Goal: Transaction & Acquisition: Purchase product/service

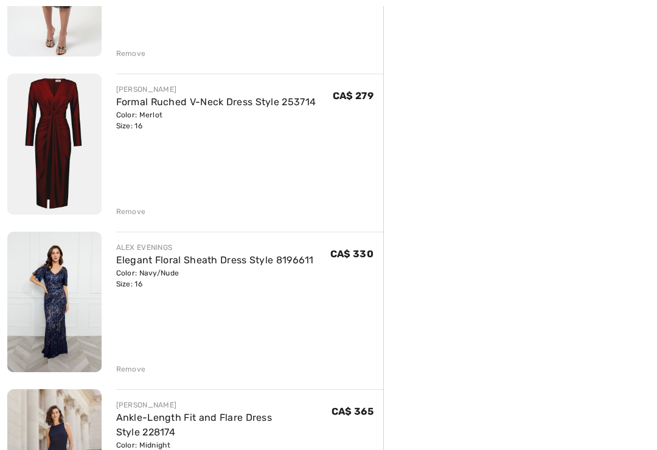
scroll to position [402, 0]
click at [136, 209] on div "Remove" at bounding box center [131, 211] width 30 height 11
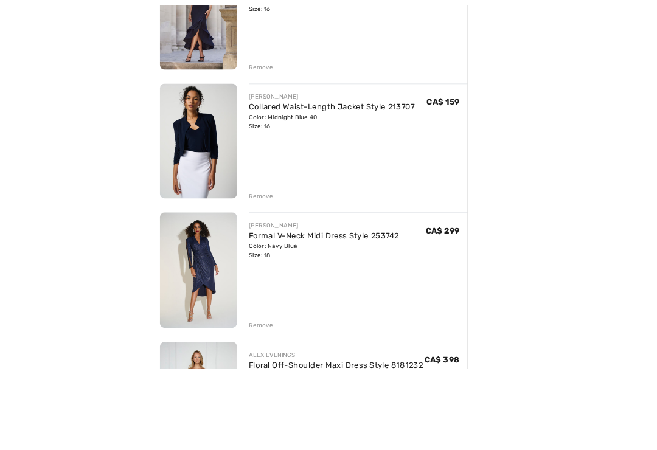
scroll to position [752, 0]
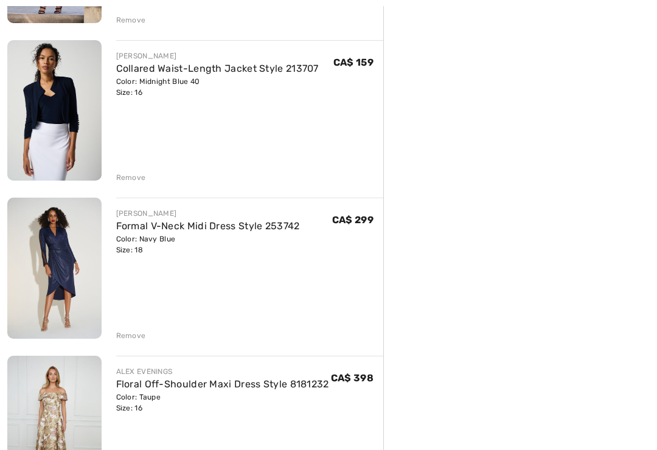
click at [133, 339] on div "Remove" at bounding box center [131, 336] width 30 height 11
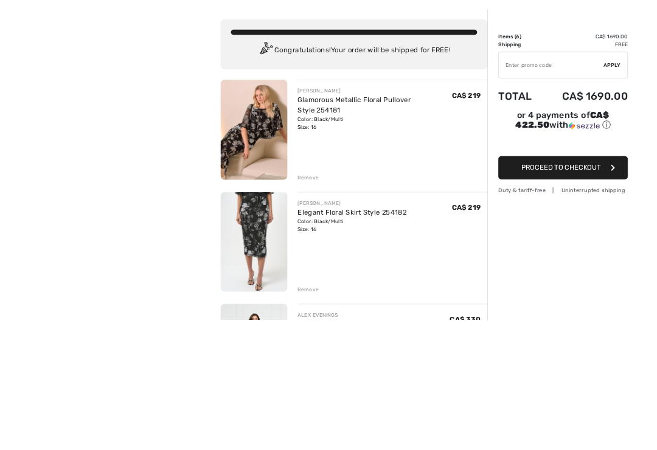
scroll to position [186, 0]
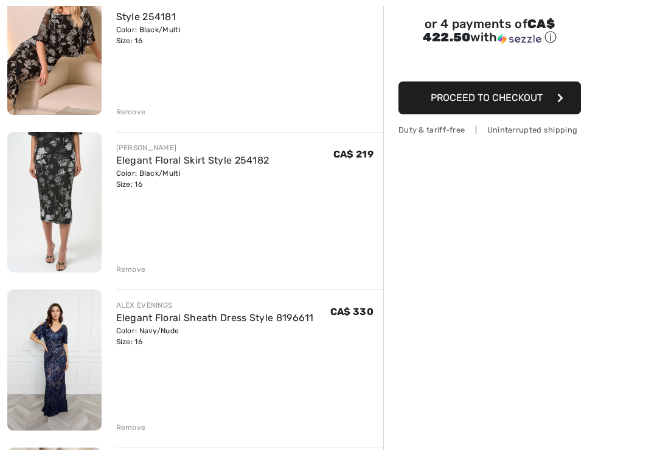
click at [242, 319] on link "Elegant Floral Sheath Dress Style 8196611" at bounding box center [215, 318] width 198 height 12
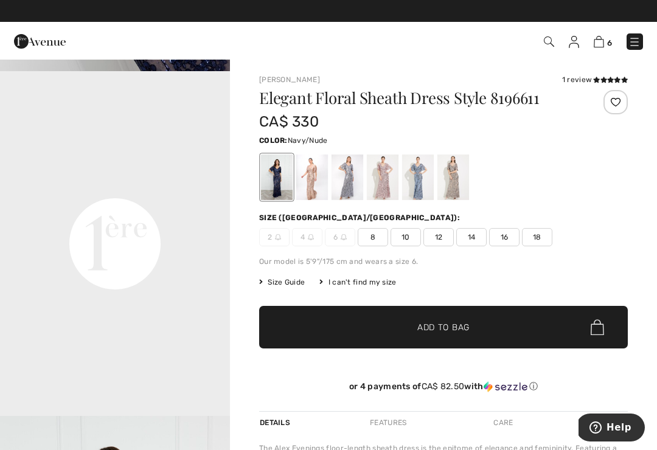
scroll to position [681, 0]
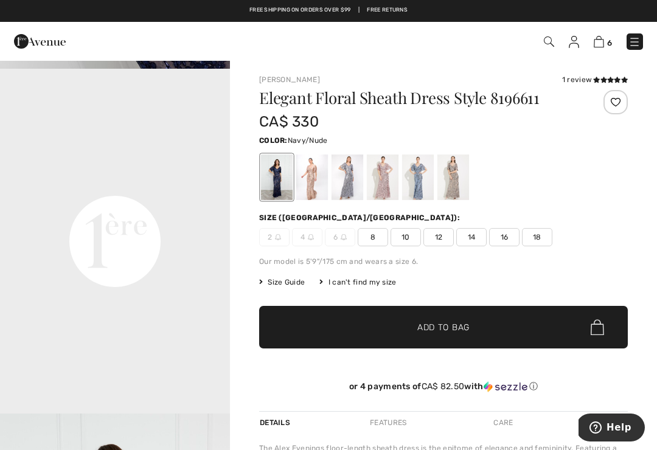
click at [603, 42] on img at bounding box center [599, 42] width 10 height 12
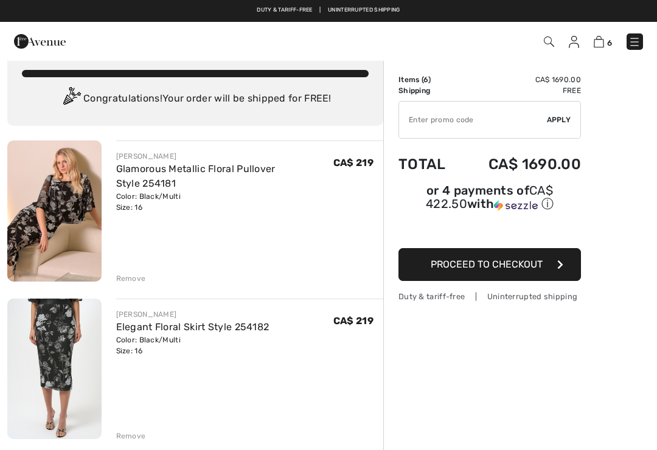
scroll to position [16, 0]
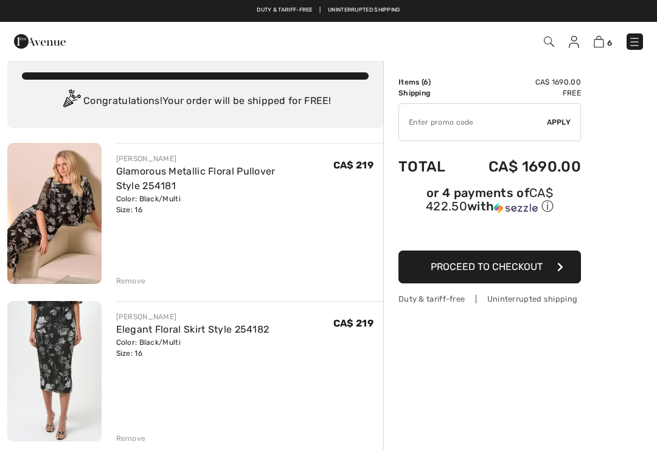
click at [535, 265] on span "Proceed to Checkout" at bounding box center [487, 267] width 112 height 12
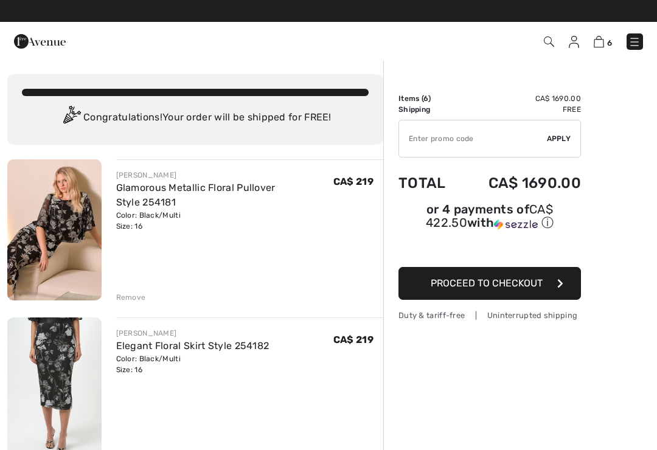
click at [49, 34] on img at bounding box center [40, 41] width 52 height 24
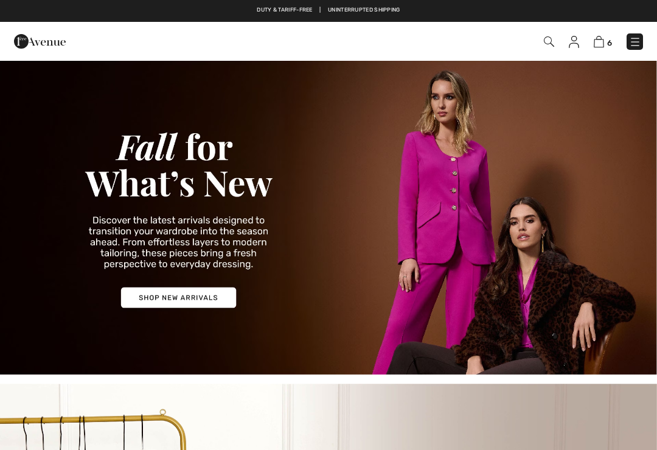
checkbox input "true"
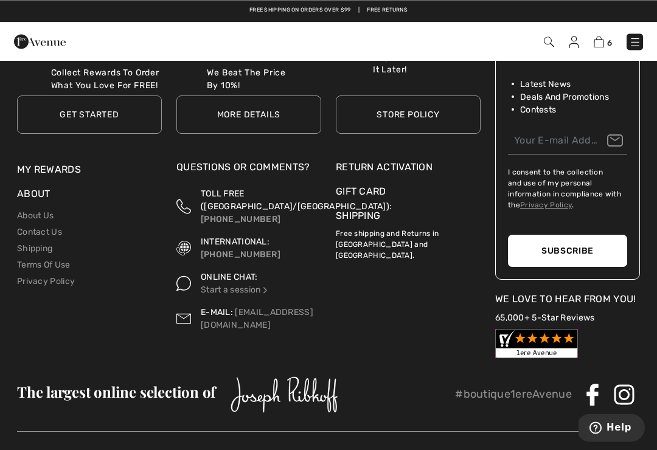
scroll to position [3556, 0]
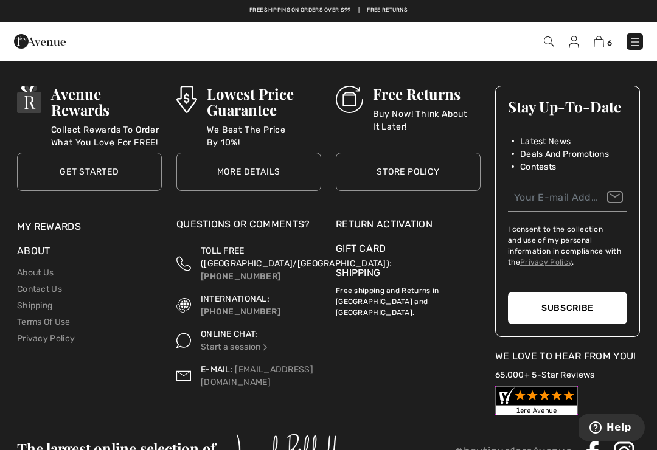
click at [26, 301] on link "Shipping" at bounding box center [34, 306] width 35 height 10
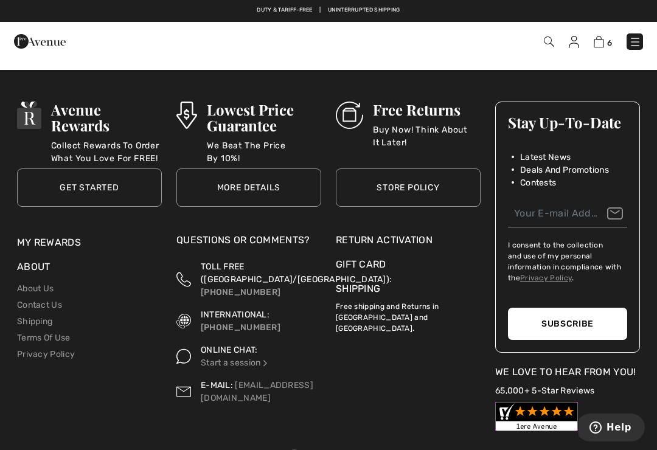
scroll to position [3540, 0]
click at [30, 300] on link "Contact Us" at bounding box center [39, 305] width 45 height 10
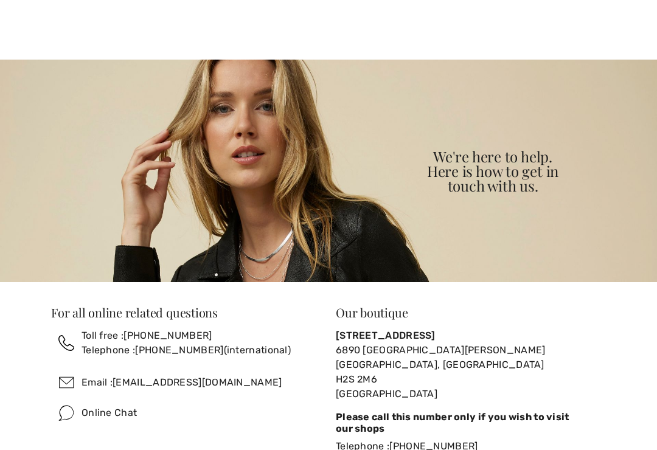
checkbox input "true"
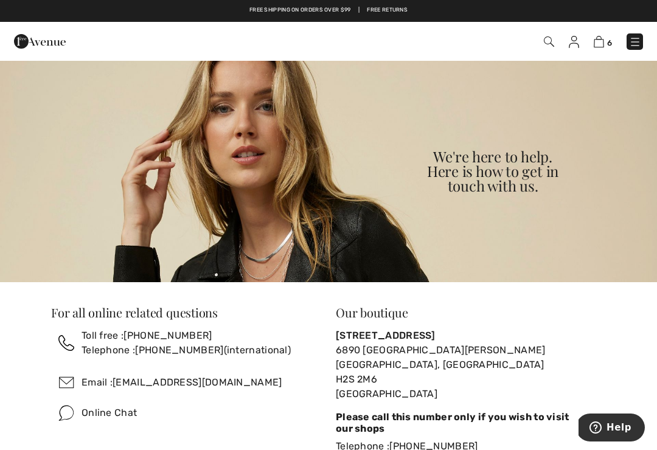
click at [604, 41] on img at bounding box center [599, 42] width 10 height 12
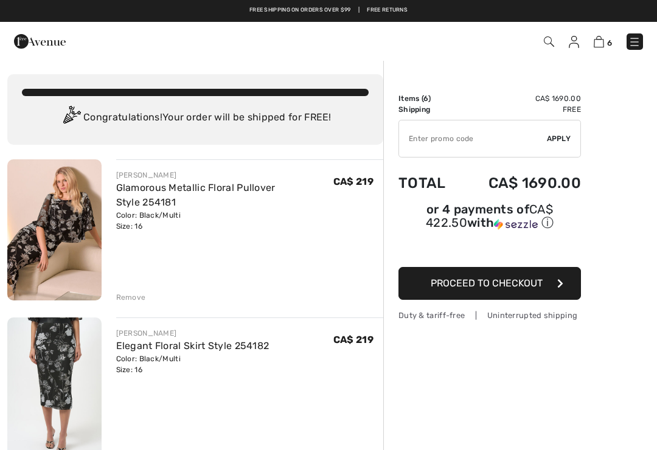
click at [276, 189] on link "Glamorous Metallic Floral Pullover Style 254181" at bounding box center [195, 195] width 159 height 26
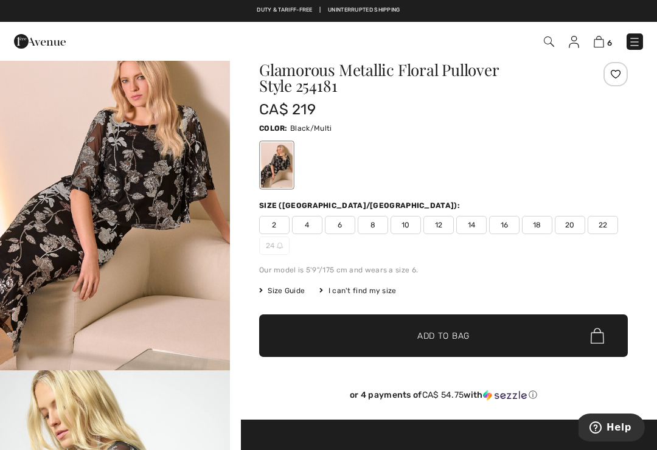
scroll to position [25, 0]
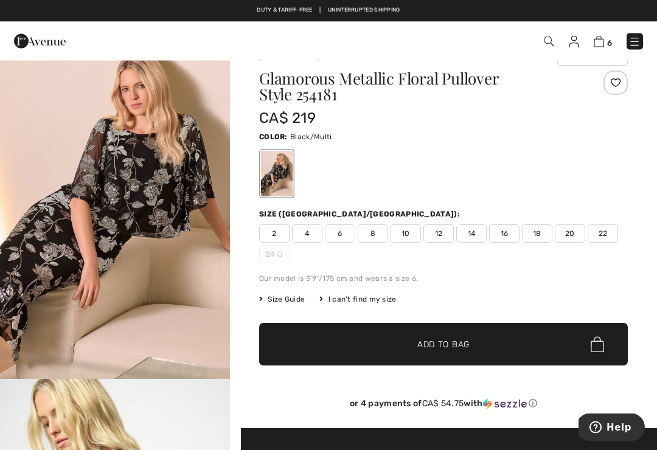
click at [597, 43] on img at bounding box center [599, 42] width 10 height 12
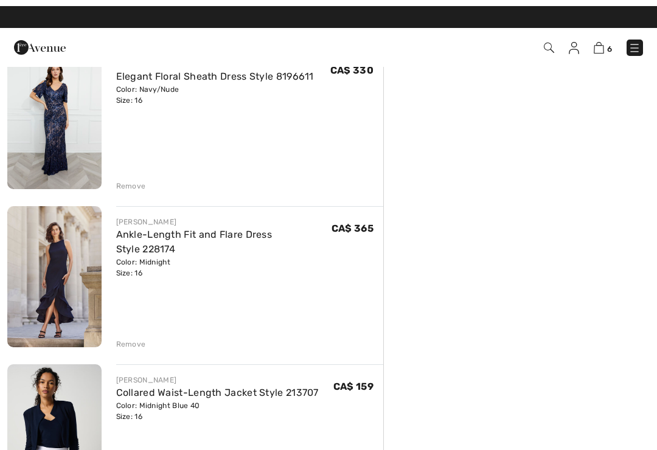
scroll to position [406, 0]
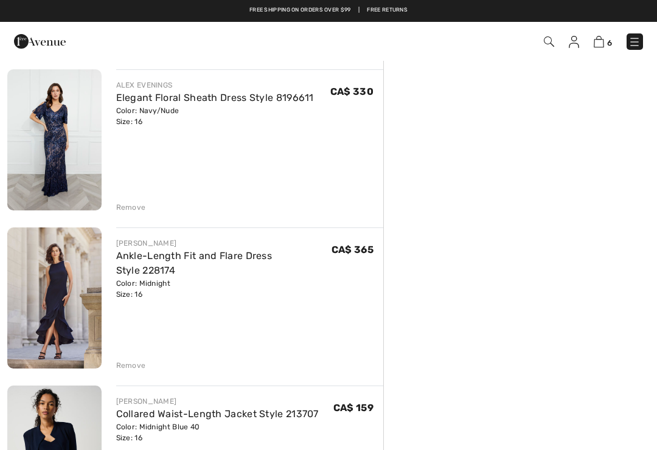
click at [273, 257] on link "Ankle-Length Fit and Flare Dress Style 228174" at bounding box center [194, 263] width 156 height 26
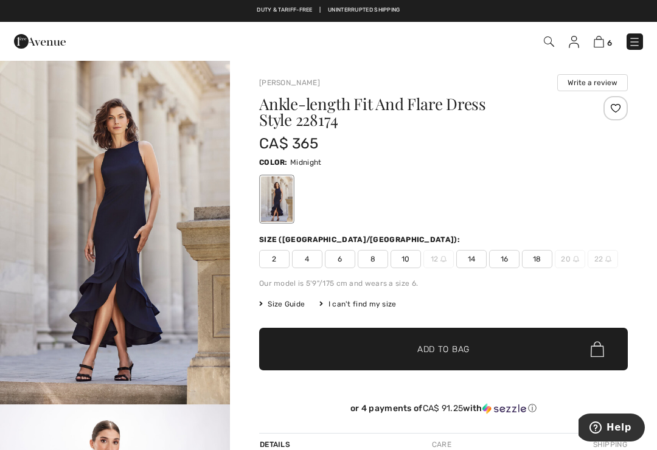
click at [40, 44] on img at bounding box center [40, 41] width 52 height 24
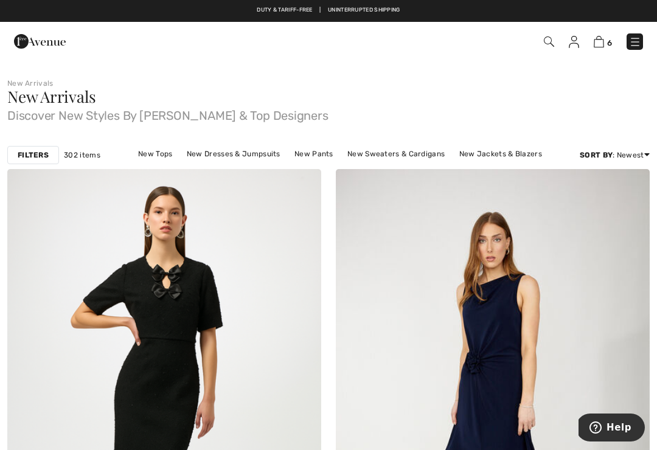
click at [269, 155] on link "New Dresses & Jumpsuits" at bounding box center [234, 154] width 106 height 16
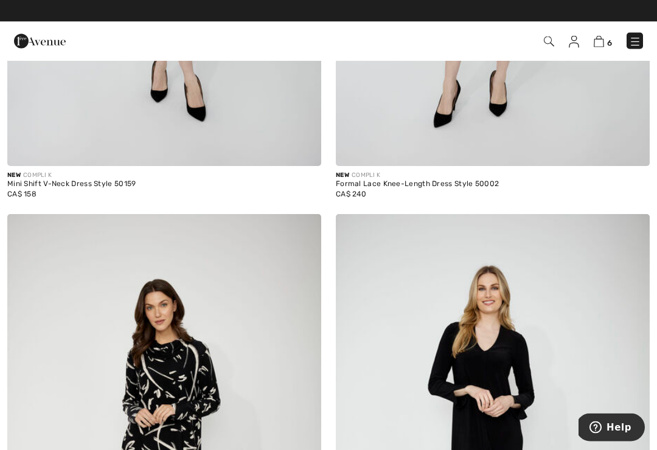
scroll to position [7628, 0]
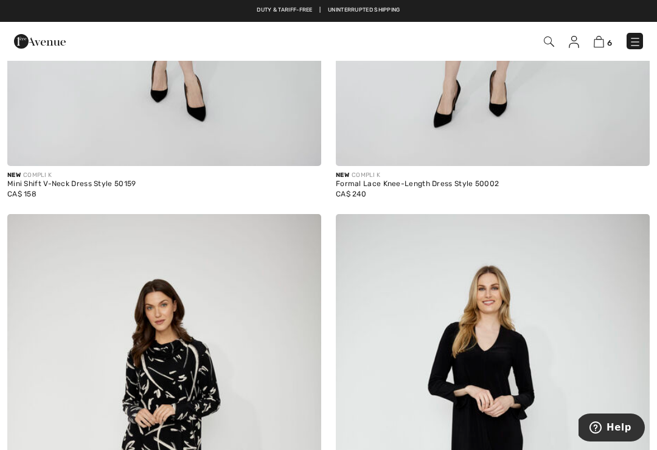
click at [597, 41] on img at bounding box center [599, 42] width 10 height 12
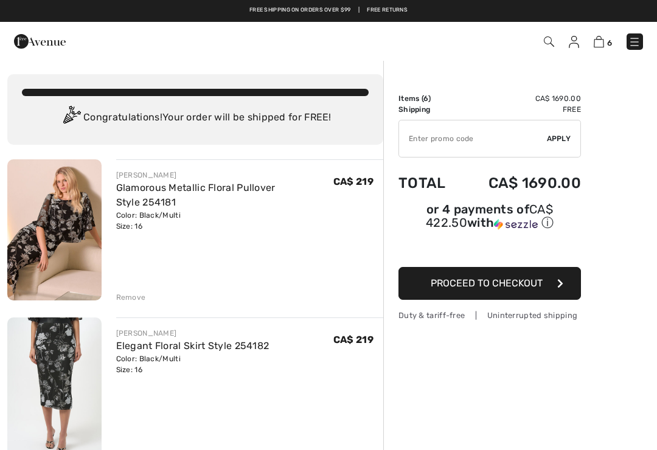
click at [551, 41] on img at bounding box center [549, 42] width 10 height 10
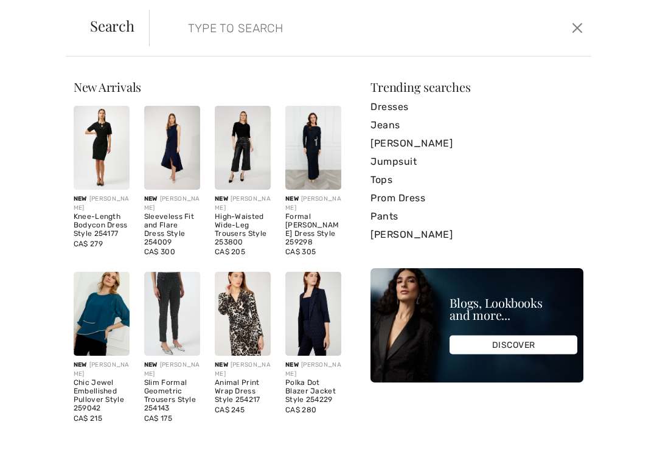
click at [426, 233] on link "[PERSON_NAME]" at bounding box center [477, 235] width 213 height 18
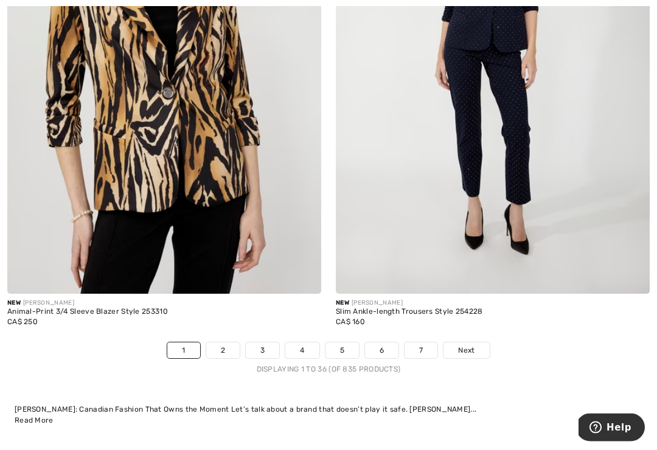
scroll to position [9714, 0]
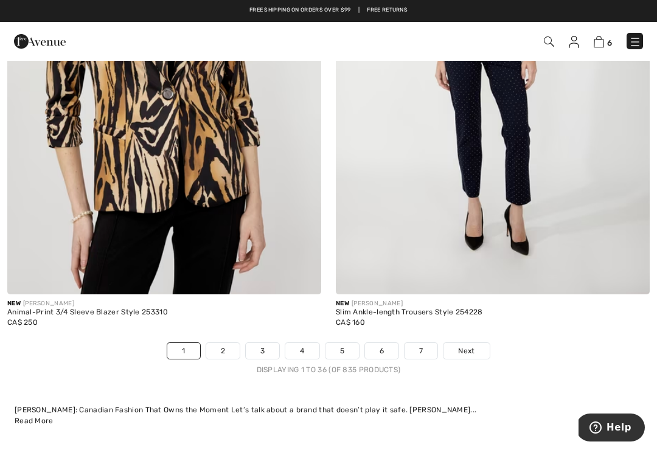
click at [480, 343] on link "Next" at bounding box center [467, 351] width 46 height 16
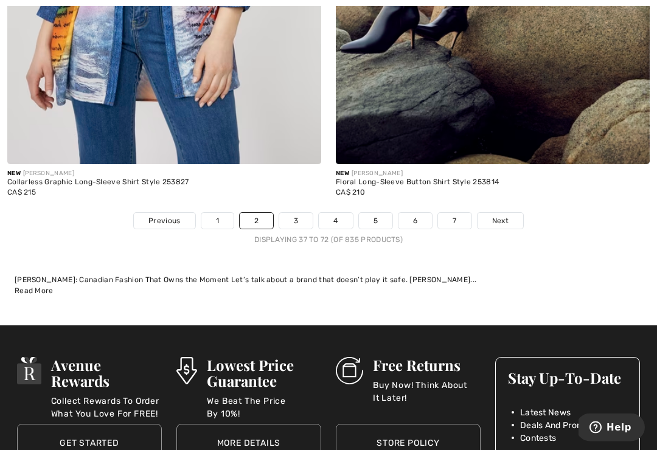
scroll to position [9900, 0]
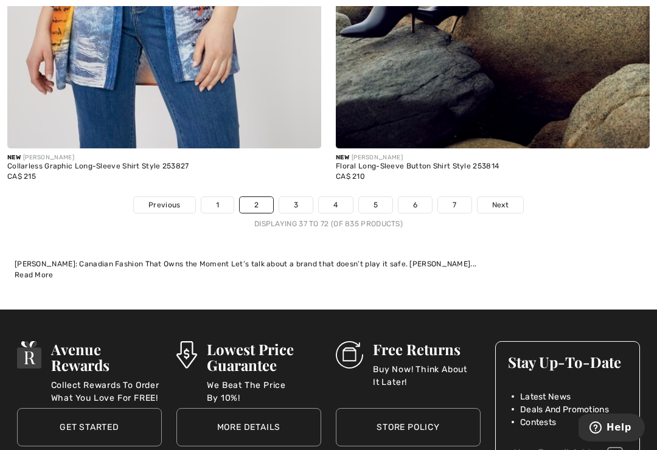
click at [508, 200] on span "Next" at bounding box center [500, 205] width 16 height 11
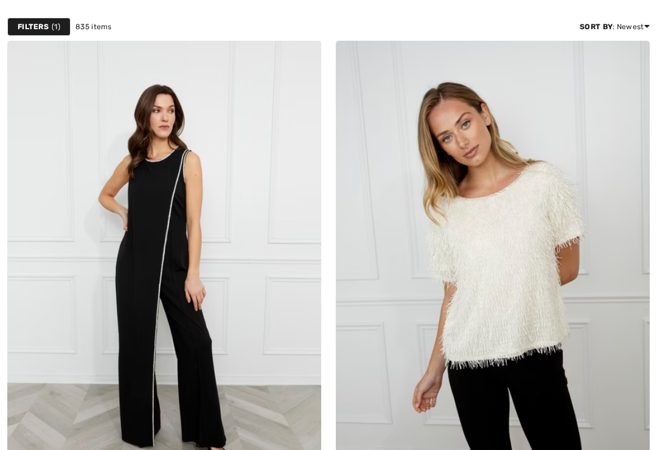
checkbox input "true"
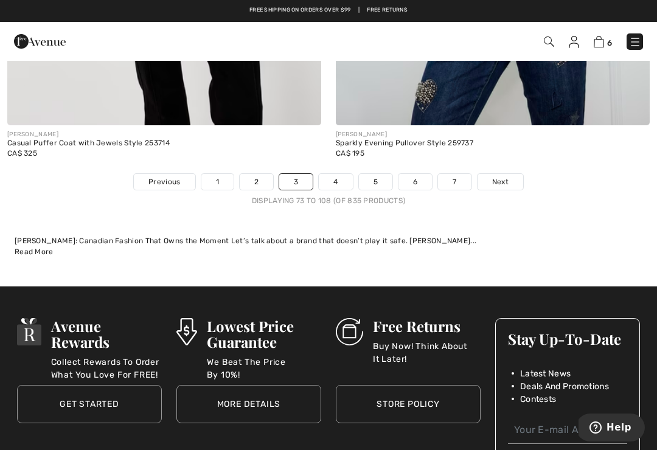
scroll to position [9881, 0]
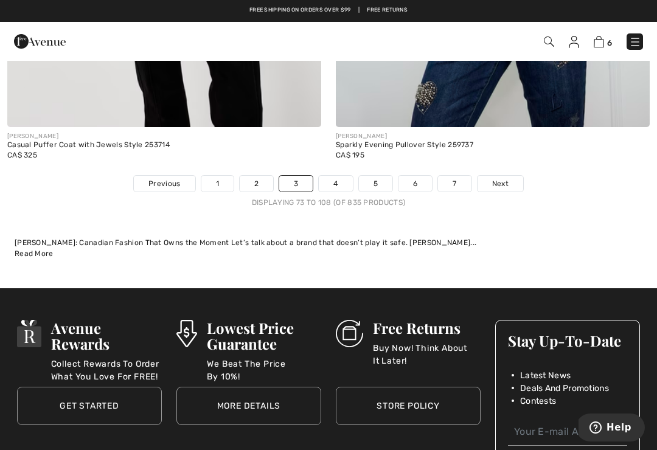
click at [509, 176] on link "Next" at bounding box center [501, 184] width 46 height 16
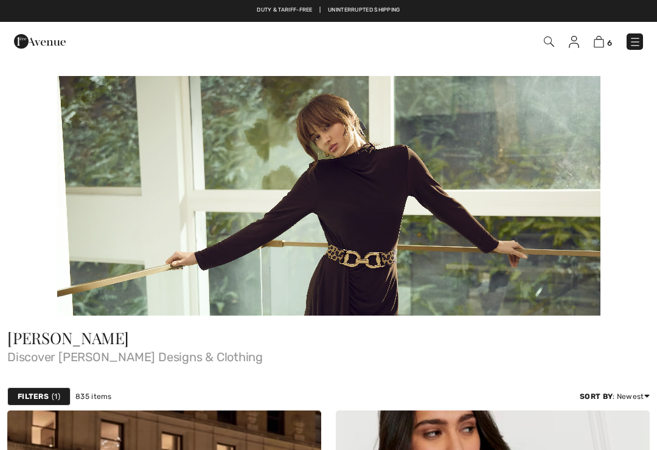
checkbox input "true"
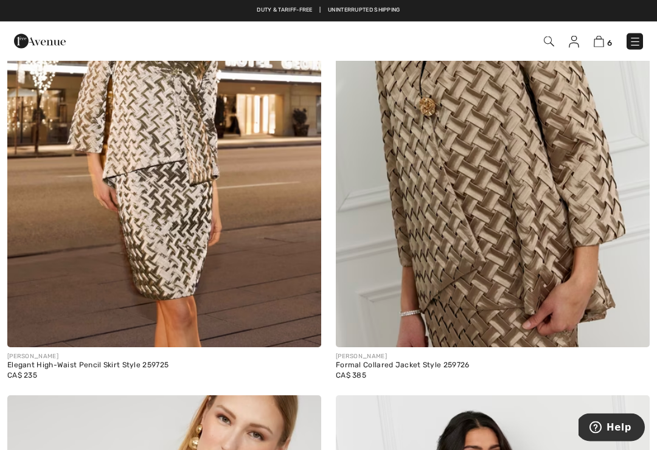
scroll to position [534, 0]
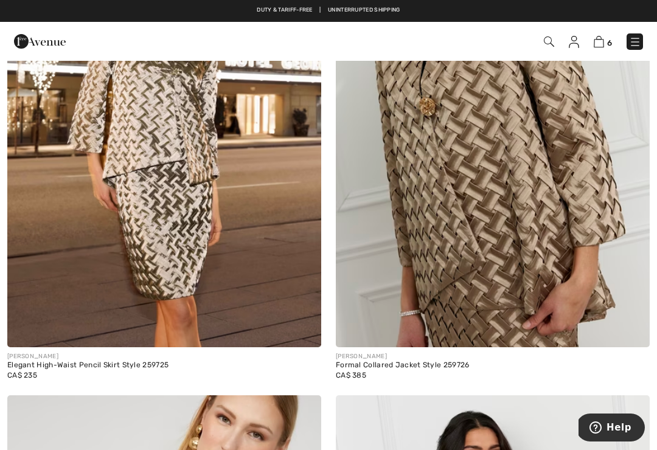
click at [73, 360] on div "[PERSON_NAME]" at bounding box center [164, 356] width 314 height 9
click at [223, 237] on img at bounding box center [164, 111] width 314 height 471
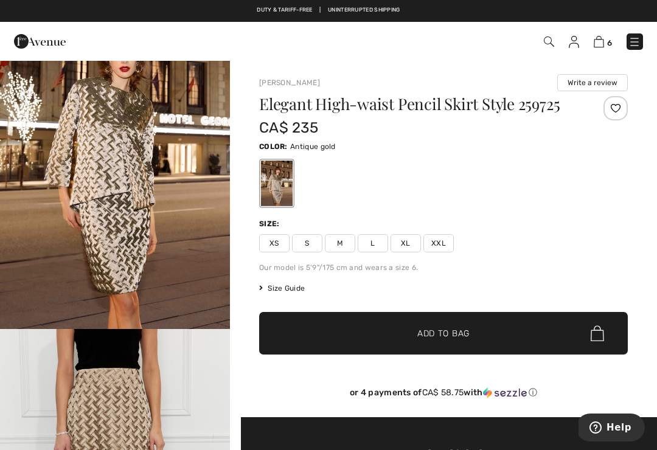
click at [525, 237] on div "XS S M L XL XXL" at bounding box center [443, 243] width 369 height 18
click at [303, 292] on span "Size Guide" at bounding box center [282, 288] width 46 height 11
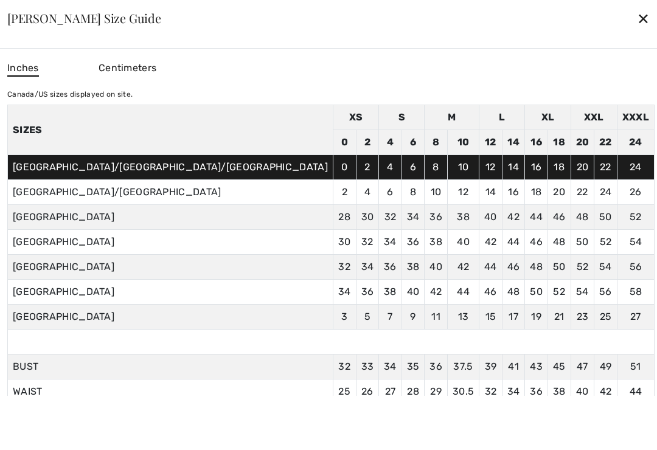
click at [637, 9] on div "✕" at bounding box center [643, 18] width 13 height 26
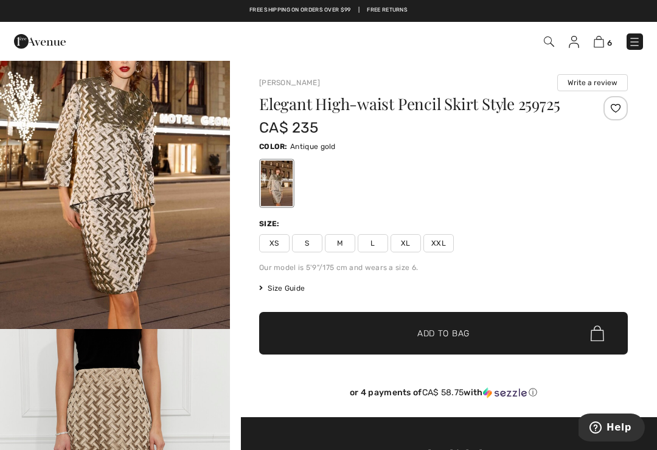
click at [407, 238] on span "XL" at bounding box center [406, 243] width 30 height 18
click at [483, 337] on span "✔ Added to Bag Add to Bag" at bounding box center [443, 333] width 369 height 43
click at [517, 279] on div "Elegant High-waist Pencil Skirt Style 259725 CA$ 235 Color: Antique gold Size: …" at bounding box center [443, 256] width 369 height 321
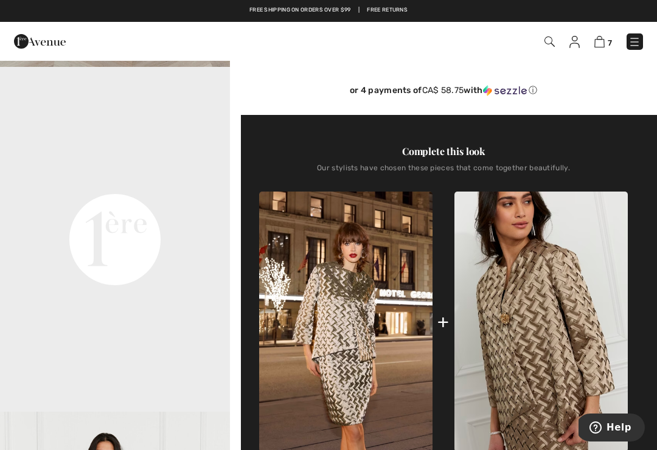
scroll to position [381, 0]
click at [548, 340] on img at bounding box center [541, 322] width 173 height 261
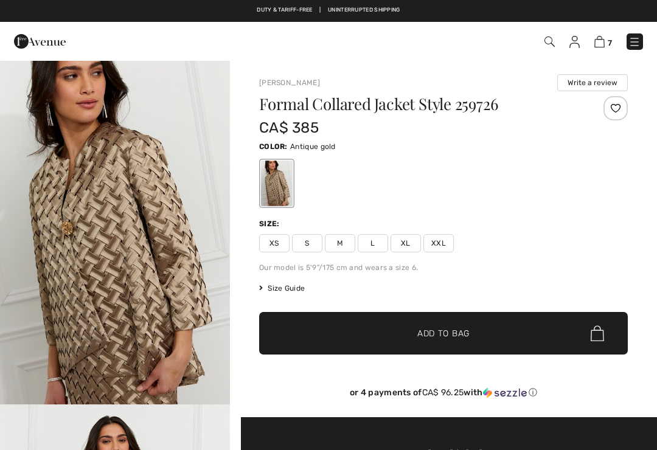
checkbox input "true"
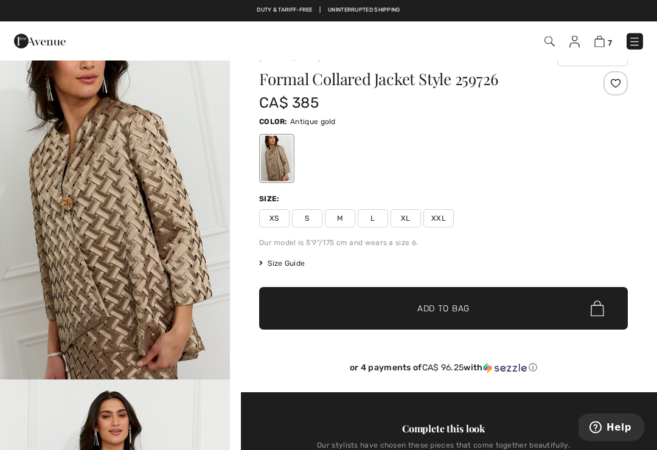
scroll to position [27, 0]
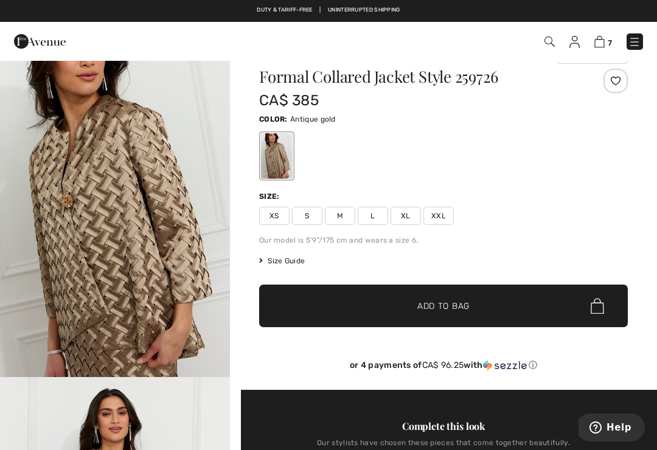
click at [412, 211] on span "XL" at bounding box center [406, 216] width 30 height 18
click at [488, 304] on span "✔ Added to Bag Add to Bag" at bounding box center [443, 306] width 369 height 43
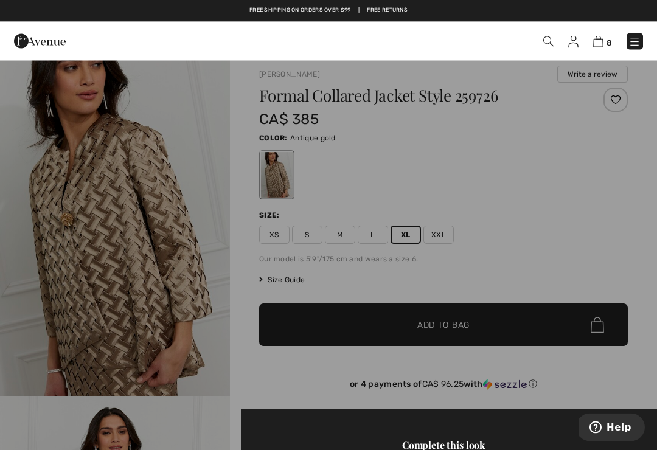
scroll to position [0, 0]
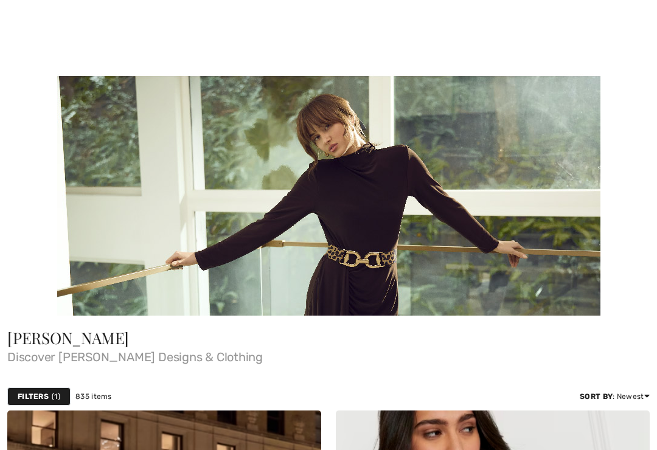
checkbox input "true"
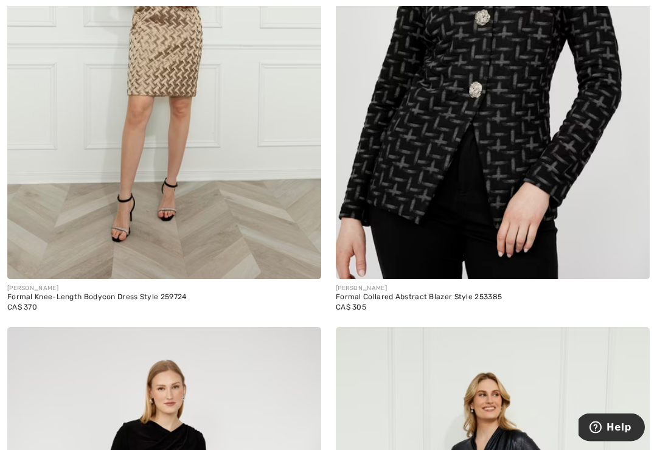
scroll to position [2165, 0]
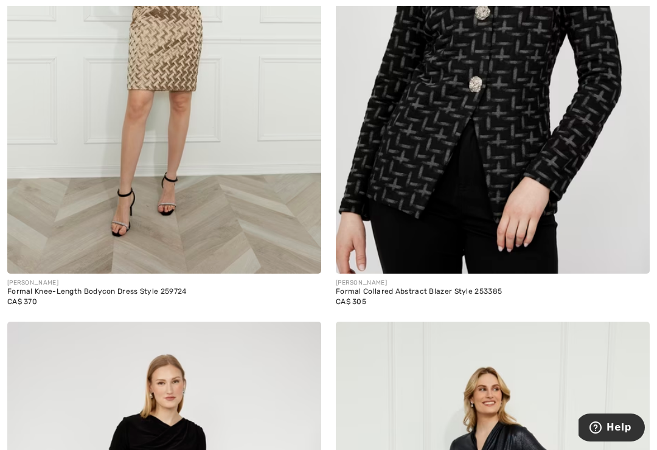
click at [296, 192] on img at bounding box center [164, 38] width 314 height 471
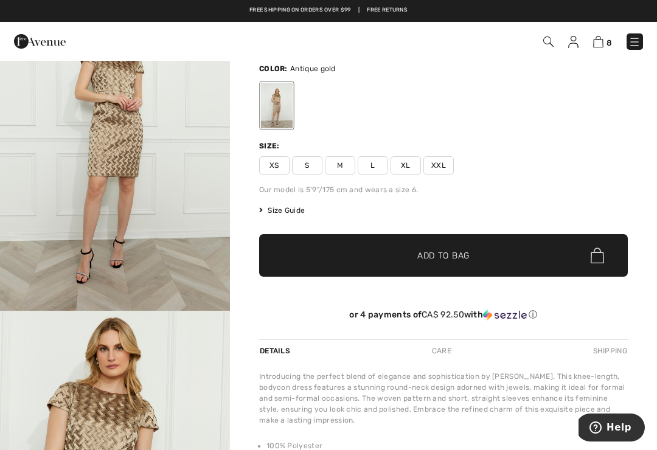
scroll to position [93, 0]
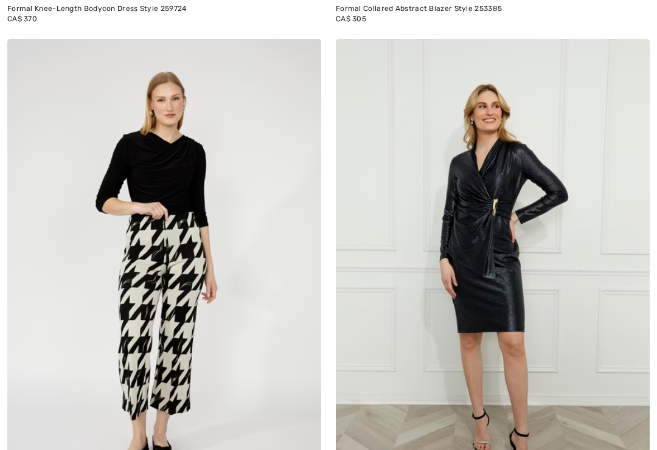
checkbox input "true"
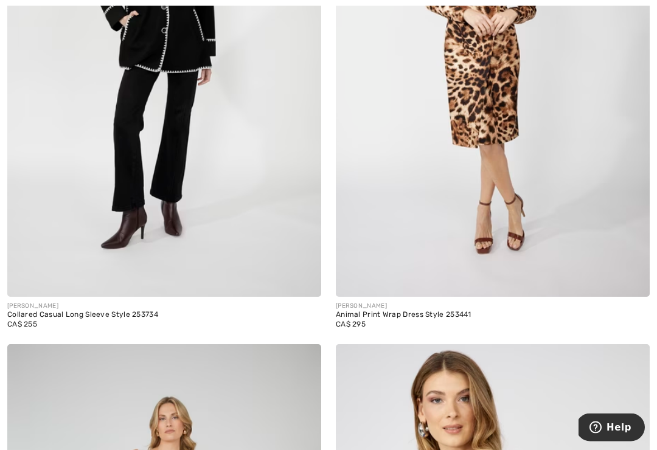
scroll to position [4865, 0]
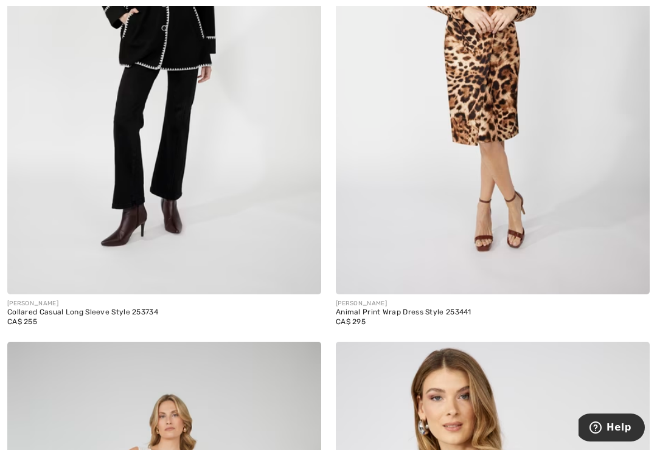
click at [520, 256] on img at bounding box center [493, 58] width 314 height 471
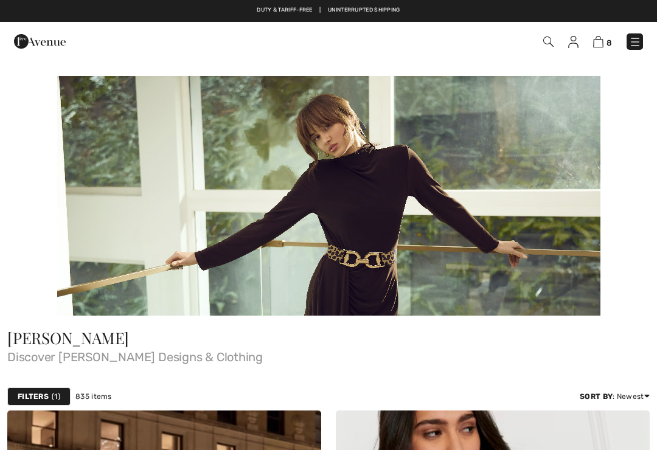
checkbox input "true"
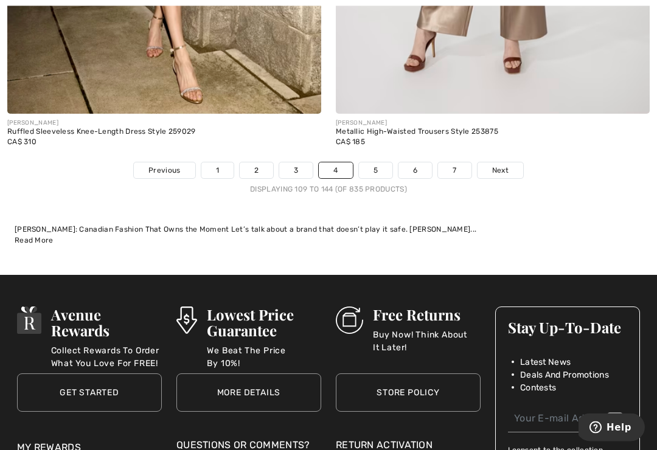
scroll to position [9854, 0]
click at [500, 165] on span "Next" at bounding box center [500, 170] width 16 height 11
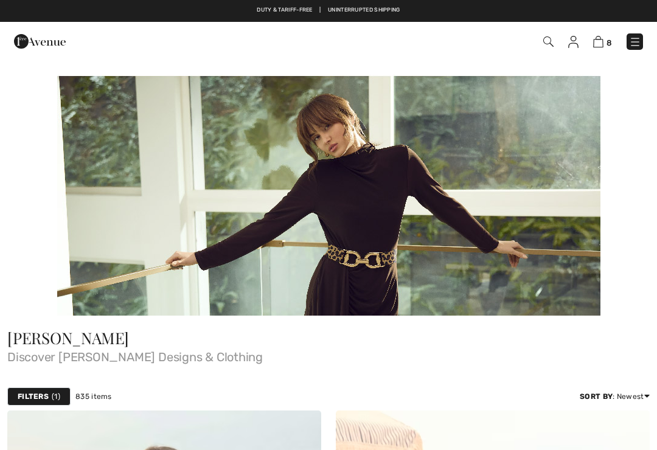
checkbox input "true"
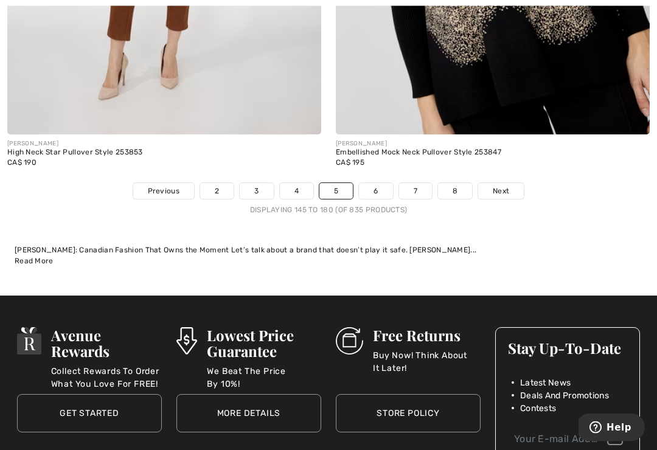
scroll to position [9918, 0]
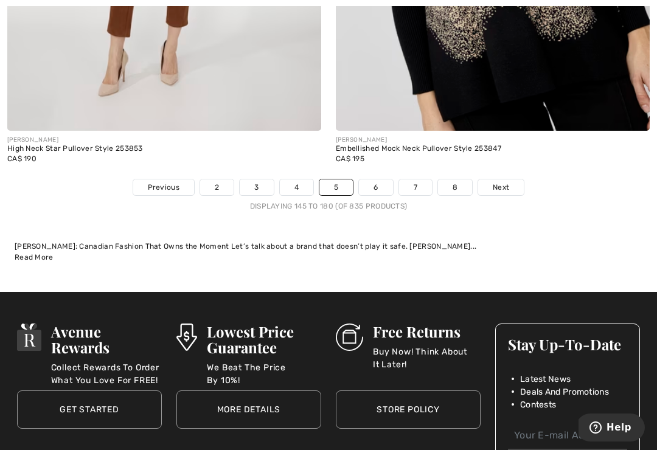
click at [497, 182] on span "Next" at bounding box center [501, 187] width 16 height 11
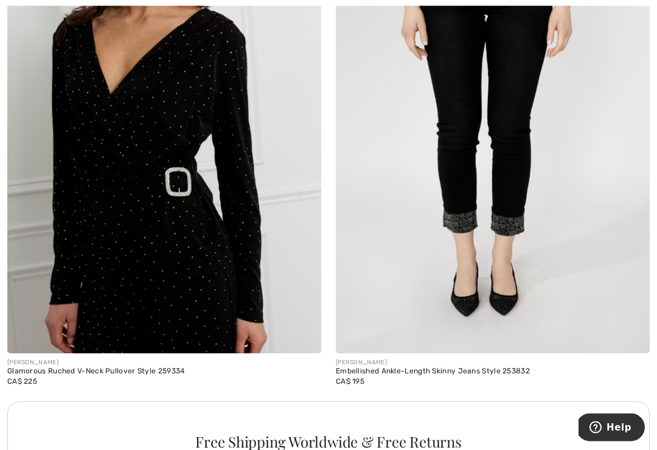
scroll to position [3124, 0]
click at [38, 333] on img at bounding box center [164, 118] width 314 height 471
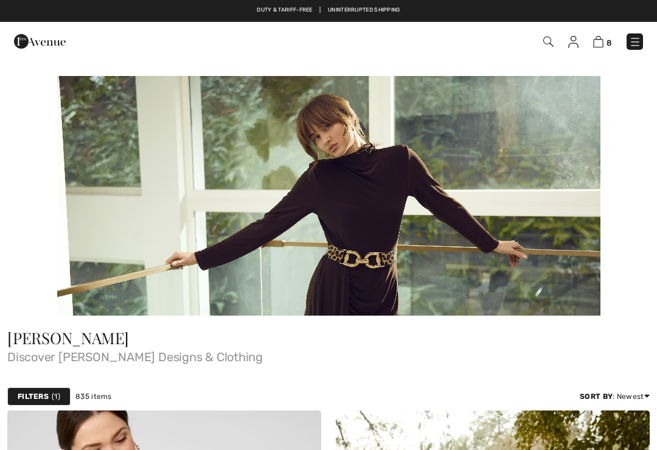
checkbox input "true"
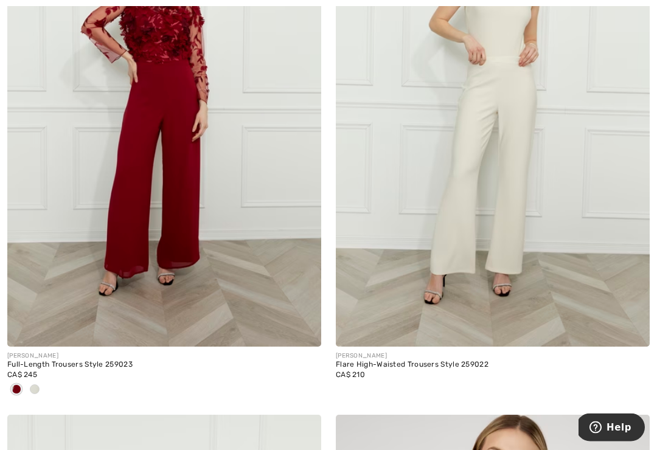
scroll to position [7625, 0]
click at [38, 385] on span at bounding box center [35, 390] width 10 height 10
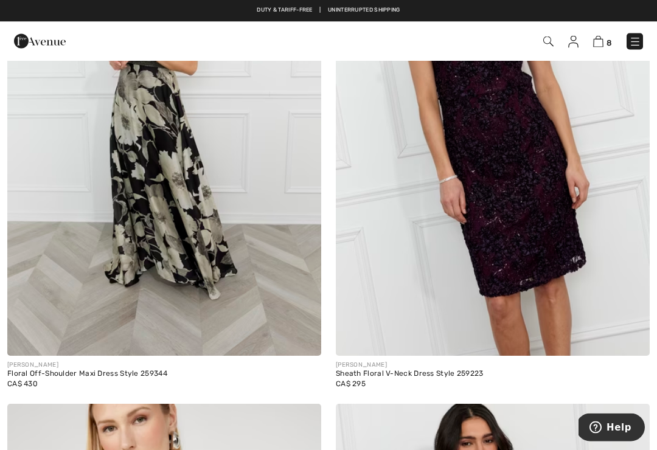
scroll to position [9193, 0]
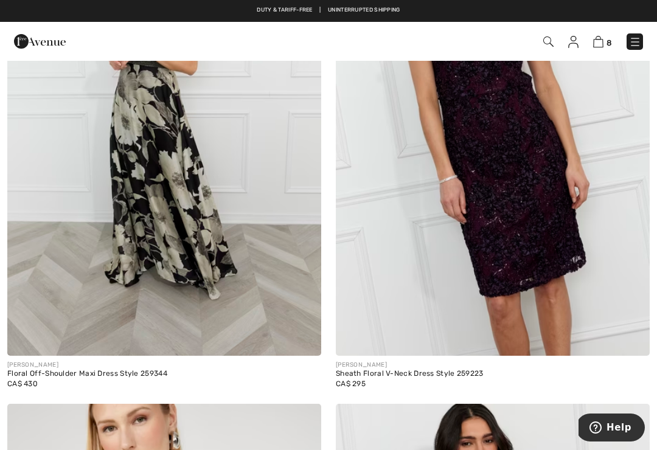
click at [214, 266] on img at bounding box center [164, 120] width 314 height 471
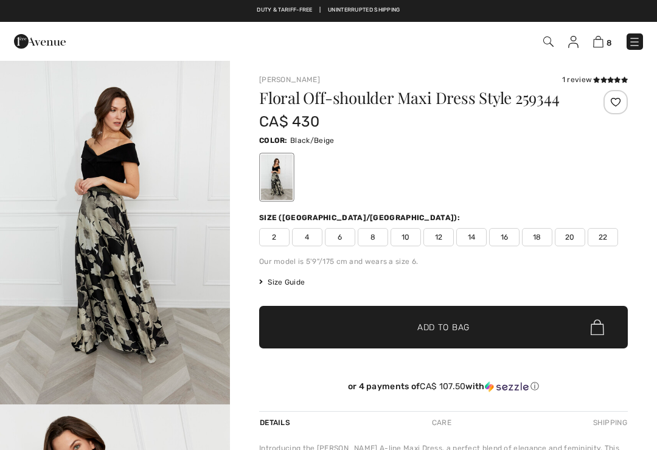
checkbox input "true"
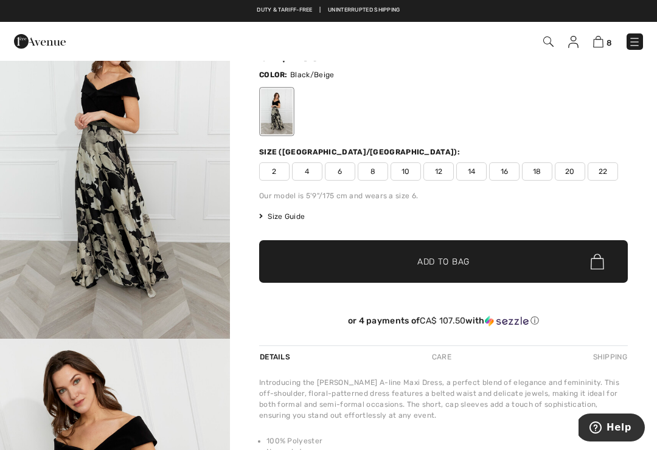
scroll to position [50, 0]
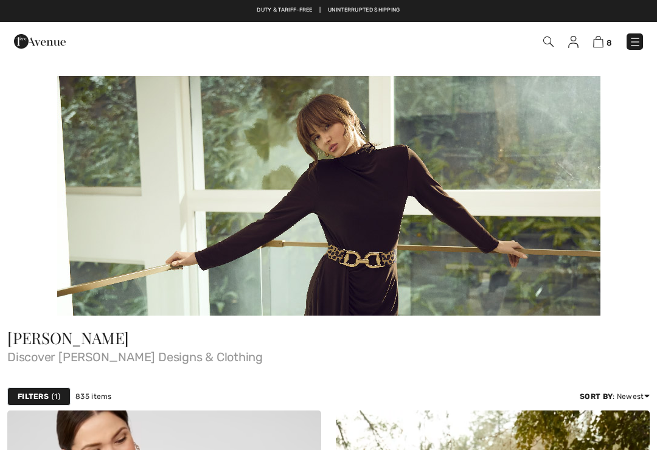
checkbox input "true"
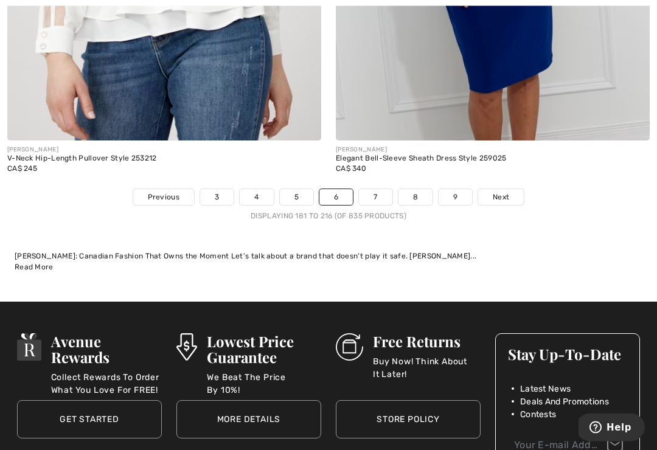
scroll to position [9980, 0]
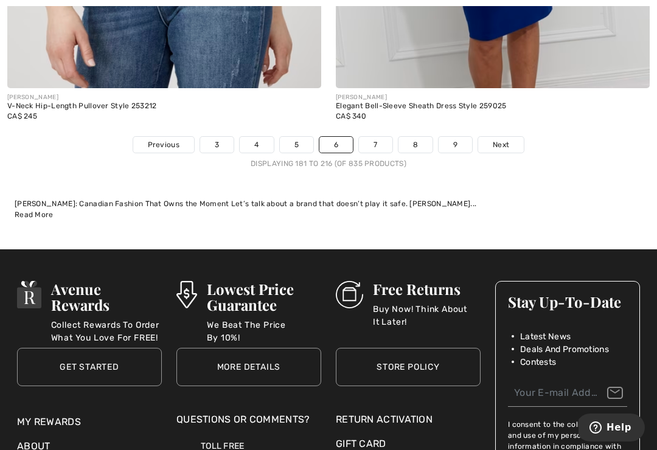
click at [505, 139] on span "Next" at bounding box center [501, 144] width 16 height 11
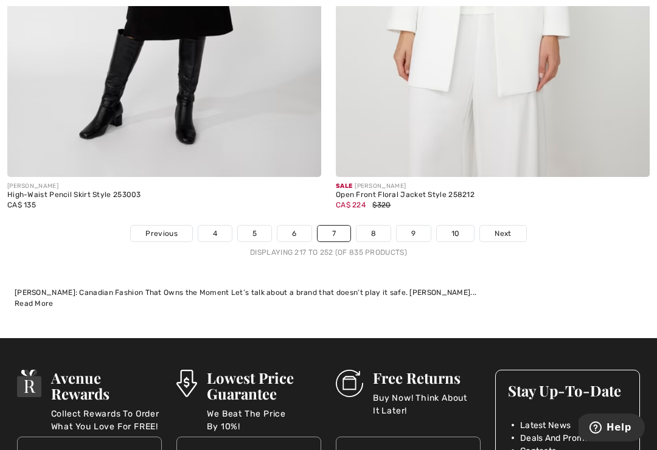
scroll to position [9874, 0]
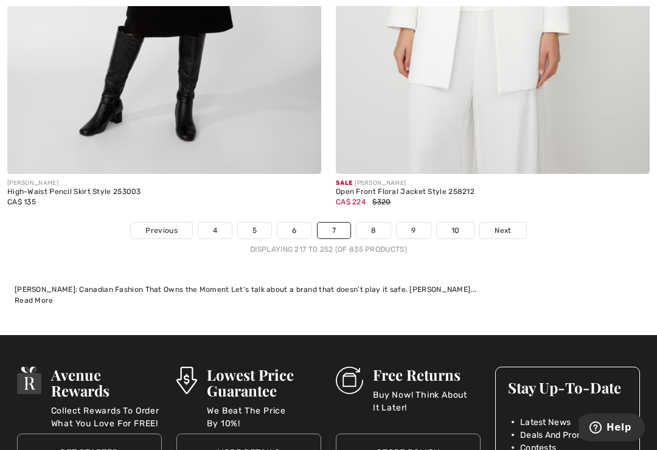
click at [512, 223] on link "Next" at bounding box center [503, 231] width 46 height 16
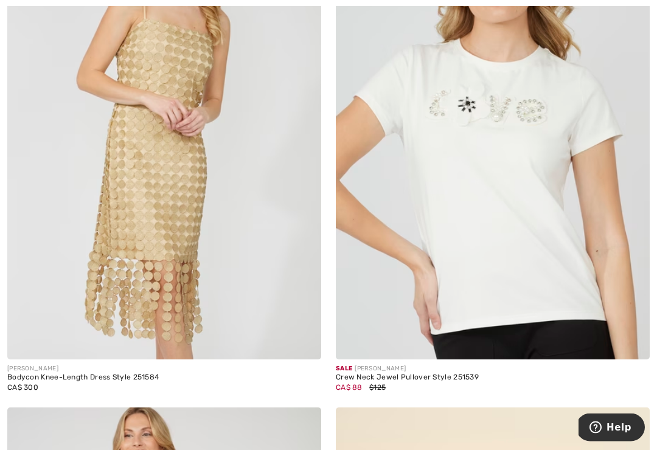
scroll to position [2079, 0]
click at [58, 351] on img at bounding box center [164, 124] width 314 height 471
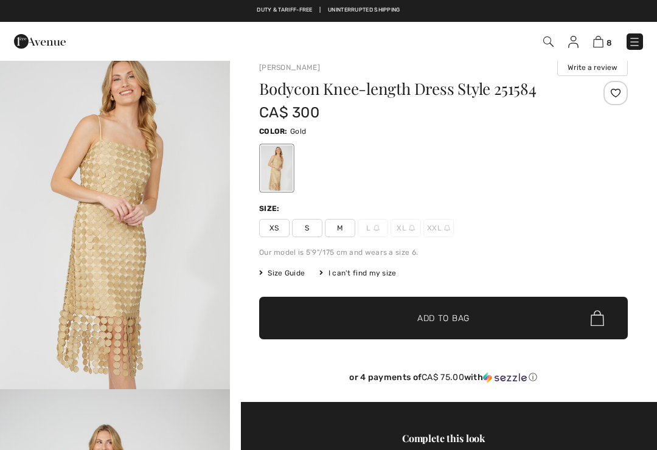
checkbox input "true"
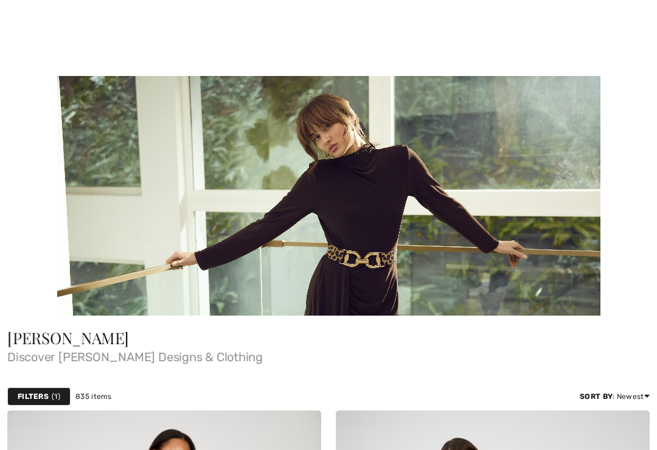
checkbox input "true"
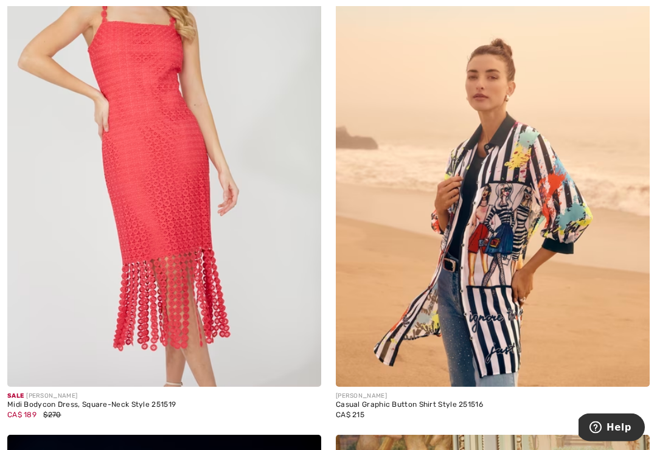
scroll to position [2571, 0]
click at [64, 360] on img at bounding box center [164, 151] width 314 height 471
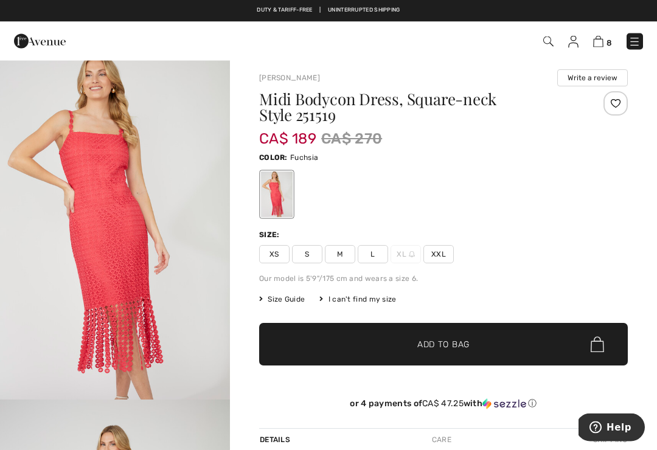
scroll to position [4, 0]
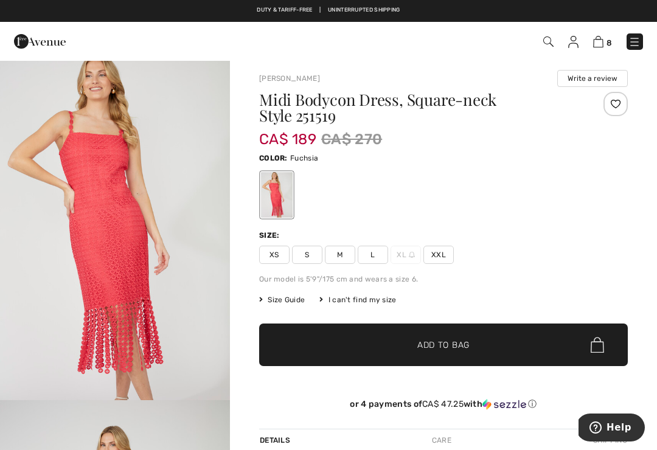
click at [304, 297] on span "Size Guide" at bounding box center [282, 300] width 46 height 11
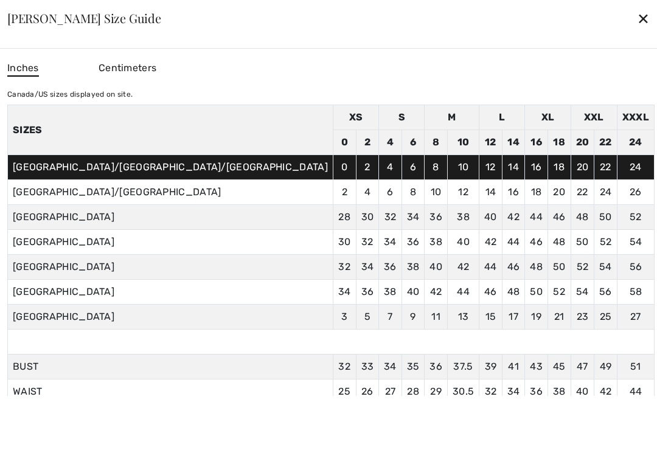
scroll to position [-1, 0]
click at [637, 26] on div "✕" at bounding box center [643, 18] width 13 height 26
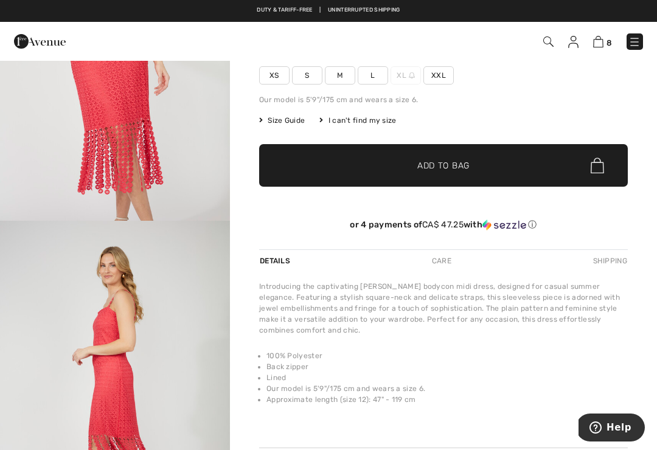
scroll to position [161, 0]
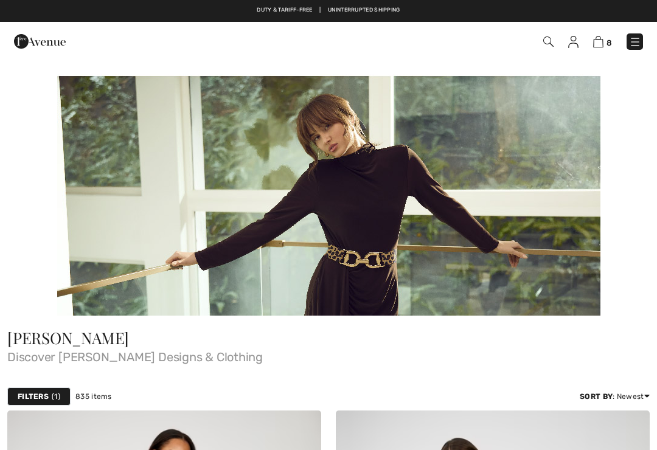
checkbox input "true"
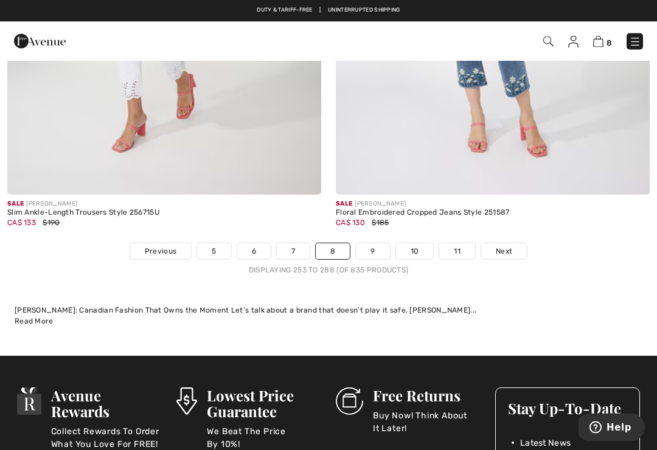
scroll to position [9814, 0]
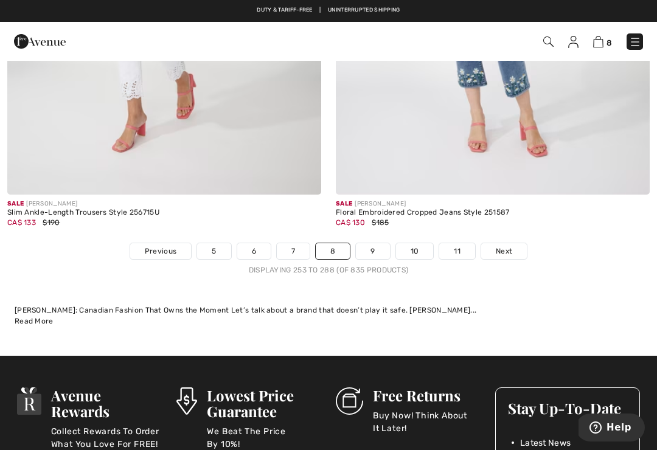
click at [525, 243] on link "Next" at bounding box center [505, 251] width 46 height 16
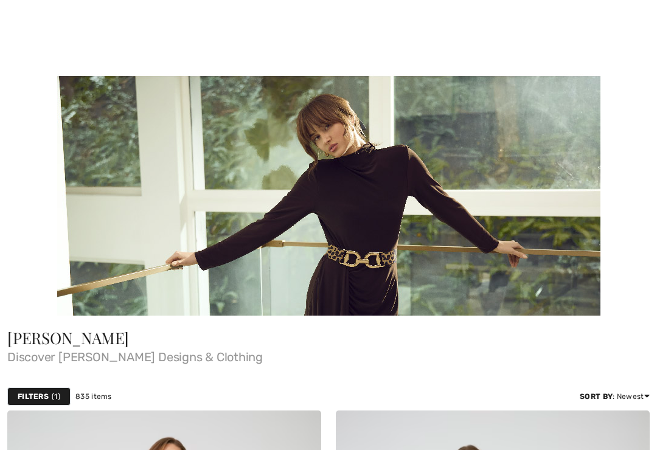
checkbox input "true"
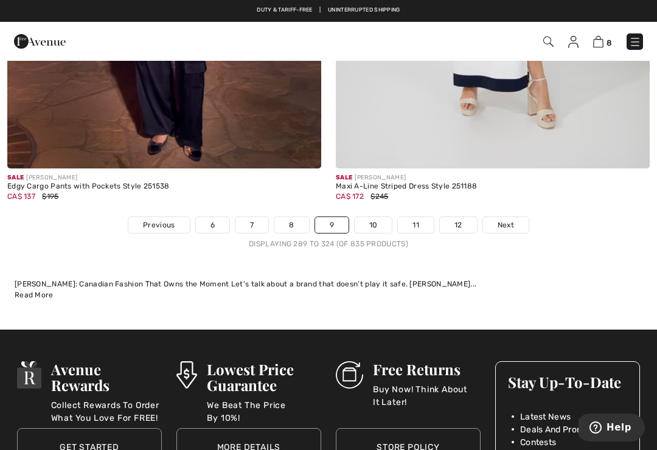
scroll to position [9814, 0]
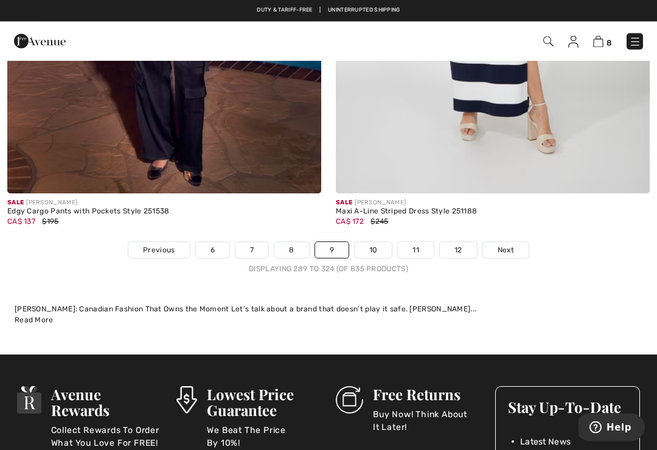
click at [515, 243] on link "Next" at bounding box center [506, 251] width 46 height 16
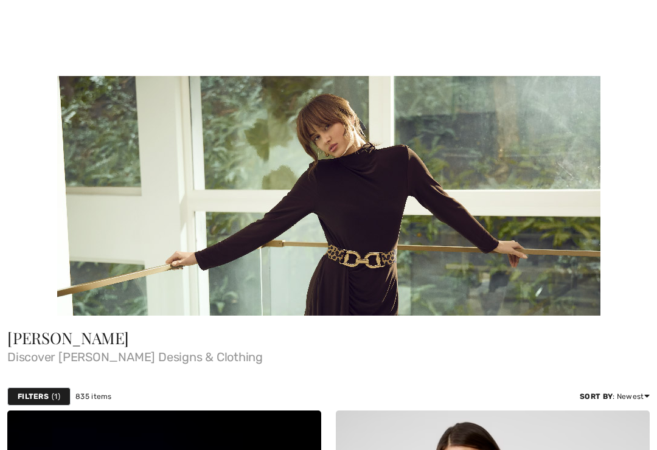
checkbox input "true"
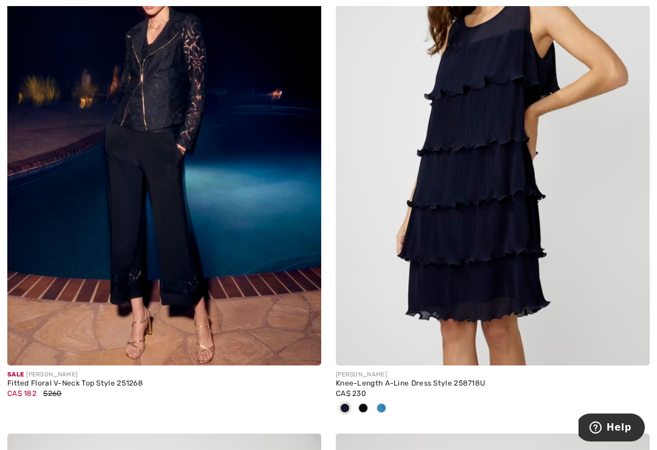
scroll to position [536, 0]
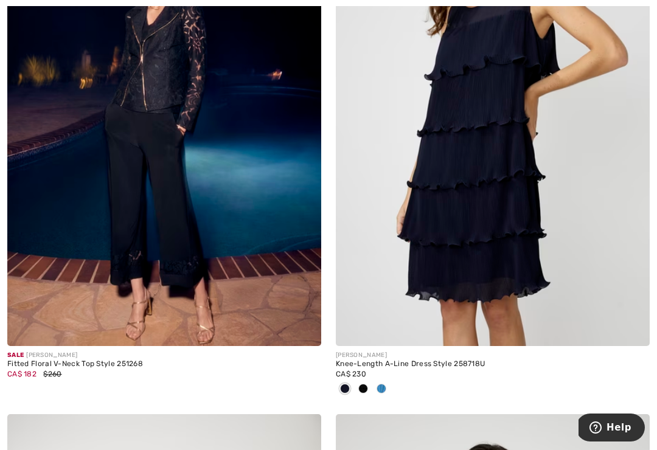
click at [20, 320] on img at bounding box center [164, 110] width 314 height 471
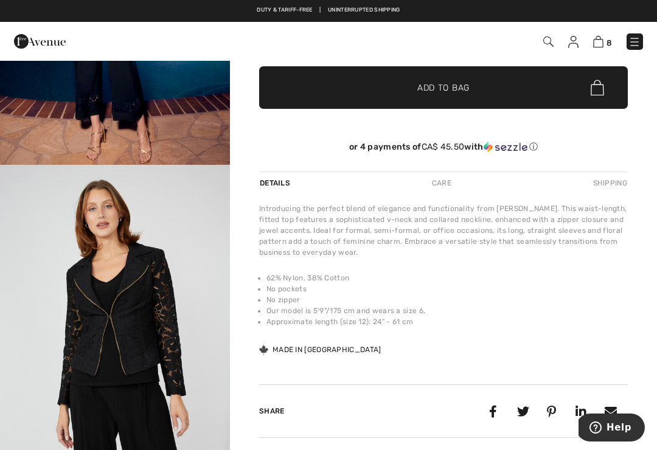
scroll to position [226, 0]
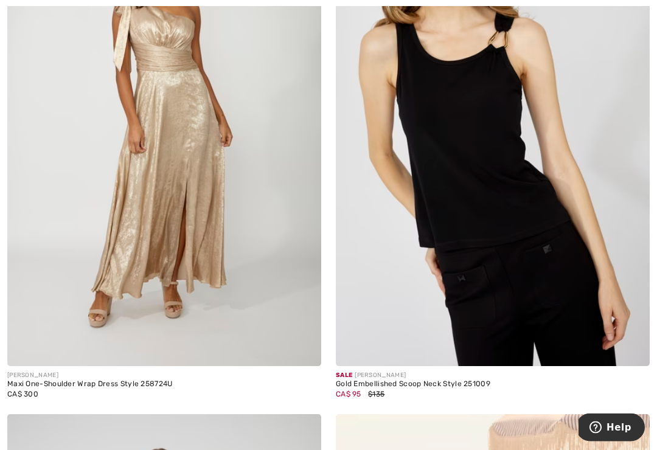
scroll to position [5891, 0]
click at [31, 332] on img at bounding box center [164, 130] width 314 height 471
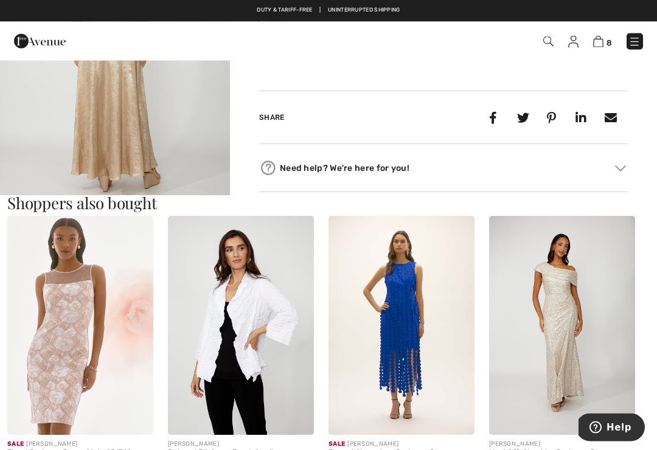
scroll to position [530, 0]
click at [423, 366] on img at bounding box center [402, 325] width 146 height 219
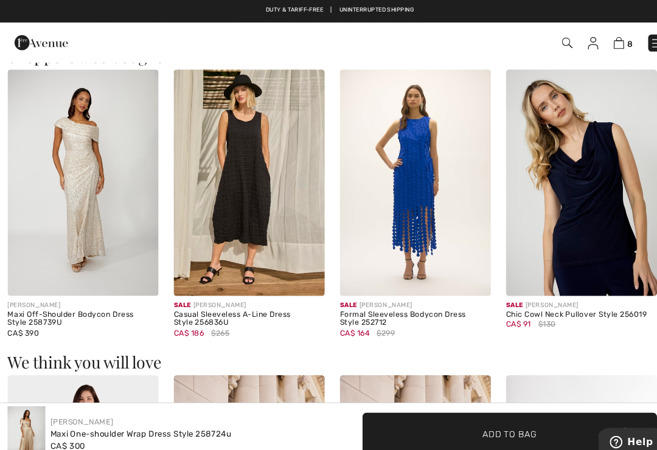
scroll to position [670, 0]
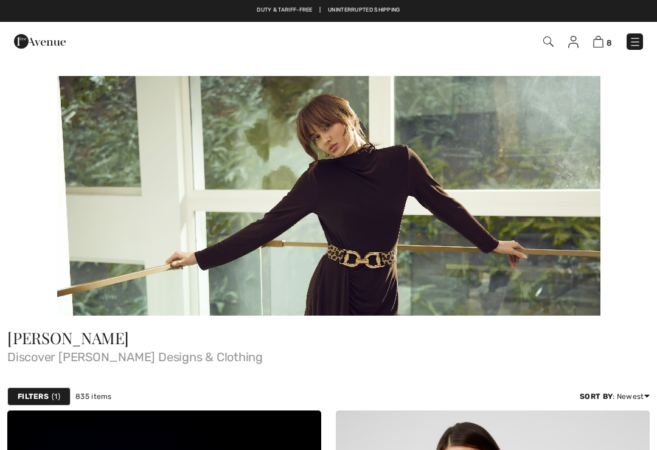
checkbox input "true"
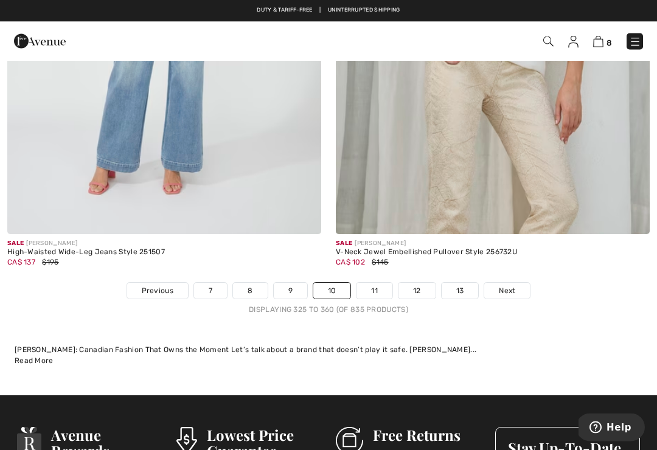
scroll to position [9814, 0]
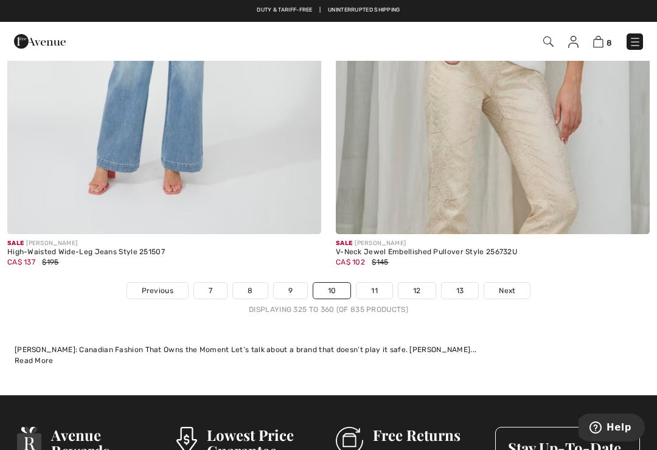
click at [517, 283] on link "Next" at bounding box center [508, 291] width 46 height 16
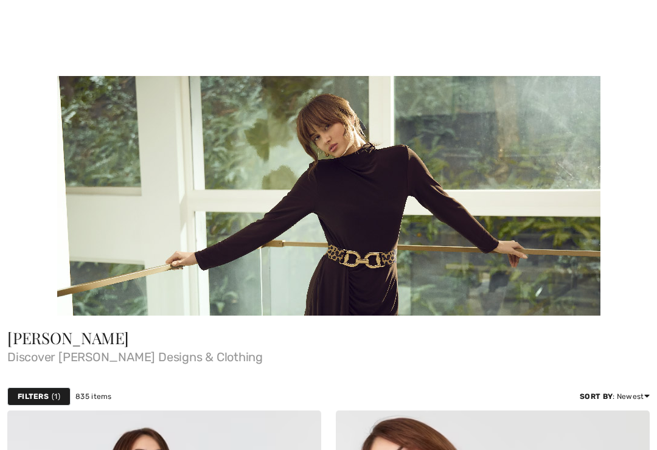
checkbox input "true"
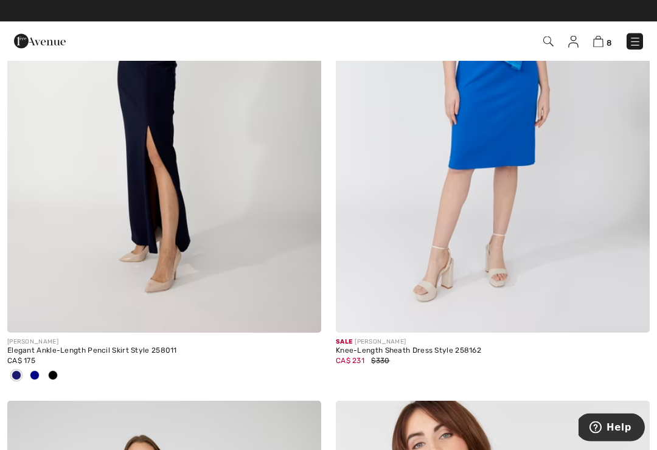
scroll to position [7577, 0]
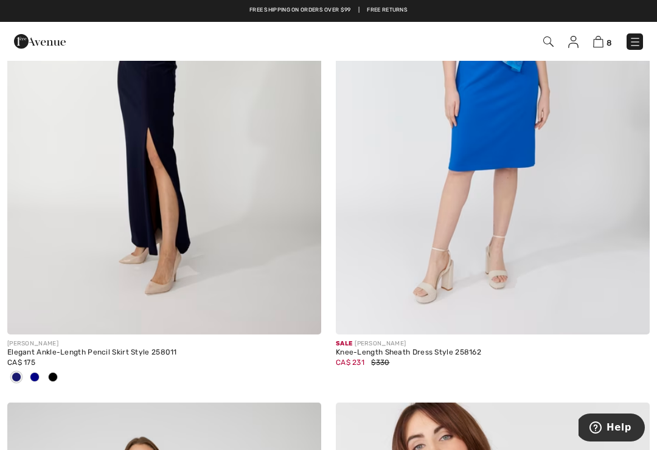
click at [199, 293] on img at bounding box center [164, 99] width 314 height 471
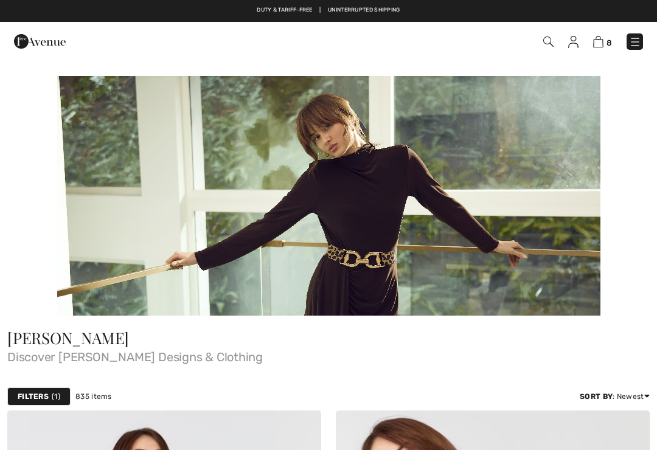
checkbox input "true"
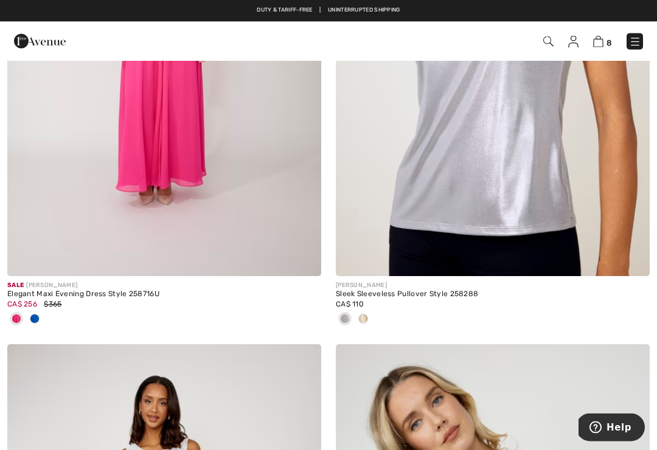
scroll to position [9232, 0]
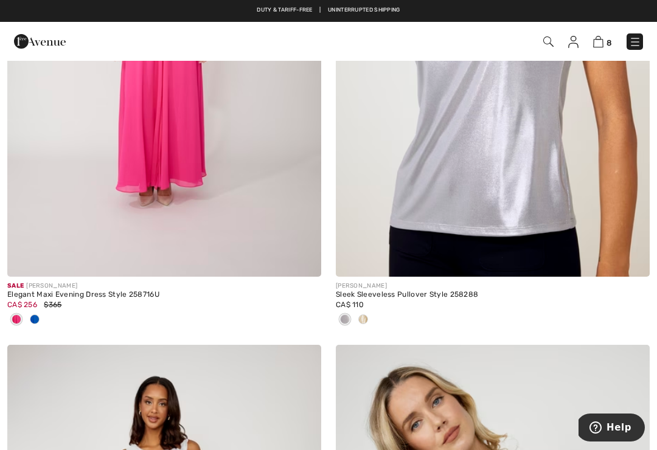
click at [34, 315] on span at bounding box center [35, 320] width 10 height 10
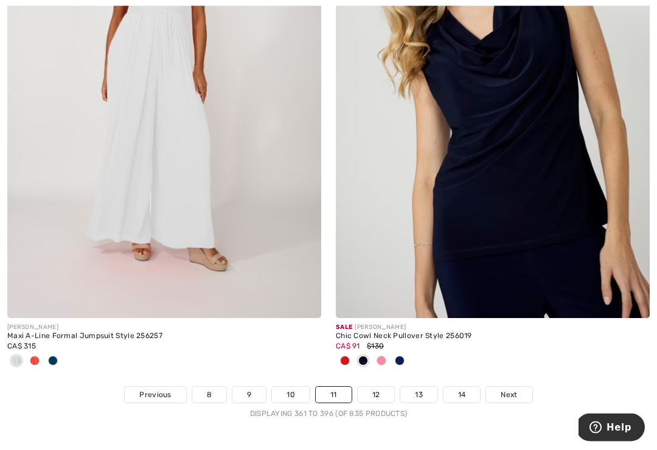
scroll to position [9787, 0]
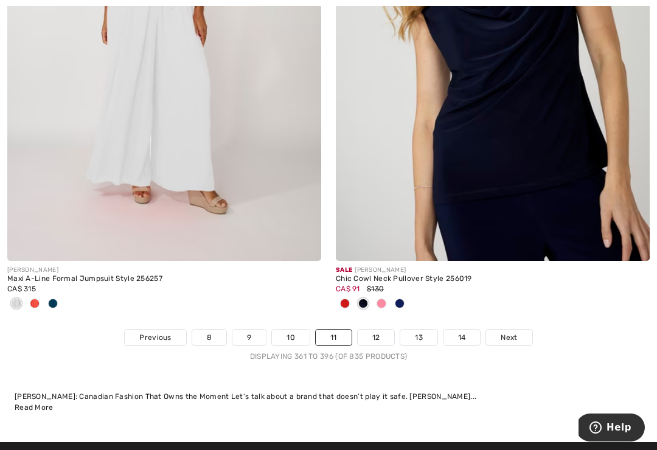
click at [516, 332] on span "Next" at bounding box center [509, 337] width 16 height 11
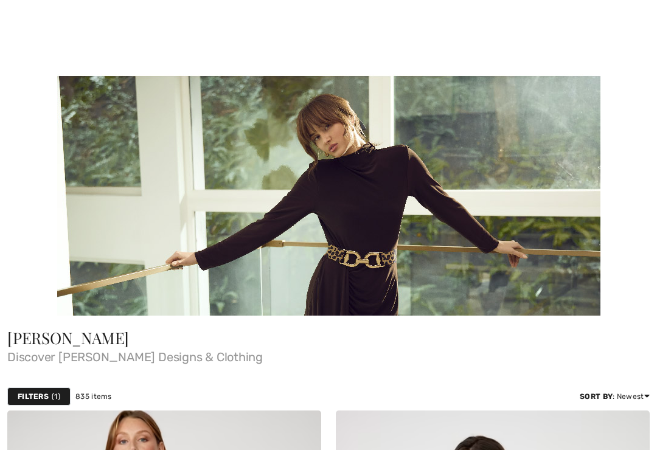
checkbox input "true"
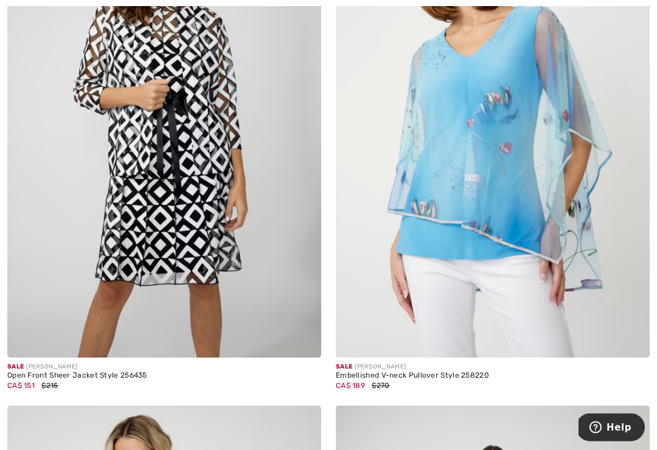
scroll to position [7575, 0]
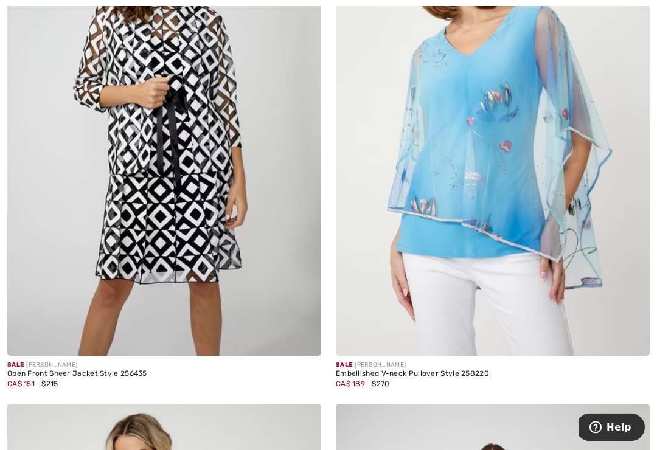
click at [136, 371] on div "Open Front Sheer Jacket Style 256435" at bounding box center [164, 375] width 314 height 9
click at [63, 371] on div "Open Front Sheer Jacket Style 256435" at bounding box center [164, 375] width 314 height 9
click at [298, 277] on img at bounding box center [164, 121] width 314 height 471
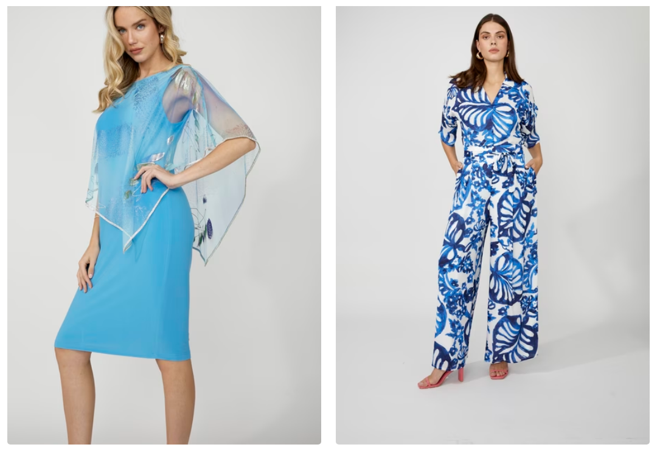
checkbox input "true"
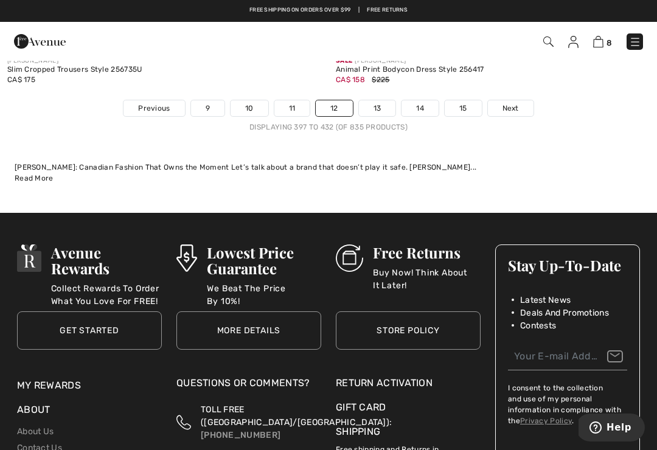
scroll to position [9958, 0]
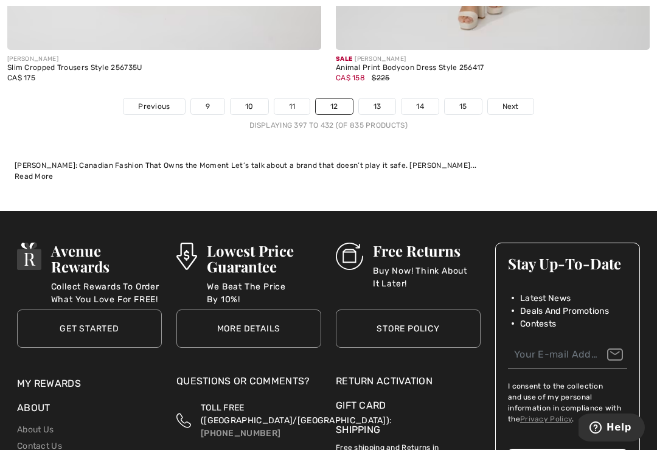
click at [521, 99] on link "Next" at bounding box center [511, 107] width 46 height 16
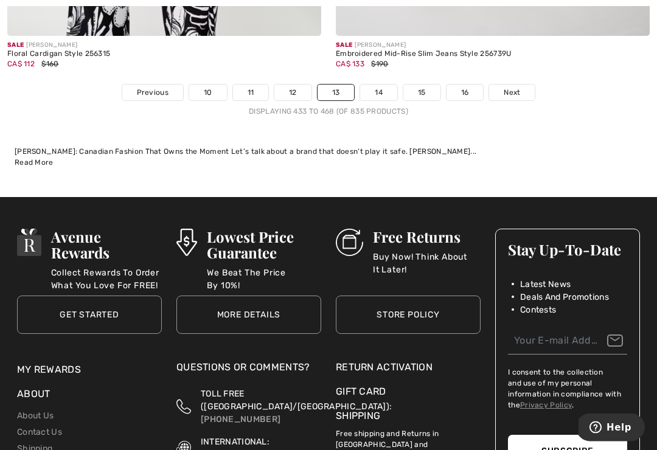
scroll to position [9952, 0]
click at [515, 87] on span "Next" at bounding box center [512, 92] width 16 height 11
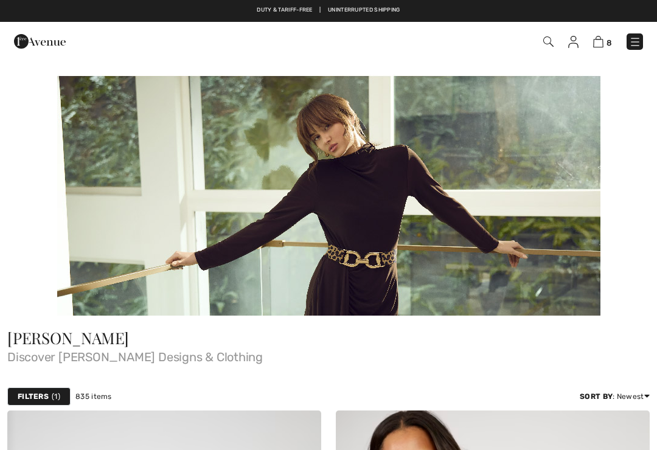
checkbox input "true"
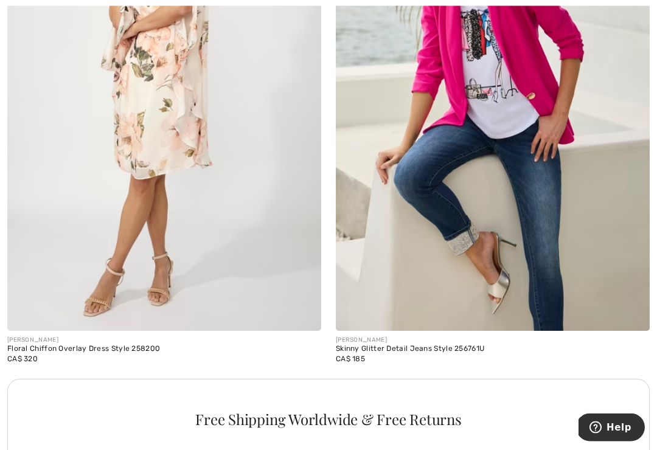
scroll to position [3147, 0]
click at [193, 289] on img at bounding box center [164, 95] width 314 height 471
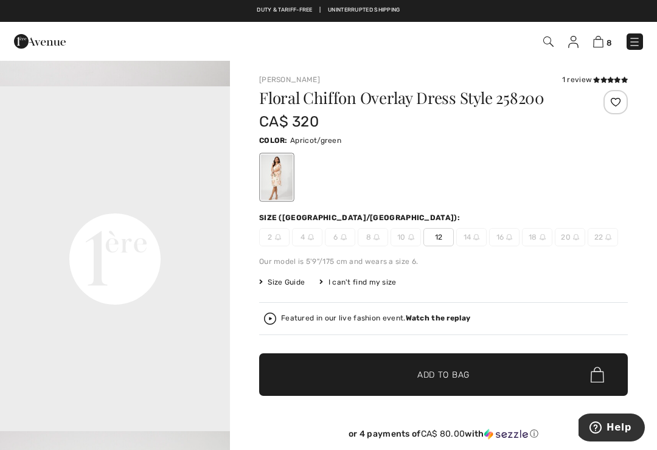
scroll to position [2, 0]
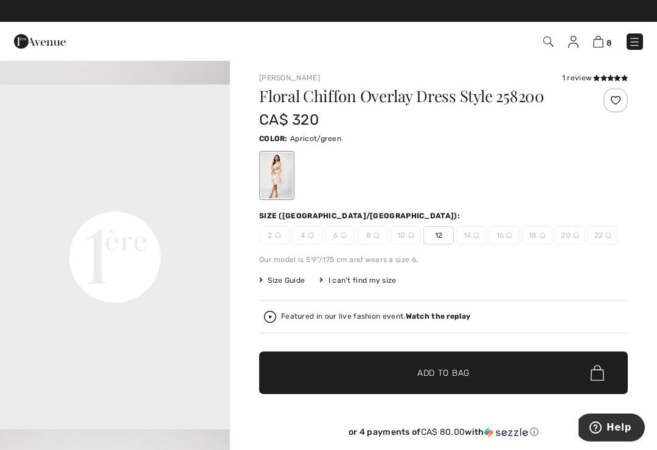
click at [295, 286] on span "Size Guide" at bounding box center [282, 280] width 46 height 11
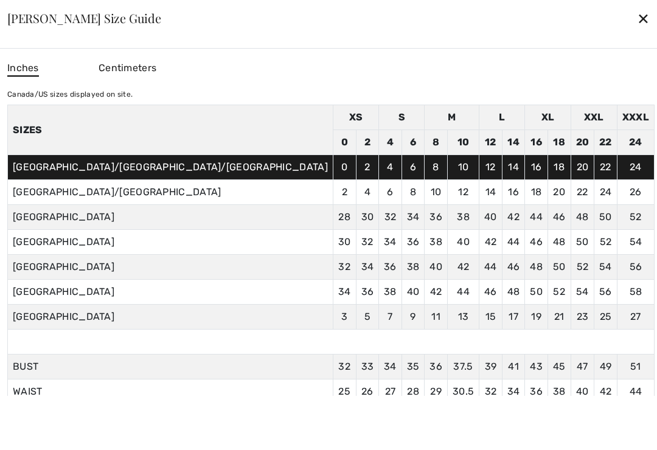
scroll to position [0, 0]
click at [637, 7] on div "✕" at bounding box center [643, 18] width 13 height 26
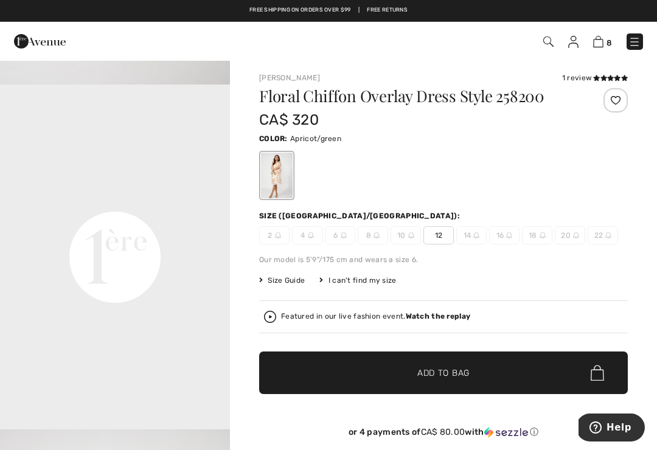
scroll to position [7, 0]
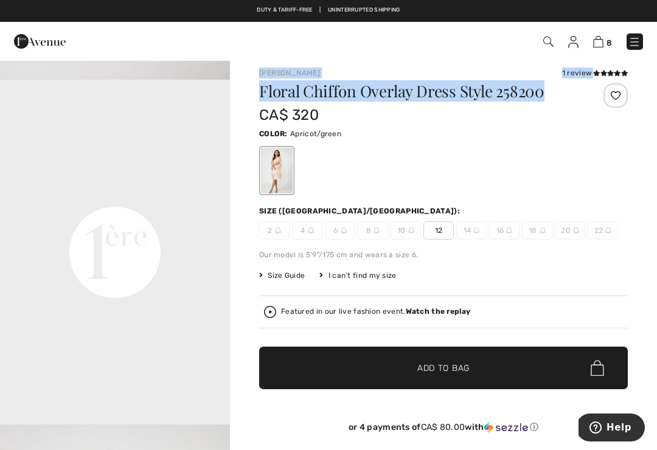
copy div "Frank Lyman 1 review 1 review Floral Chiffon Overlay Dress Style 258200"
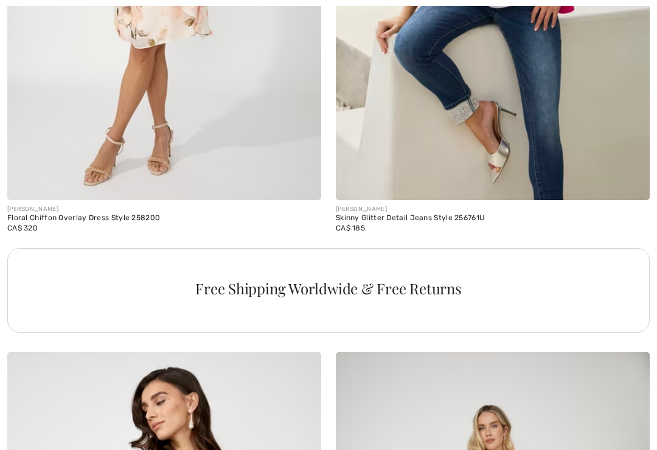
checkbox input "true"
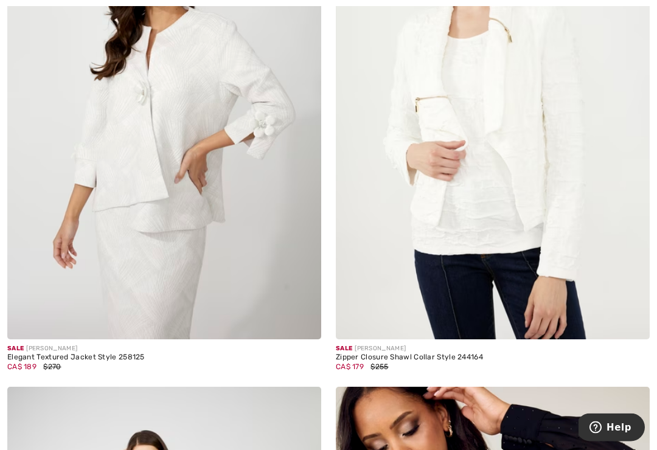
scroll to position [4800, 0]
click at [30, 324] on img at bounding box center [164, 104] width 314 height 471
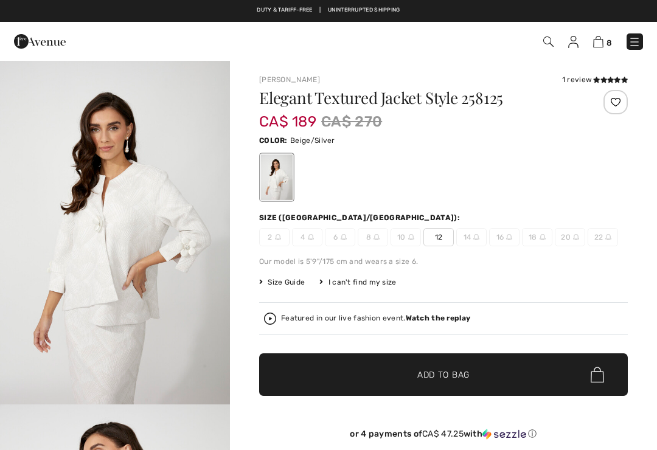
checkbox input "true"
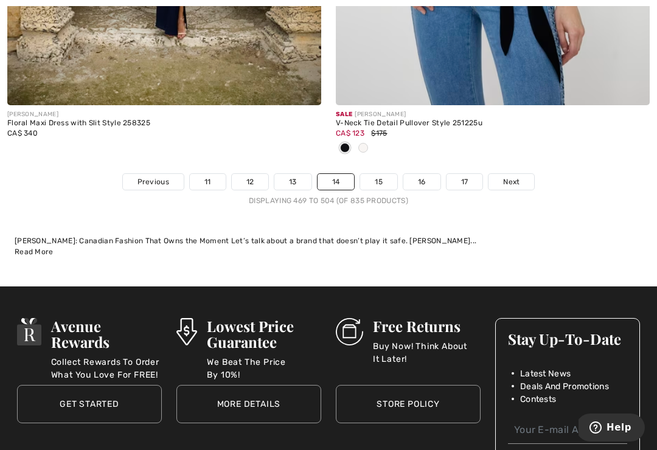
scroll to position [9932, 0]
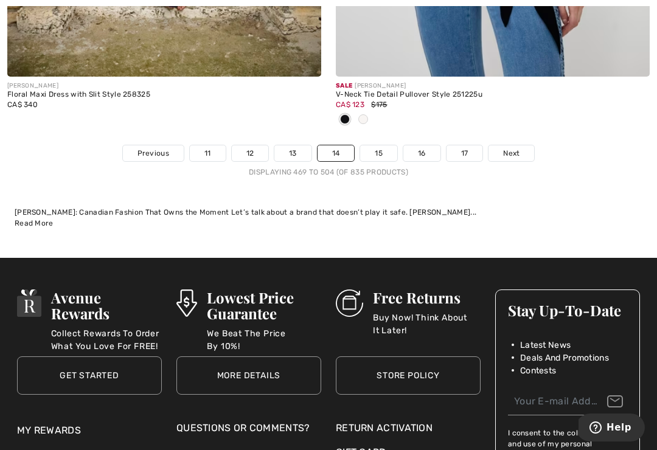
click at [514, 148] on span "Next" at bounding box center [511, 153] width 16 height 11
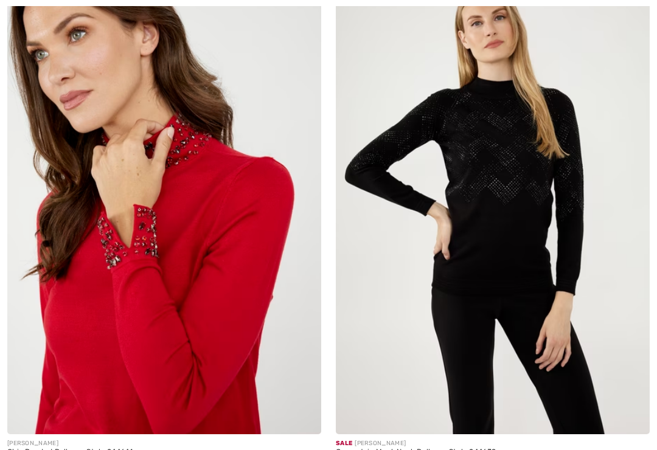
checkbox input "true"
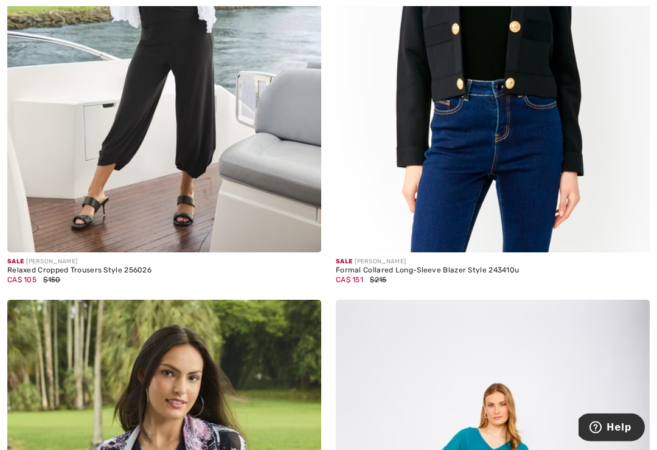
scroll to position [4927, 0]
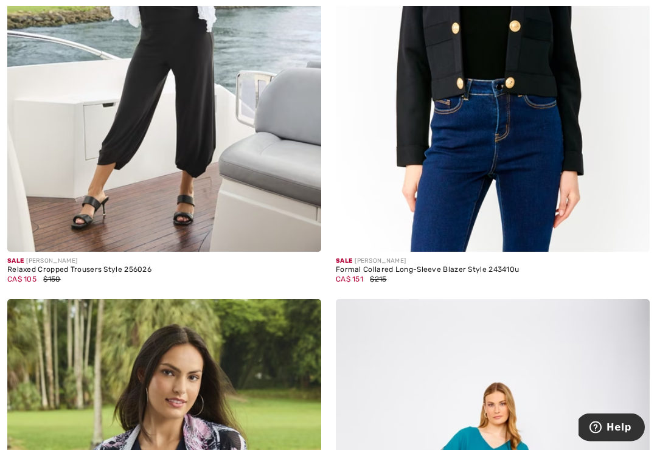
click at [229, 140] on img at bounding box center [164, 16] width 314 height 471
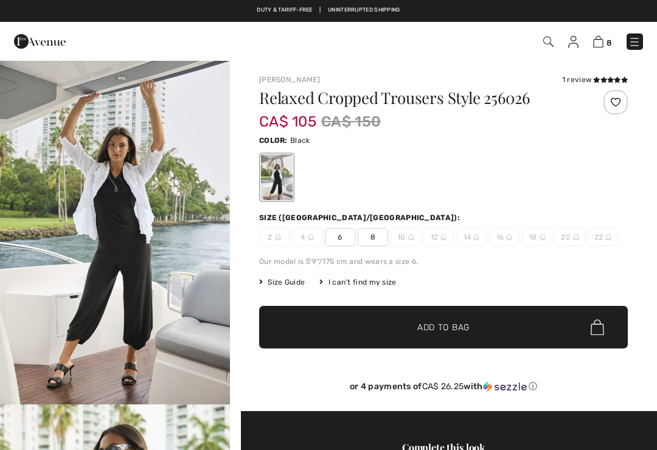
checkbox input "true"
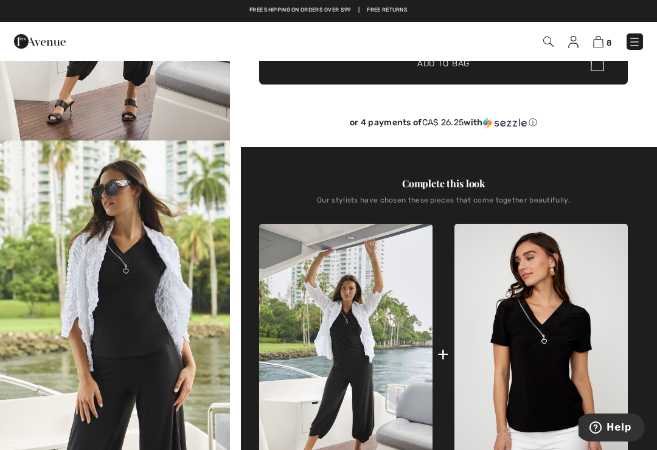
scroll to position [257, 0]
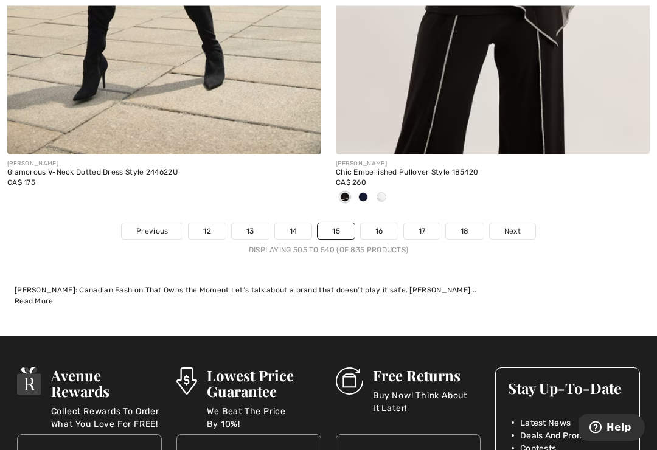
scroll to position [9847, 0]
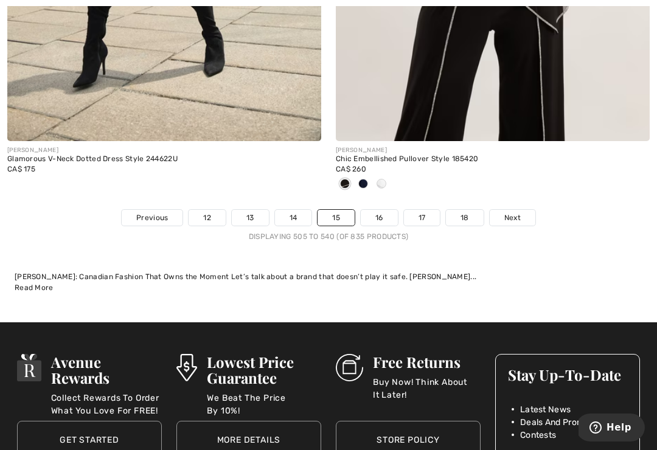
click at [514, 212] on span "Next" at bounding box center [513, 217] width 16 height 11
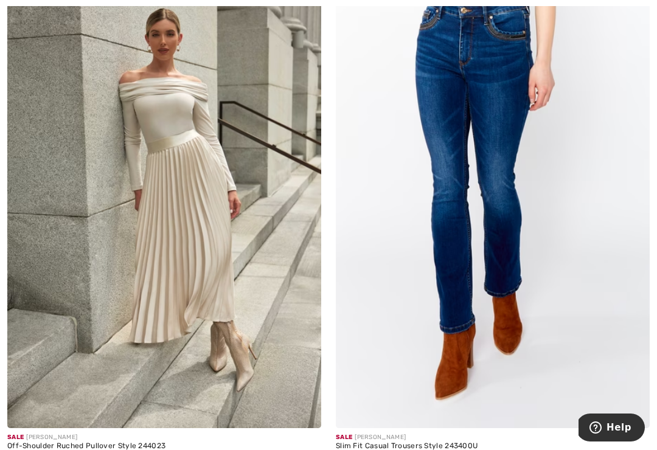
scroll to position [7518, 0]
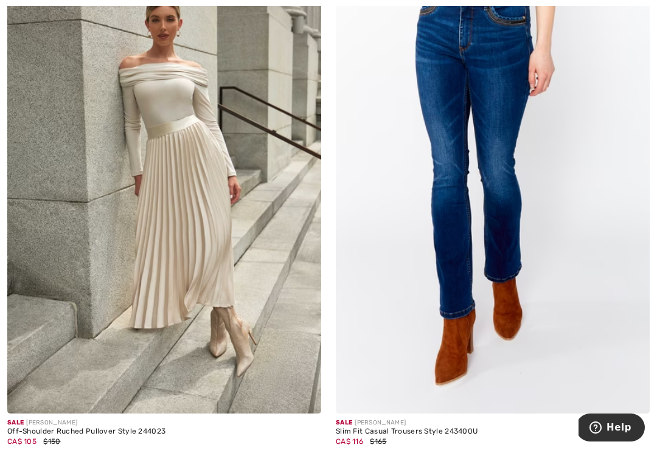
click at [54, 371] on img at bounding box center [164, 178] width 314 height 471
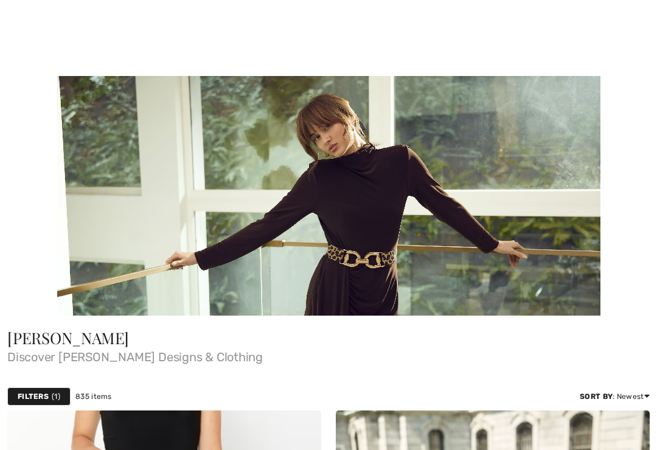
checkbox input "true"
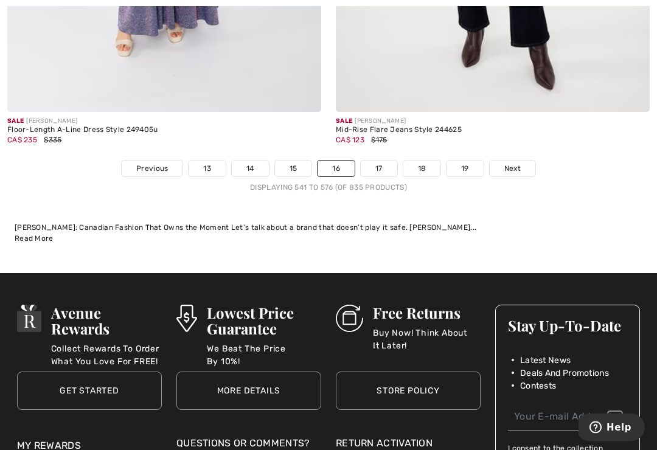
scroll to position [9916, 0]
click at [514, 163] on span "Next" at bounding box center [513, 168] width 16 height 11
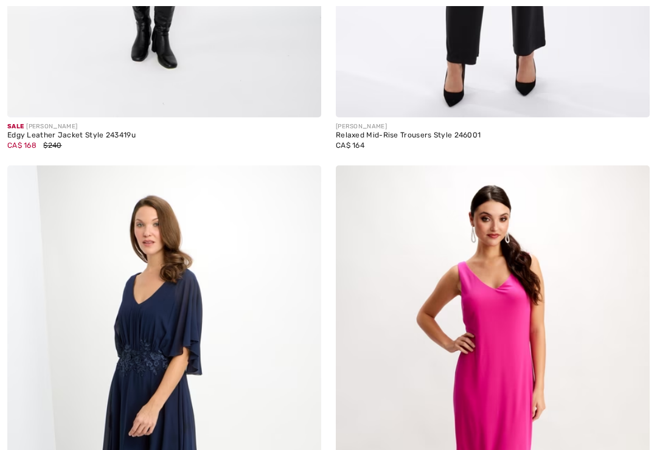
checkbox input "true"
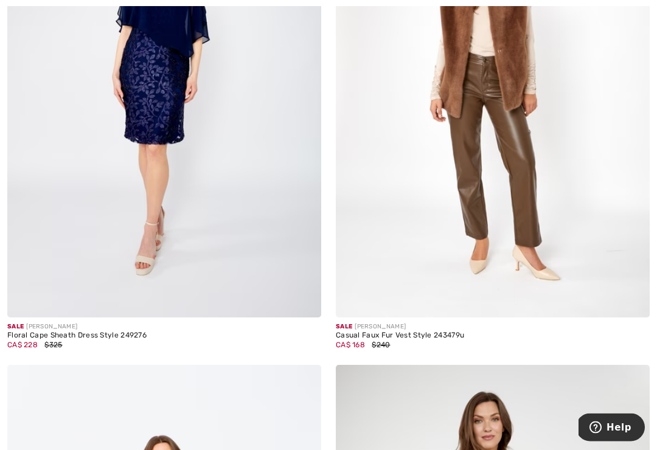
scroll to position [1603, 0]
click at [83, 310] on img at bounding box center [164, 82] width 314 height 471
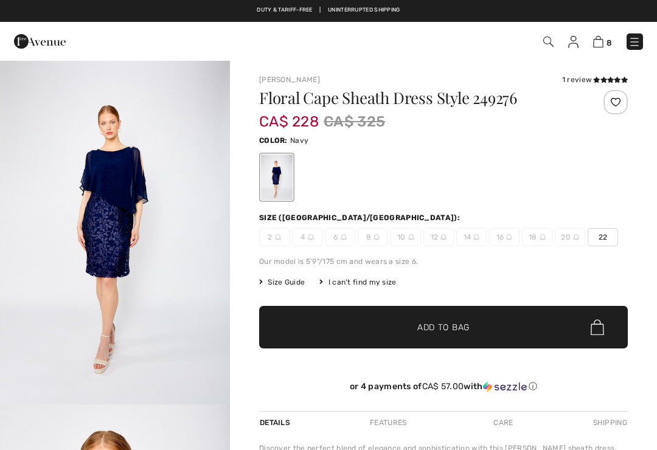
checkbox input "true"
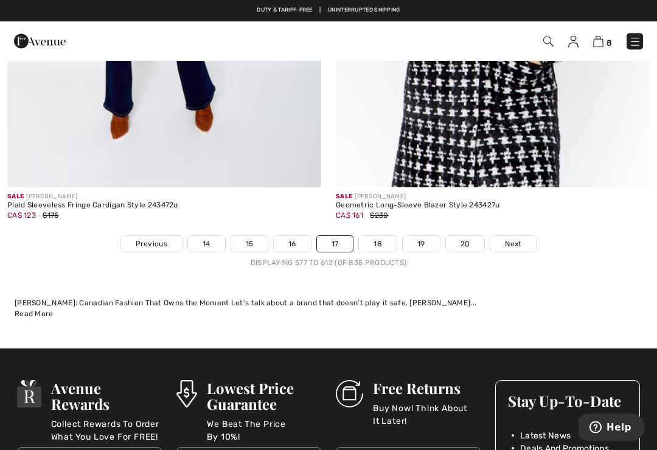
scroll to position [9761, 0]
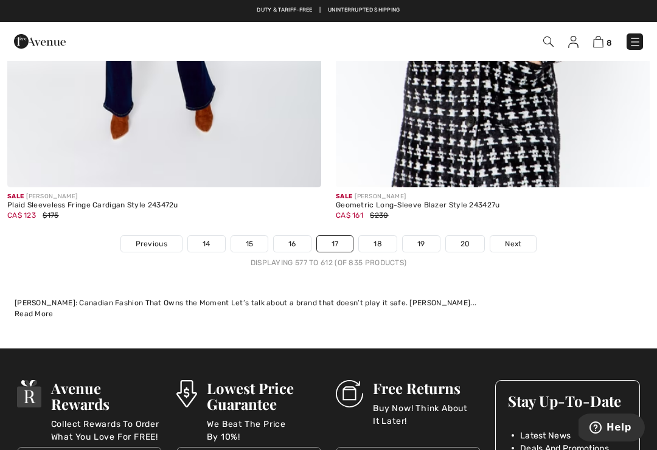
click at [521, 239] on span "Next" at bounding box center [513, 244] width 16 height 11
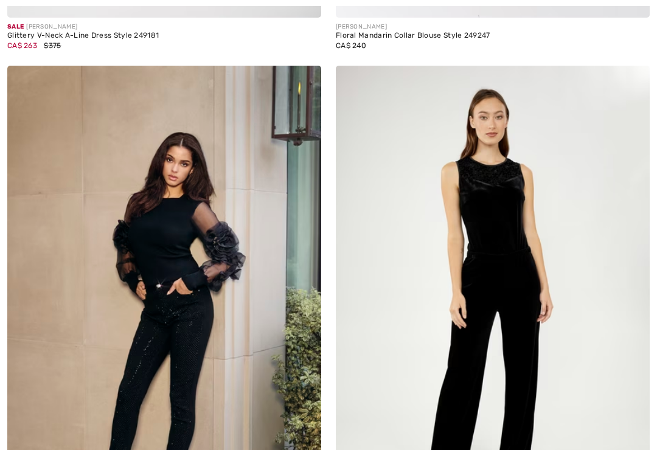
checkbox input "true"
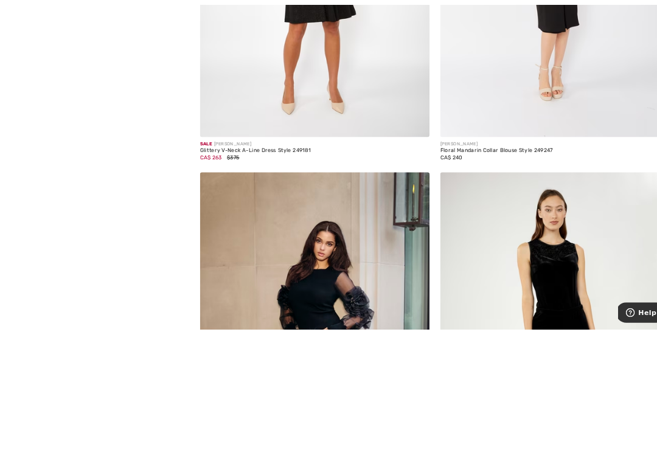
scroll to position [815, 0]
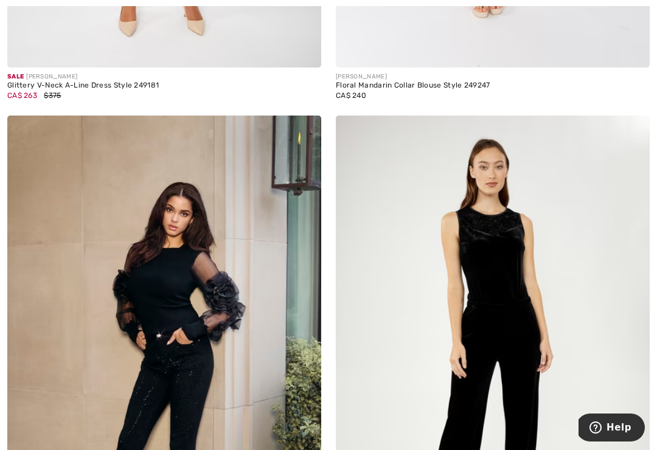
click at [214, 328] on img at bounding box center [164, 351] width 314 height 471
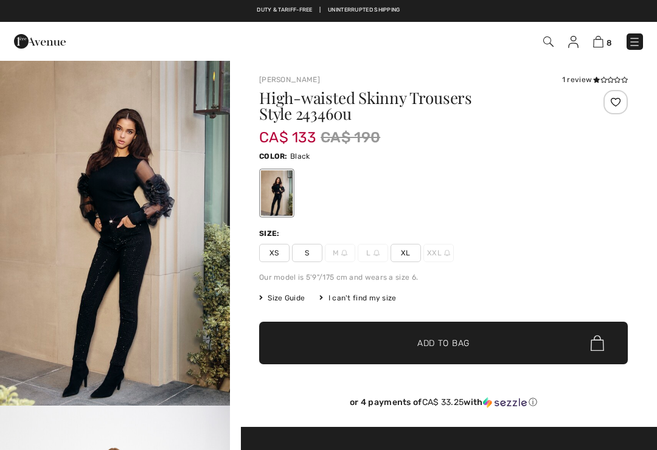
scroll to position [195, 0]
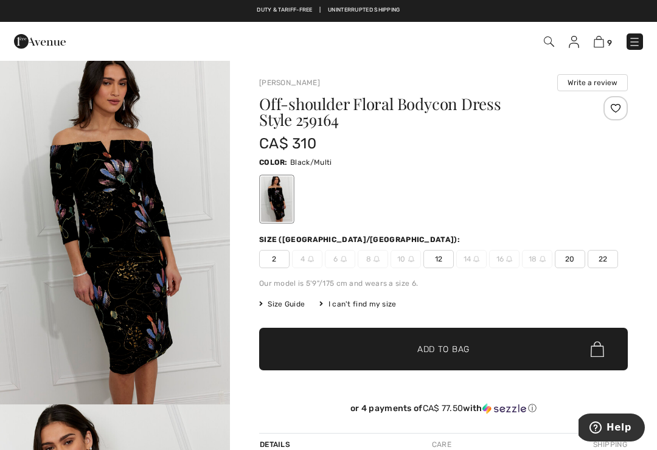
click at [608, 37] on link "9" at bounding box center [603, 41] width 18 height 15
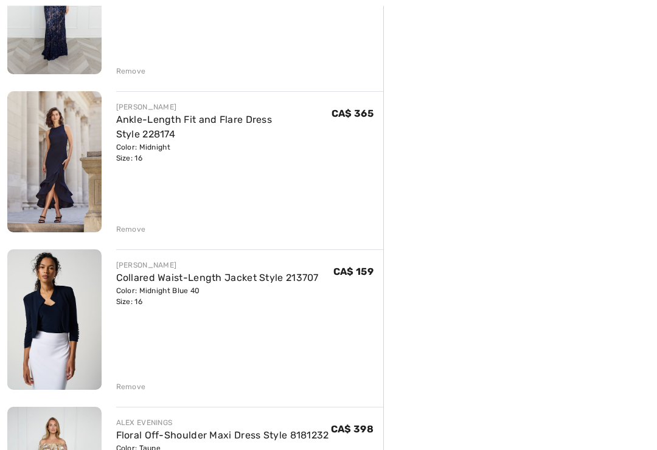
scroll to position [542, 0]
click at [131, 230] on div "Remove" at bounding box center [131, 229] width 30 height 11
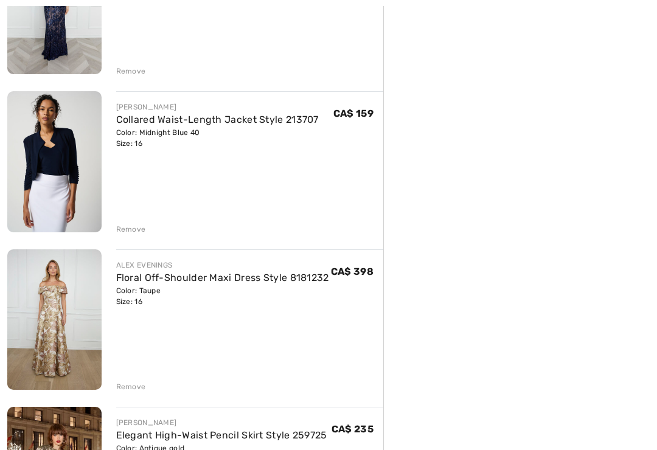
click at [138, 223] on div "Remove" at bounding box center [250, 228] width 268 height 13
click at [136, 227] on div "Remove" at bounding box center [131, 229] width 30 height 11
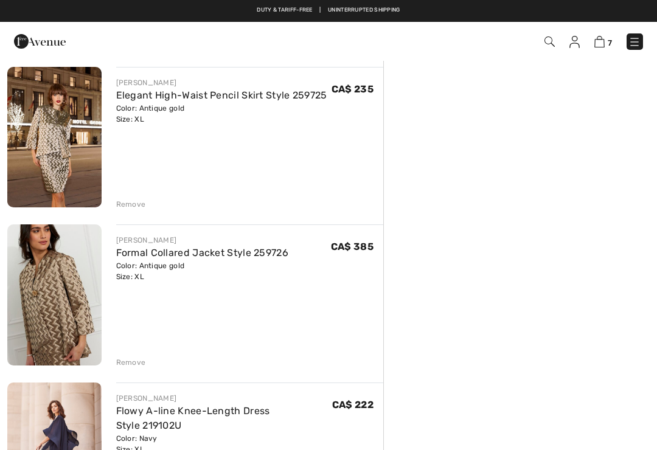
scroll to position [724, 0]
click at [141, 205] on div "Remove" at bounding box center [131, 205] width 30 height 11
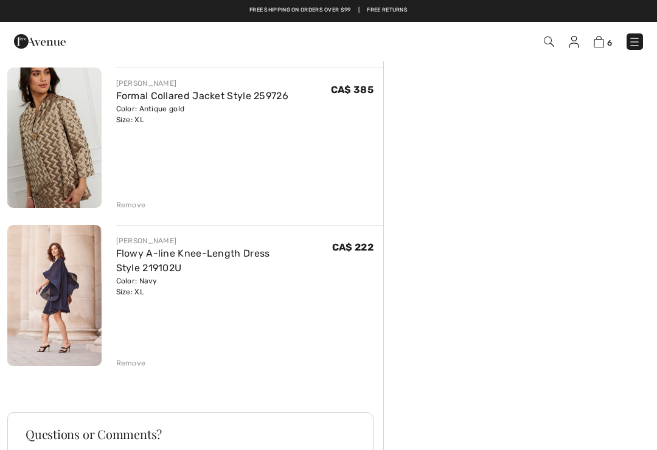
click at [136, 201] on div "Remove" at bounding box center [131, 205] width 30 height 11
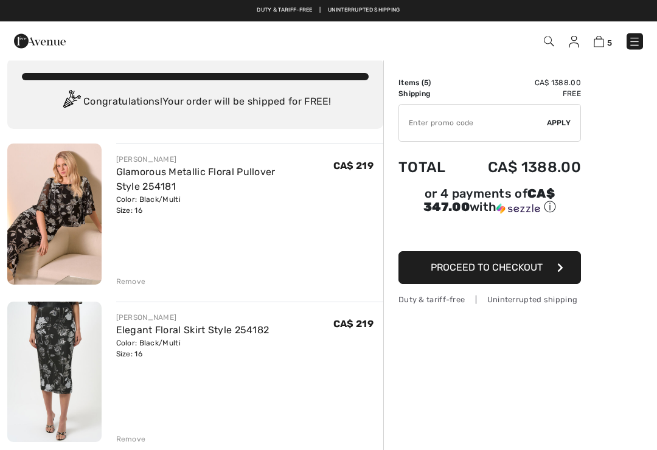
scroll to position [0, 0]
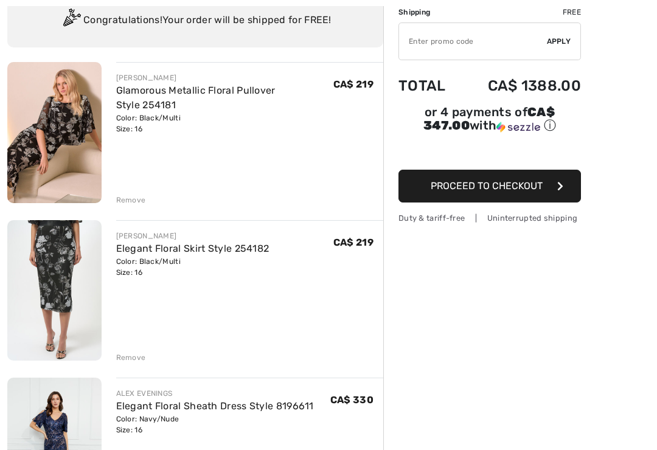
click at [342, 298] on div "JOSEPH RIBKOFF Elegant Floral Skirt Style 254182 Color: Black/Multi Size: 16 Fi…" at bounding box center [250, 291] width 268 height 143
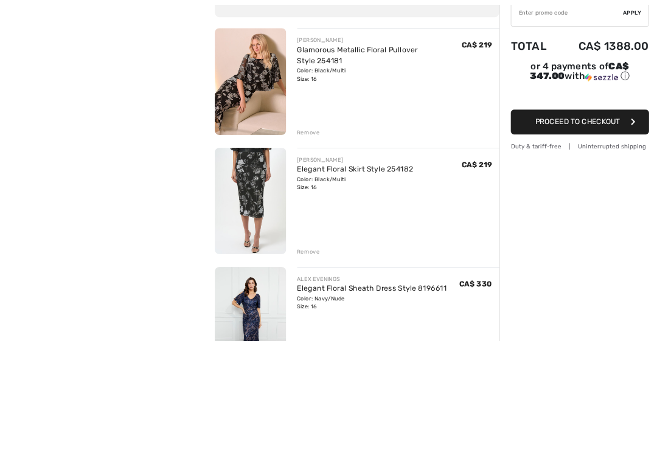
scroll to position [228, 0]
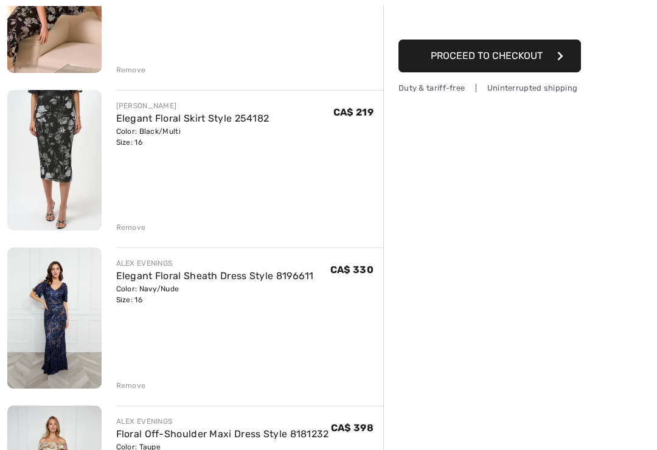
click at [47, 317] on img at bounding box center [54, 318] width 94 height 141
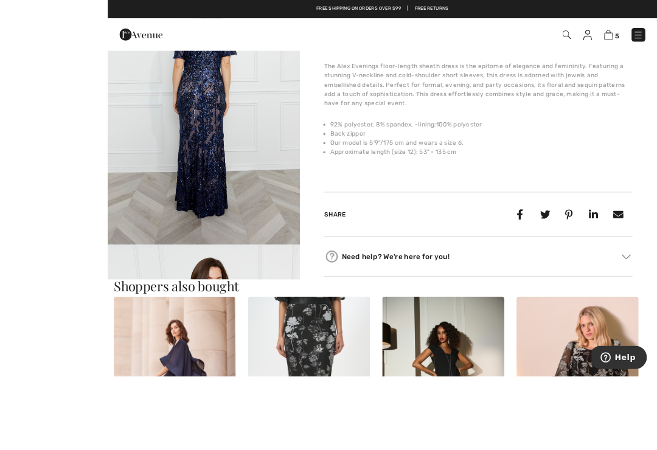
scroll to position [489, 0]
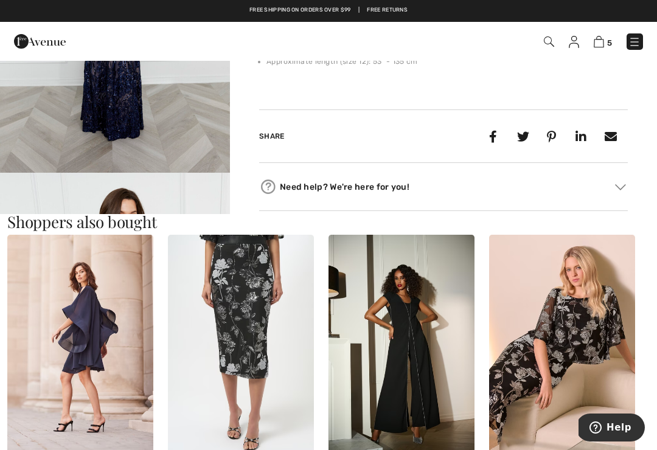
click at [431, 378] on img at bounding box center [402, 344] width 146 height 219
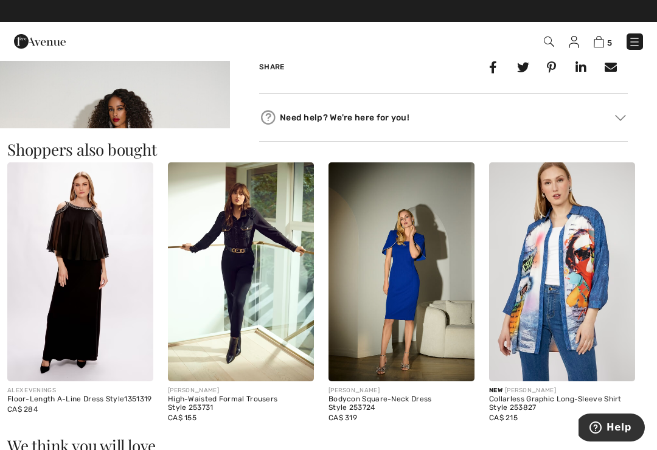
scroll to position [654, 0]
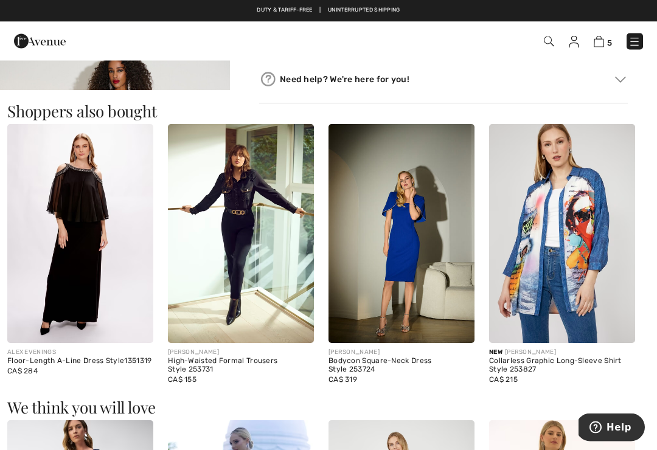
click at [64, 300] on img at bounding box center [80, 234] width 146 height 219
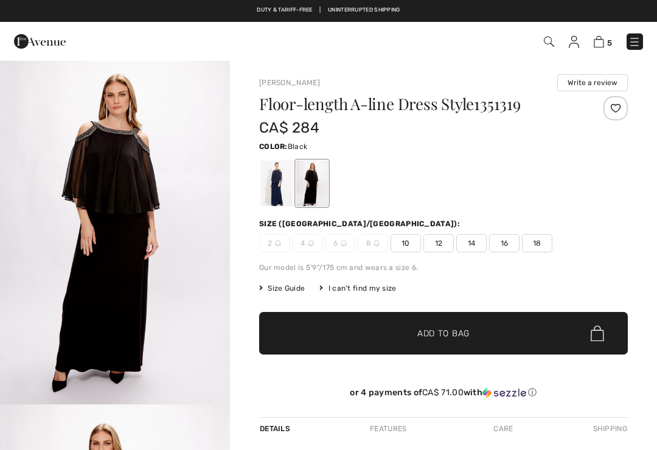
checkbox input "true"
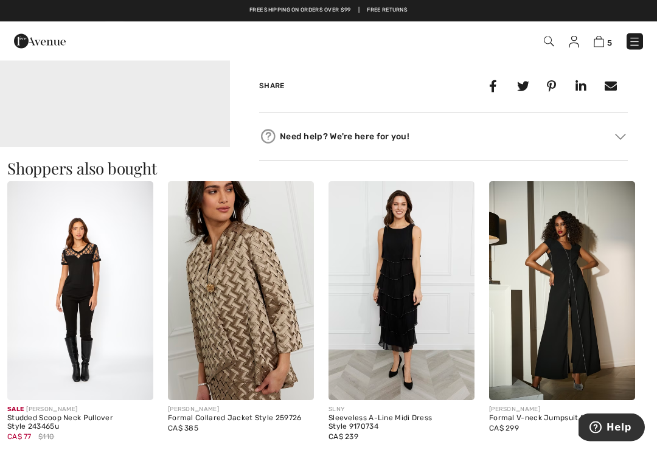
scroll to position [555, 0]
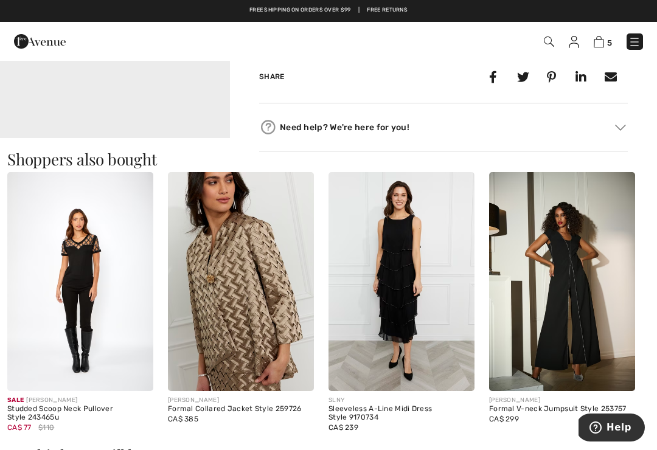
click at [597, 326] on img at bounding box center [562, 281] width 146 height 219
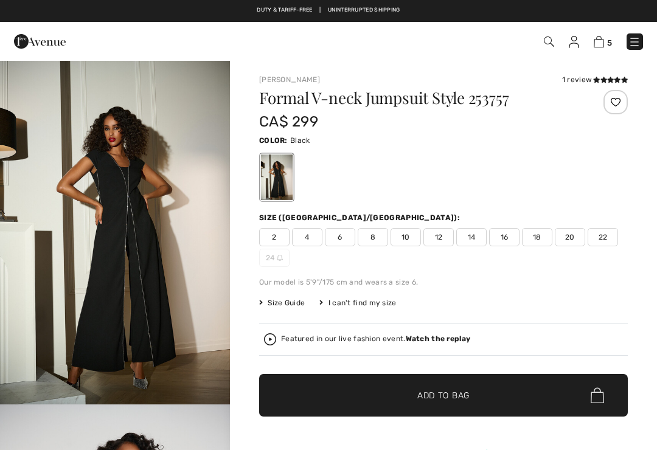
checkbox input "true"
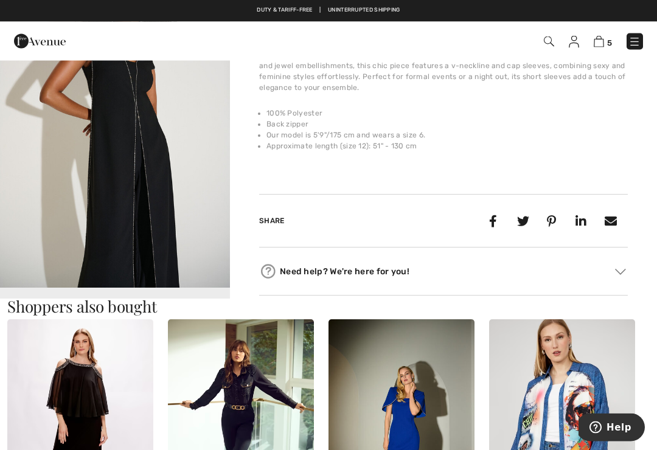
scroll to position [458, 0]
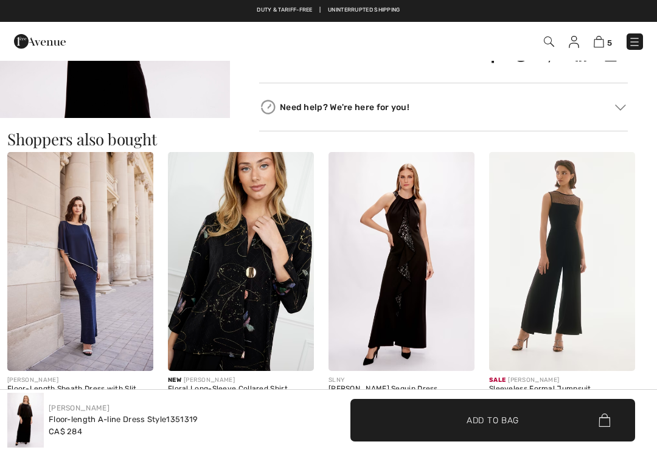
checkbox input "true"
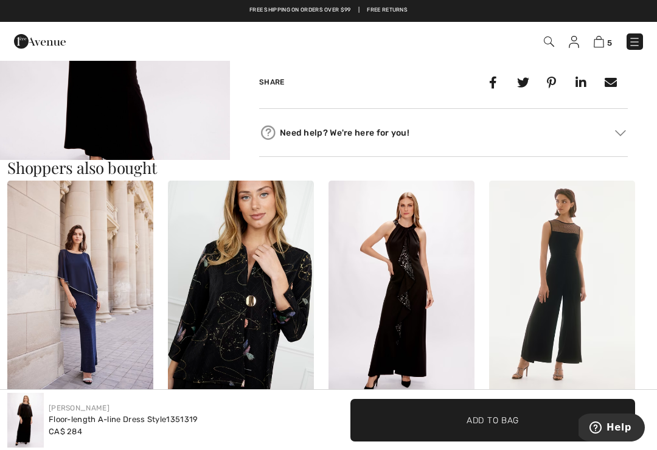
scroll to position [634, 0]
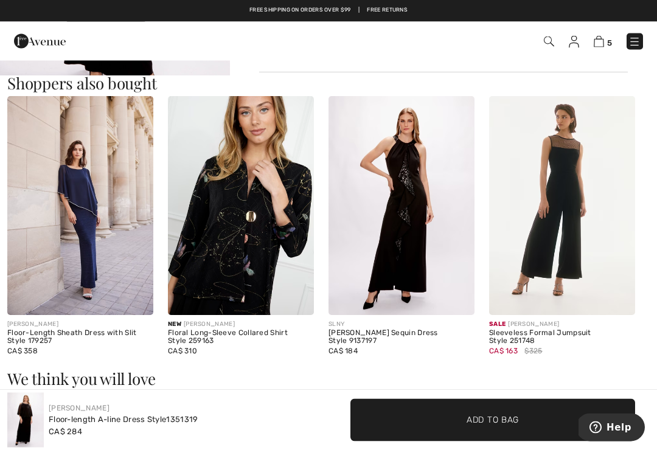
click at [445, 346] on div "CA$ 184" at bounding box center [402, 351] width 146 height 11
click at [432, 275] on img at bounding box center [402, 206] width 146 height 219
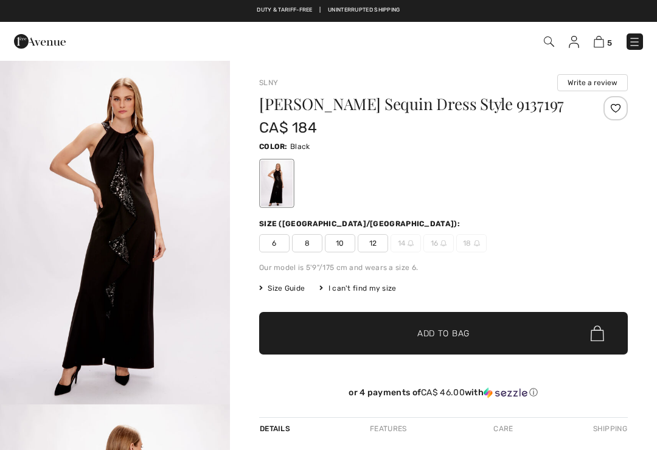
checkbox input "true"
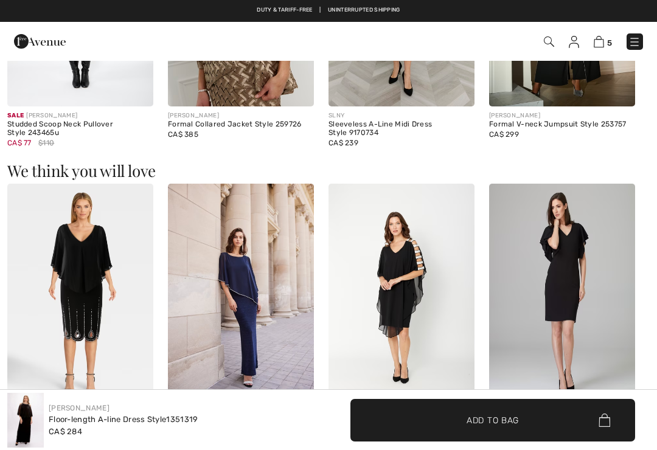
checkbox input "true"
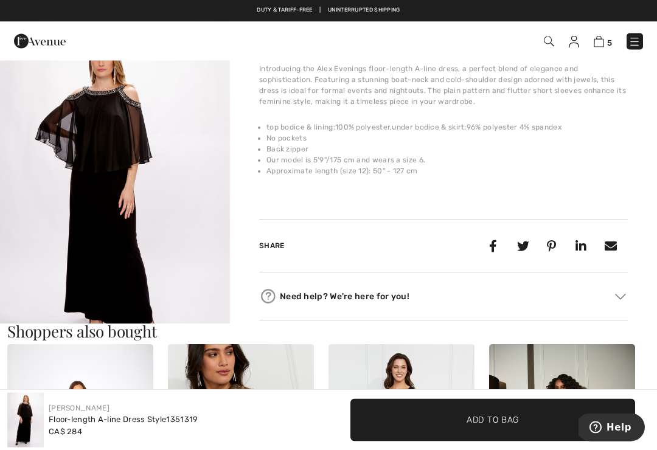
scroll to position [386, 0]
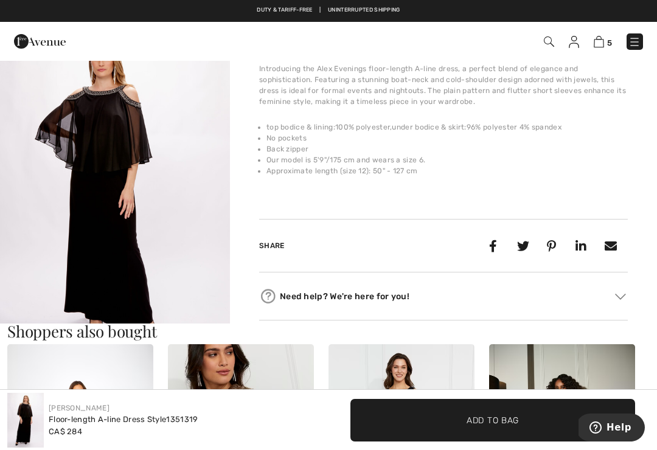
click at [604, 37] on img at bounding box center [599, 42] width 10 height 12
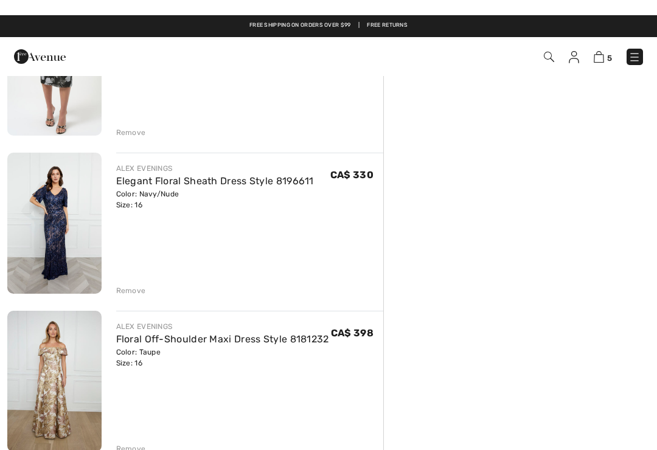
scroll to position [203, 0]
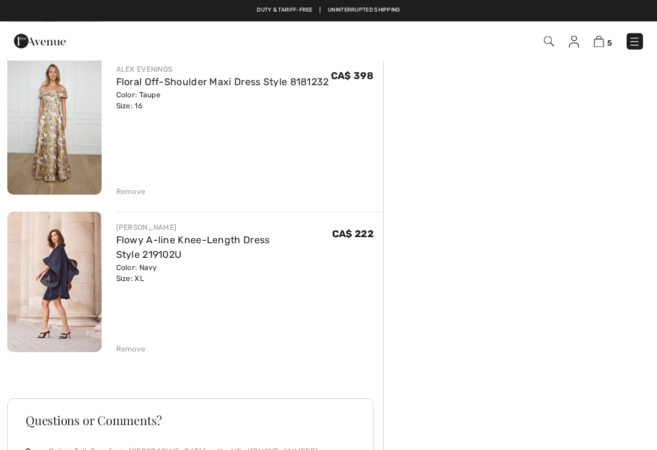
scroll to position [578, 0]
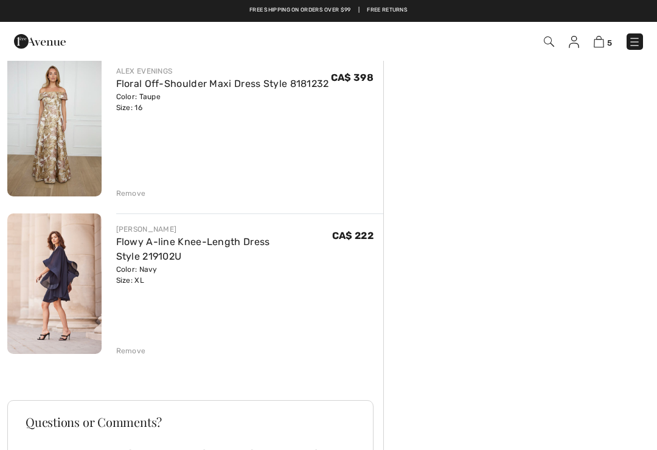
click at [261, 244] on link "Flowy A-line Knee-Length Dress Style 219102U" at bounding box center [193, 249] width 154 height 26
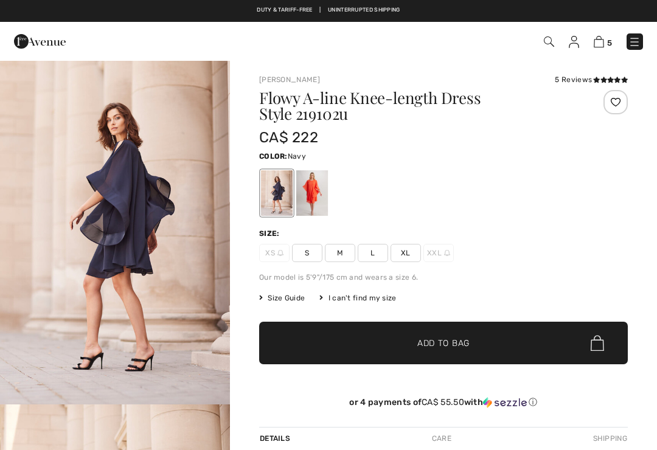
checkbox input "true"
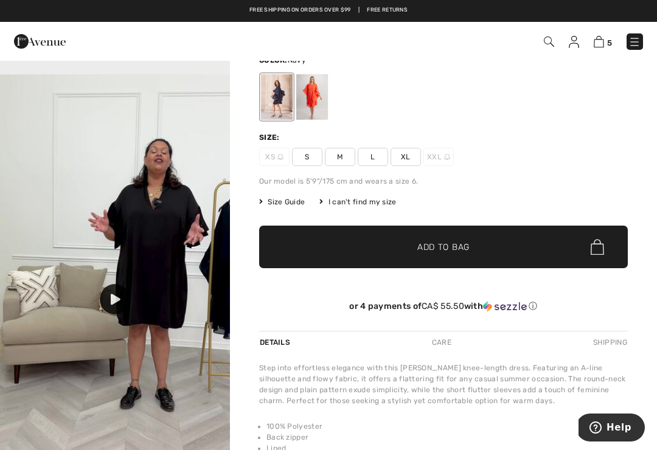
scroll to position [925, 0]
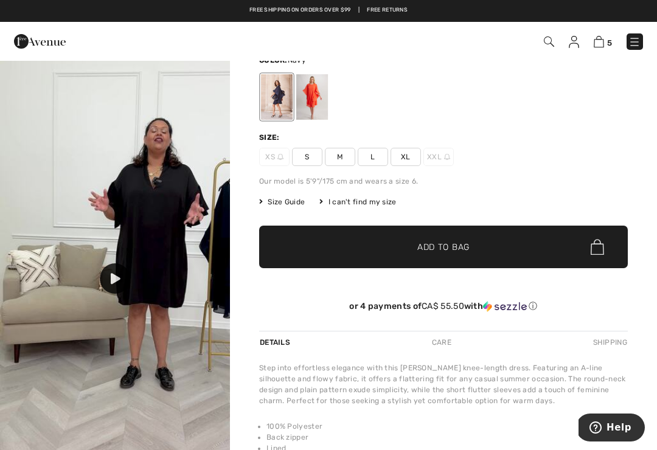
click at [123, 294] on div at bounding box center [115, 279] width 30 height 30
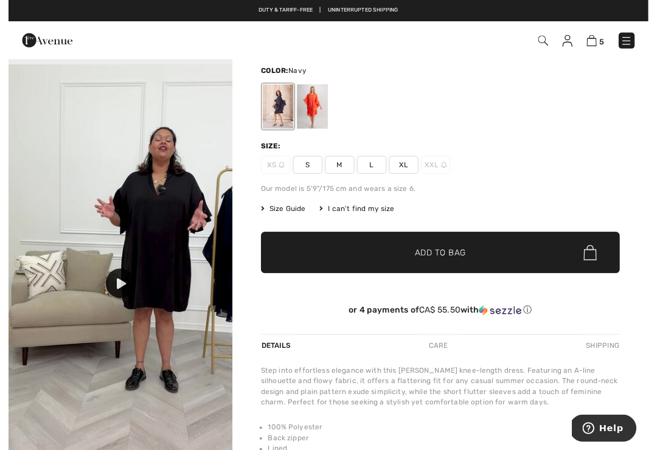
scroll to position [96, 0]
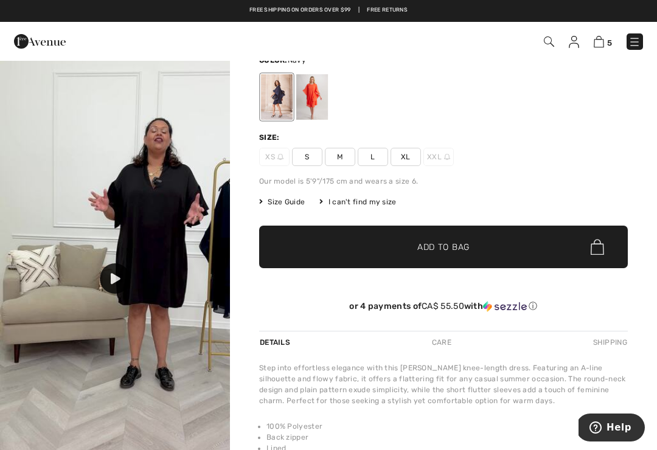
click at [114, 284] on icon at bounding box center [116, 278] width 10 height 11
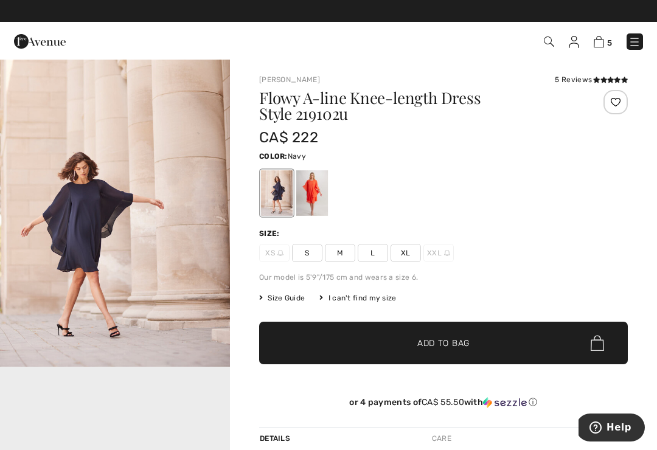
scroll to position [377, 0]
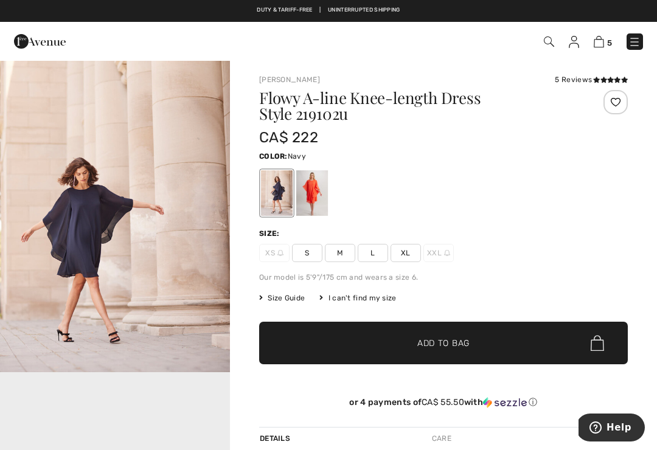
click at [604, 41] on img at bounding box center [599, 42] width 10 height 12
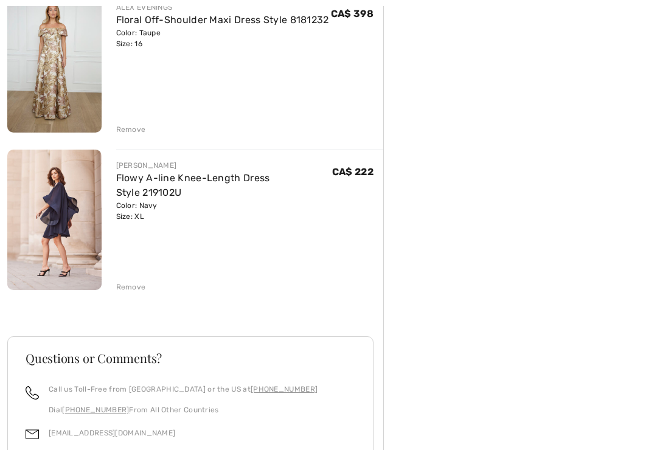
scroll to position [648, 0]
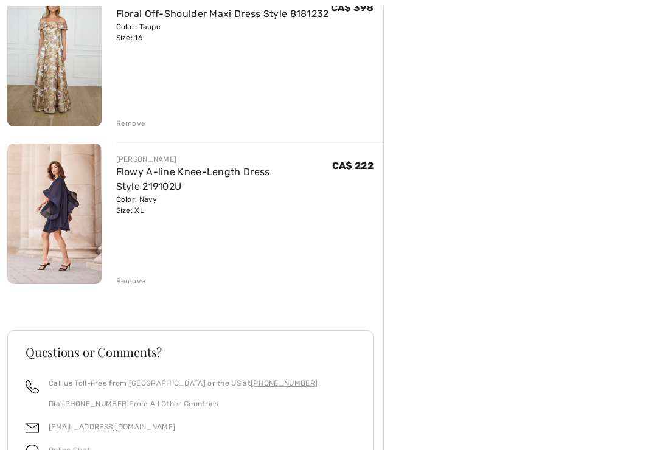
click at [140, 283] on div "Remove" at bounding box center [131, 281] width 30 height 11
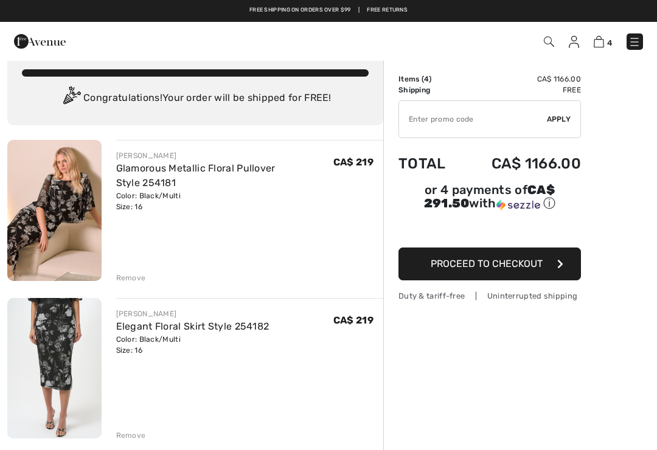
scroll to position [0, 0]
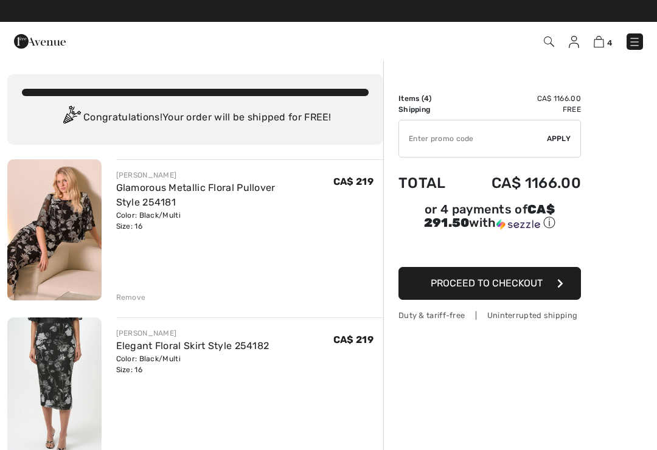
click at [502, 288] on span "Proceed to Checkout" at bounding box center [487, 284] width 112 height 12
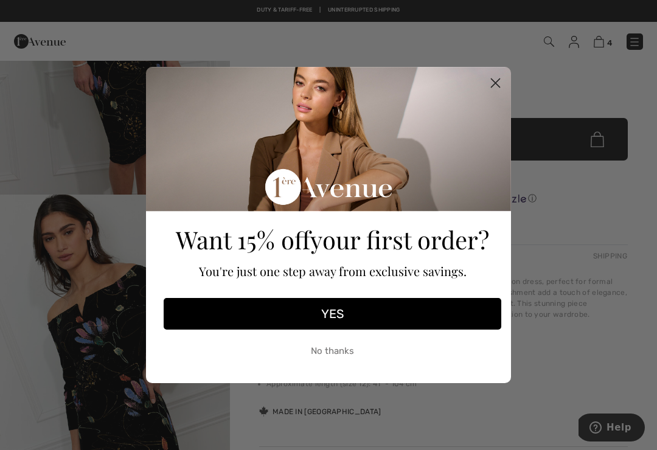
click at [379, 325] on button "YES" at bounding box center [333, 314] width 338 height 32
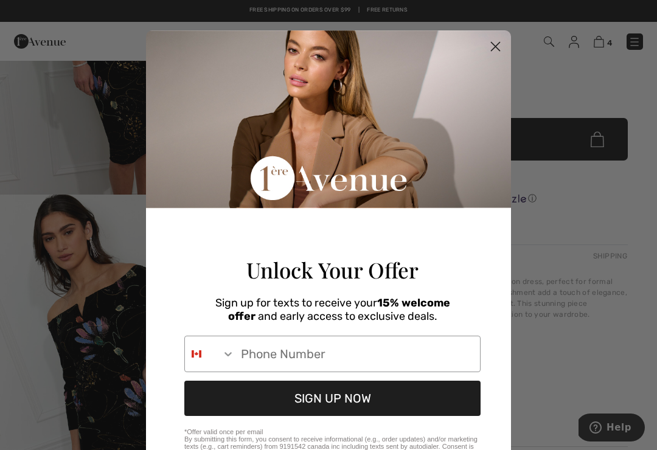
click at [352, 371] on input "Phone Number" at bounding box center [357, 354] width 245 height 35
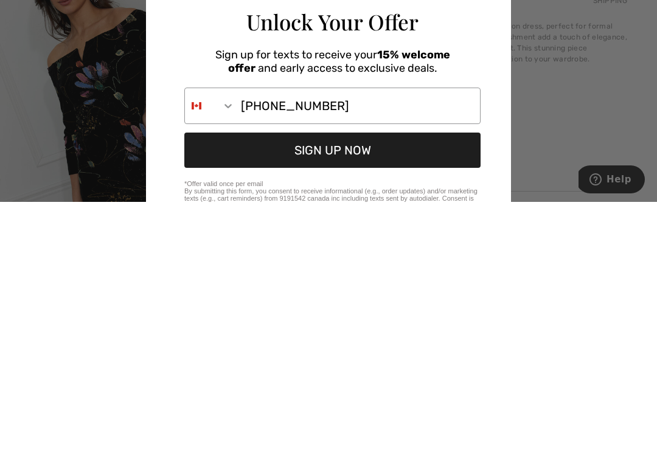
type input "418-770-4075"
click at [403, 381] on button "SIGN UP NOW" at bounding box center [332, 398] width 296 height 35
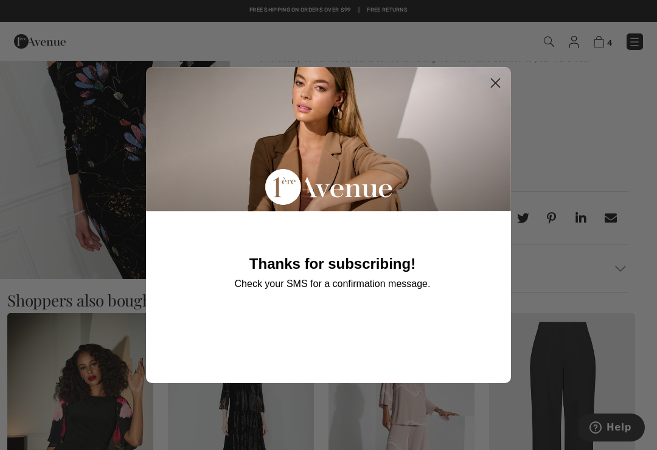
click at [497, 91] on circle "Close dialog" at bounding box center [496, 83] width 20 height 20
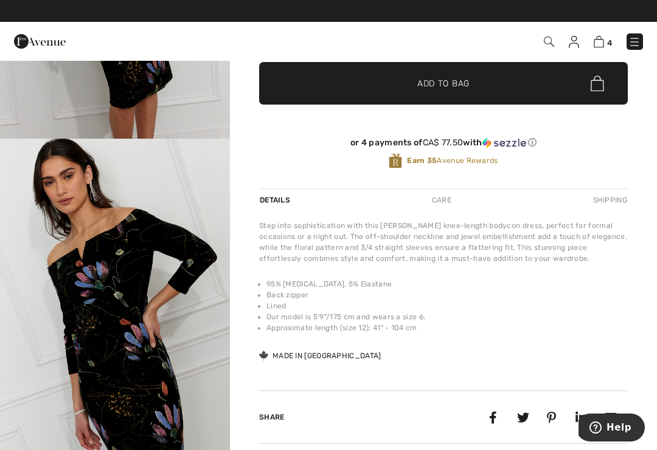
scroll to position [260, 0]
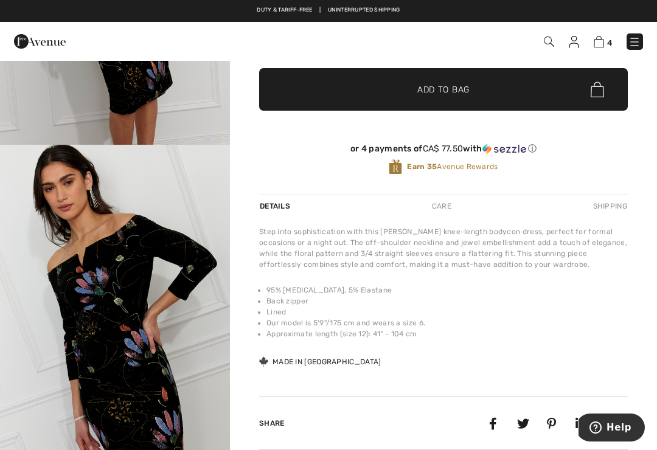
click at [598, 44] on img at bounding box center [599, 42] width 10 height 12
click at [601, 40] on img at bounding box center [599, 42] width 10 height 12
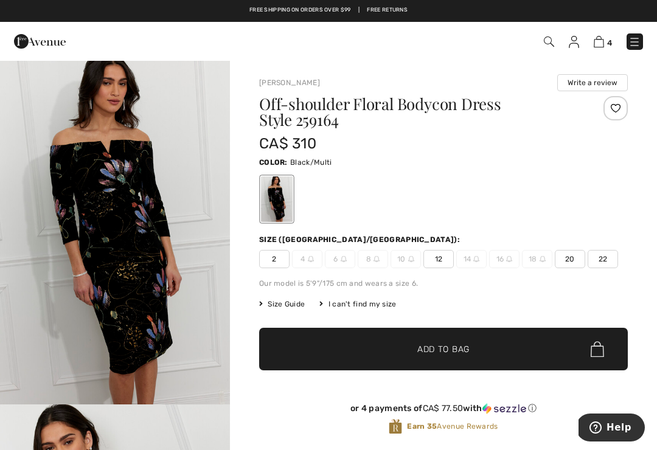
click at [640, 46] on img at bounding box center [635, 42] width 12 height 12
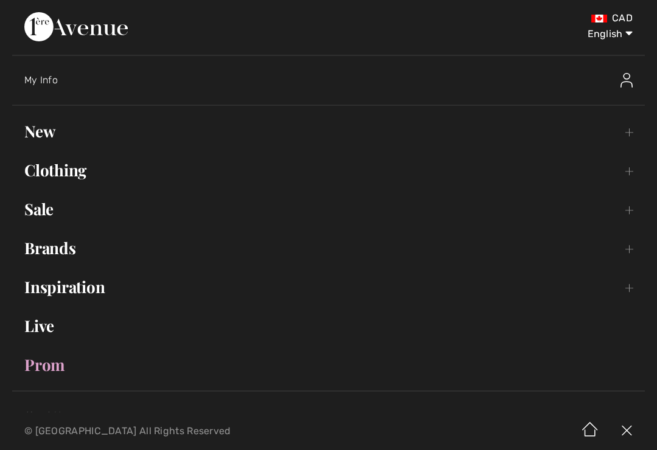
click at [39, 134] on link "New Toggle submenu" at bounding box center [328, 131] width 633 height 27
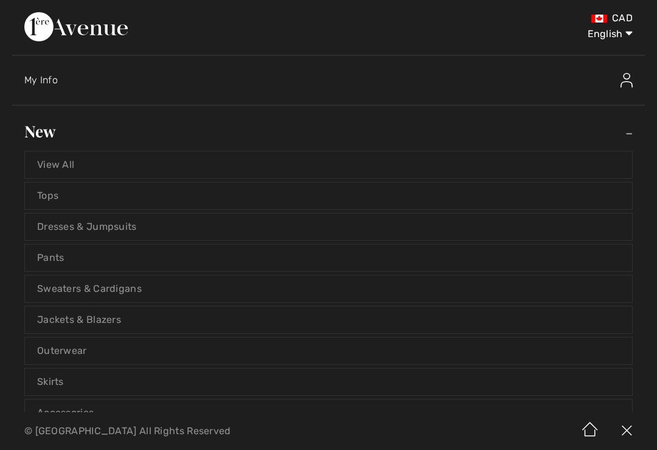
click at [622, 30] on select "English Français" at bounding box center [601, 31] width 63 height 37
select select "https://www.1ereavenue.com/fr/robe-moulante-epaules-denudees-florale-modele-259…"
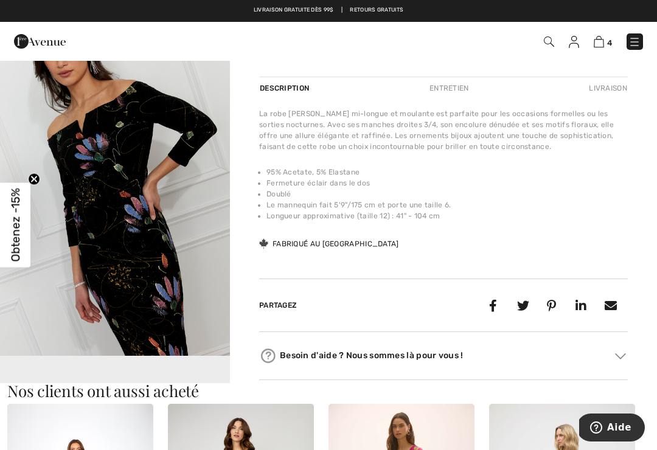
scroll to position [390, 0]
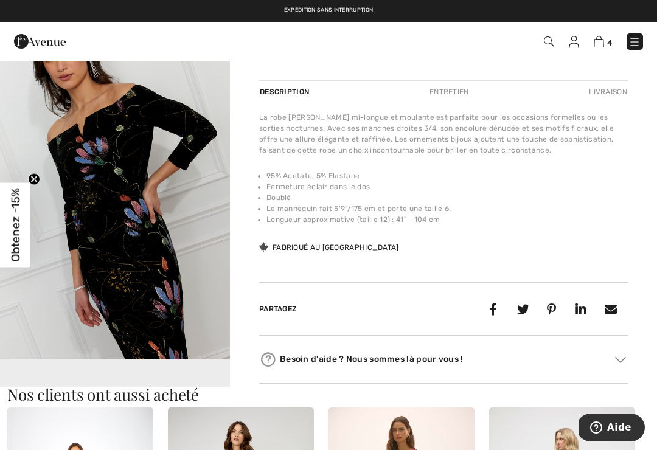
click at [653, 38] on div at bounding box center [662, 41] width 18 height 9
click at [628, 47] on link at bounding box center [635, 41] width 16 height 16
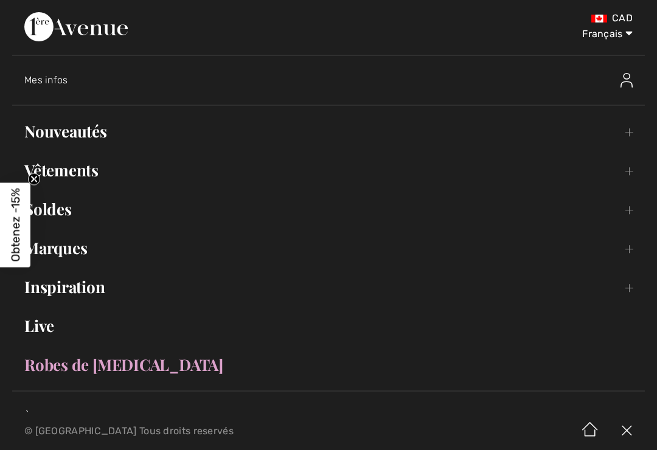
click at [69, 172] on link "Vêtements Toggle submenu" at bounding box center [328, 170] width 633 height 27
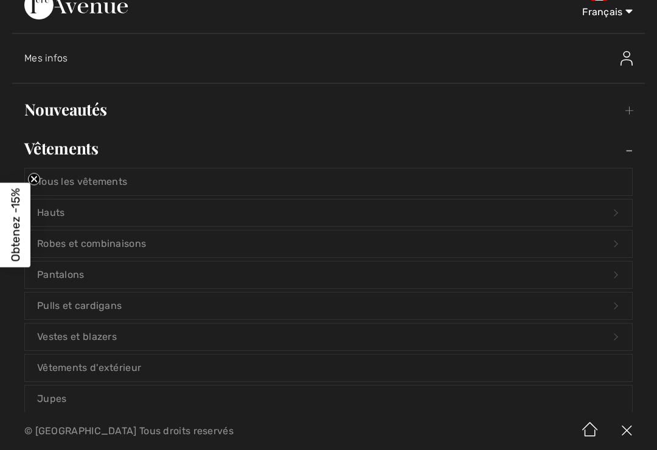
scroll to position [24, 0]
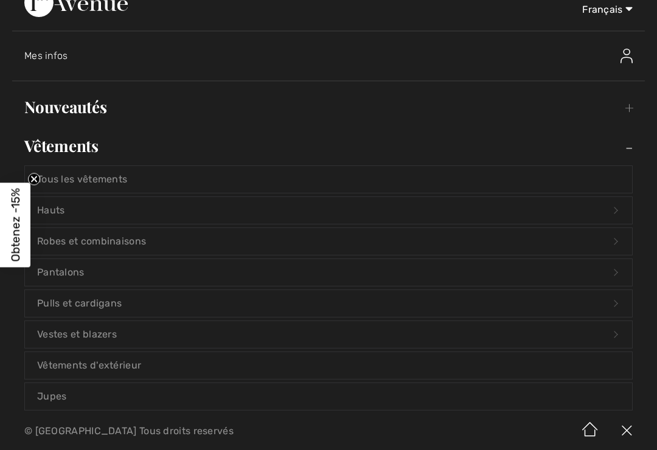
click at [67, 241] on link "Robes et combinaisons Open submenu" at bounding box center [329, 241] width 608 height 27
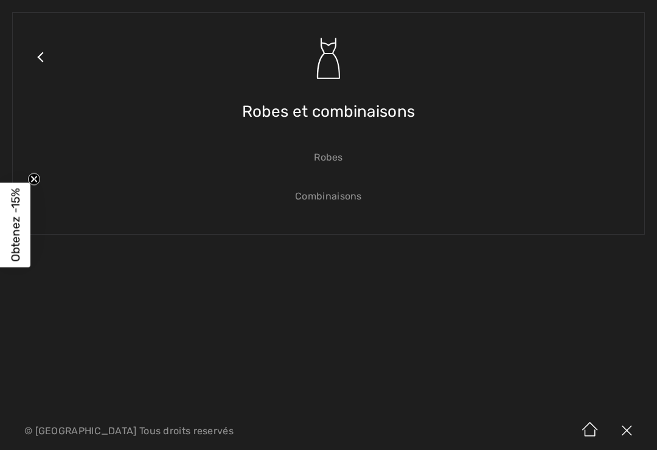
click at [352, 193] on link "Combinaisons" at bounding box center [329, 196] width 608 height 27
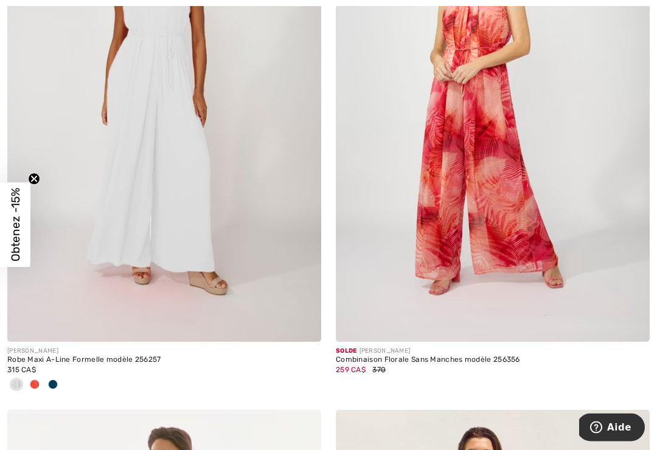
scroll to position [8417, 0]
click at [539, 268] on img at bounding box center [493, 106] width 314 height 471
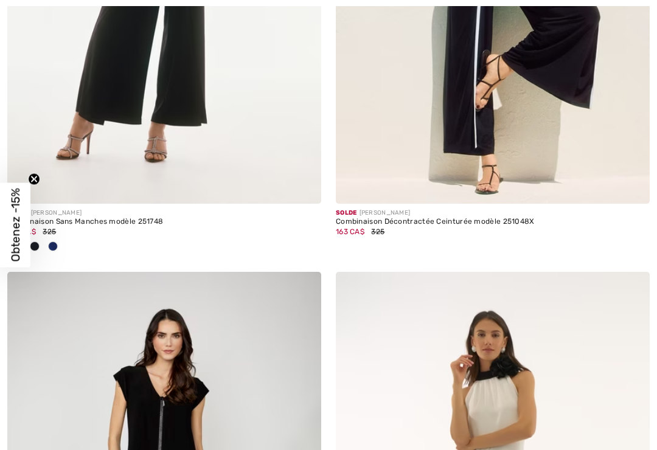
checkbox input "true"
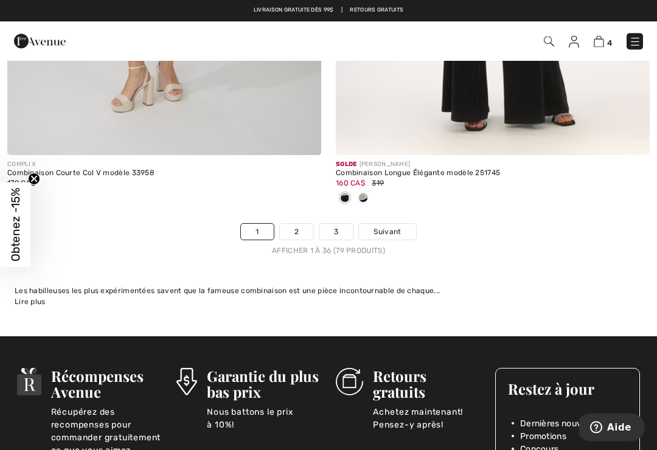
scroll to position [9683, 0]
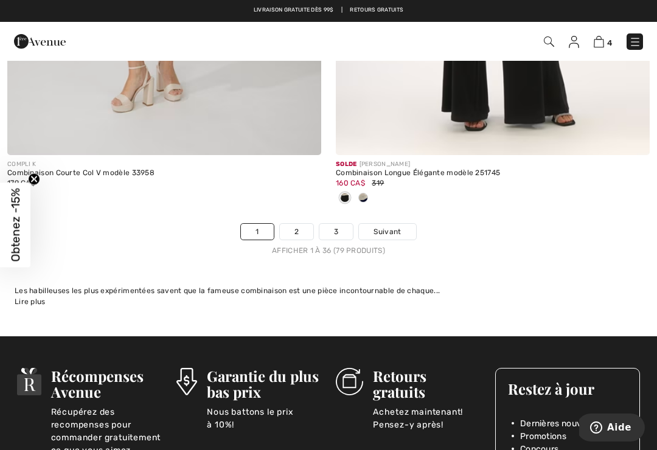
click at [402, 225] on link "Suivant" at bounding box center [387, 232] width 57 height 16
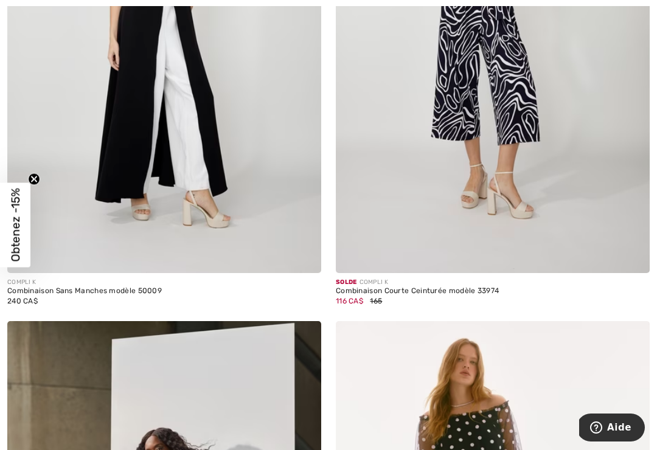
scroll to position [874, 0]
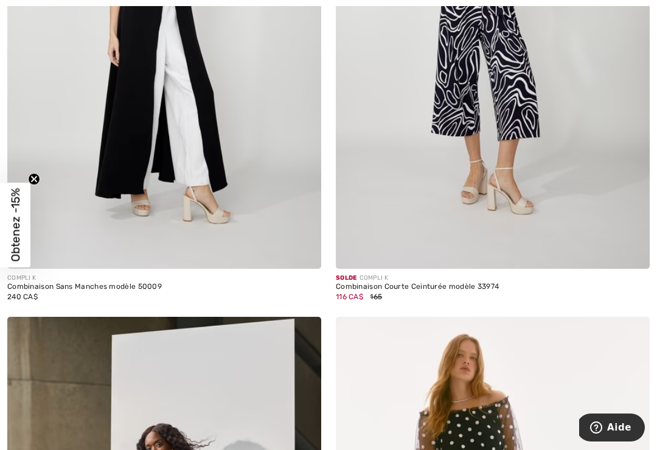
click at [90, 193] on img at bounding box center [164, 33] width 314 height 471
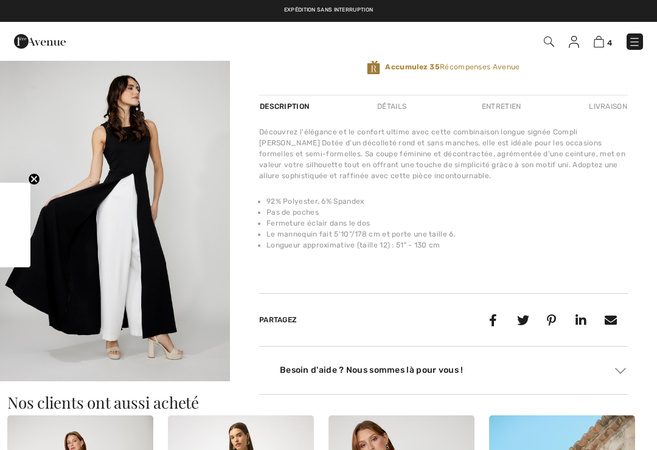
checkbox input "true"
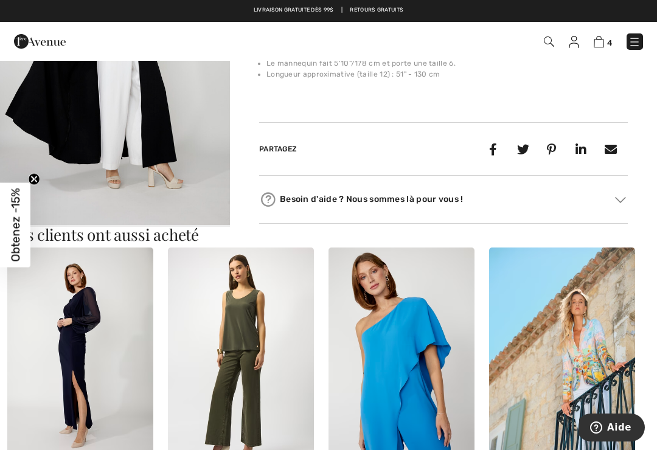
scroll to position [527, 0]
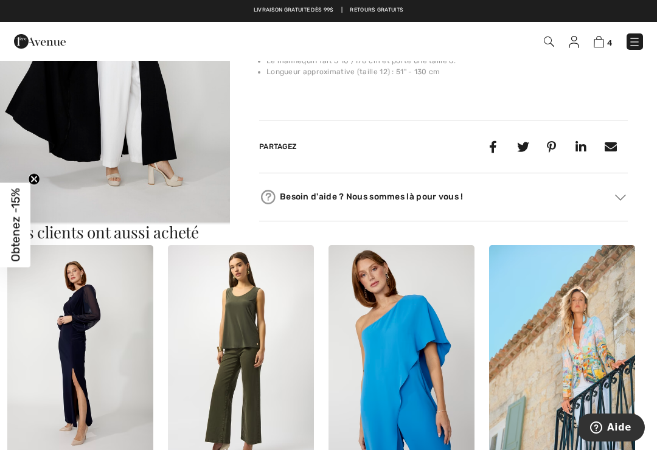
click at [61, 349] on img at bounding box center [80, 354] width 146 height 219
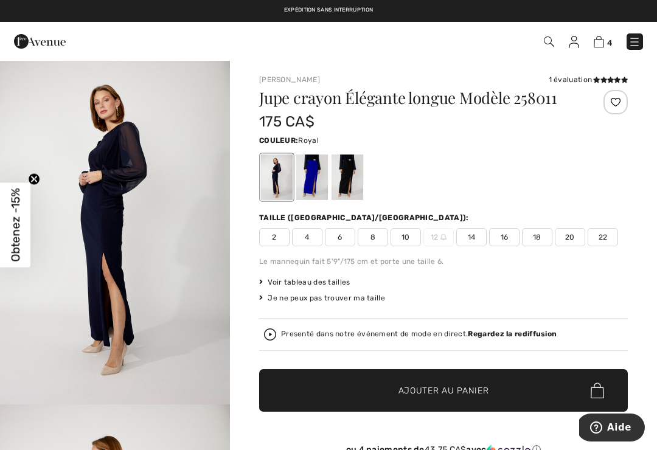
click at [313, 184] on div at bounding box center [312, 178] width 32 height 46
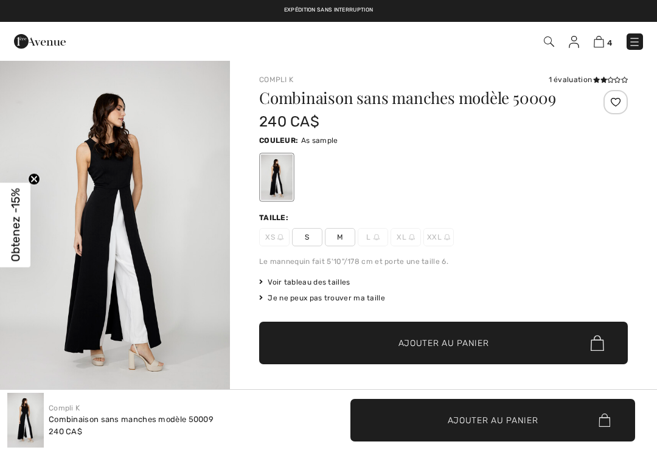
scroll to position [342, 0]
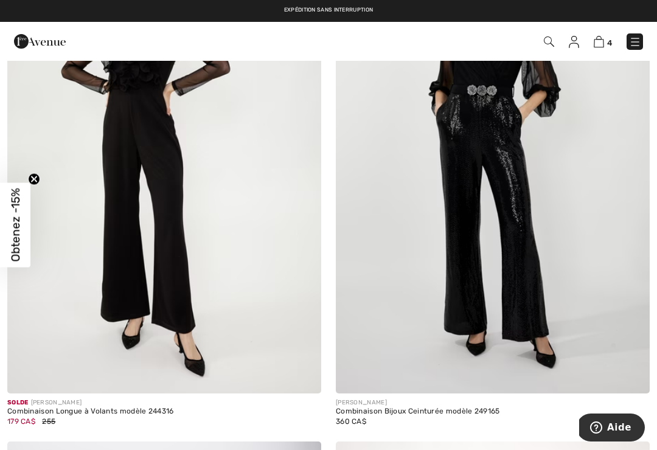
scroll to position [3508, 0]
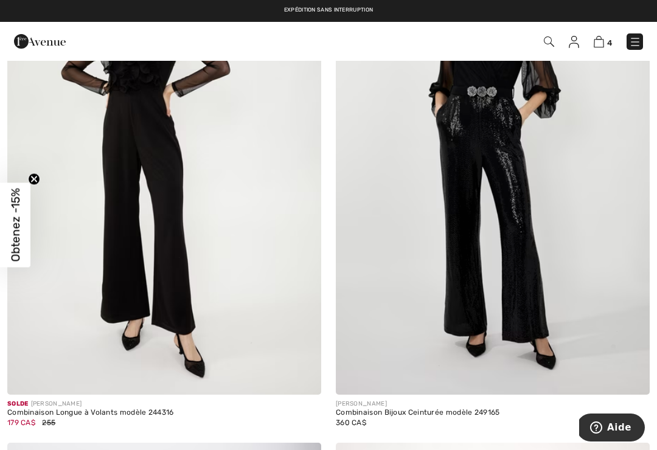
click at [529, 254] on img at bounding box center [493, 159] width 314 height 471
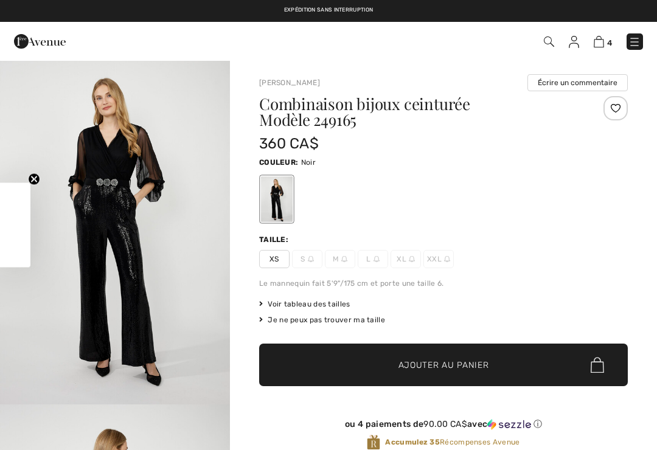
checkbox input "true"
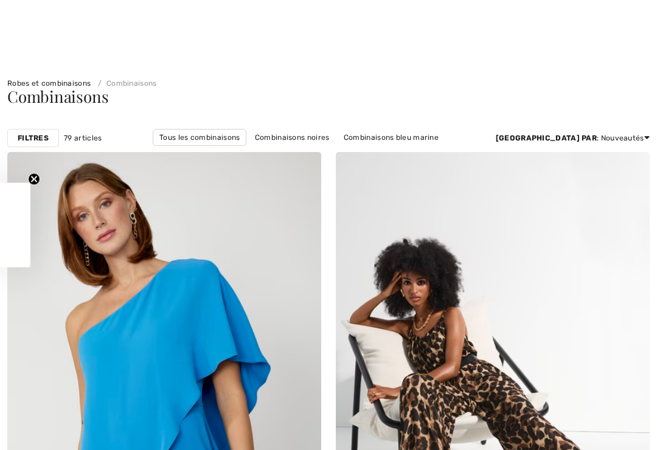
checkbox input "true"
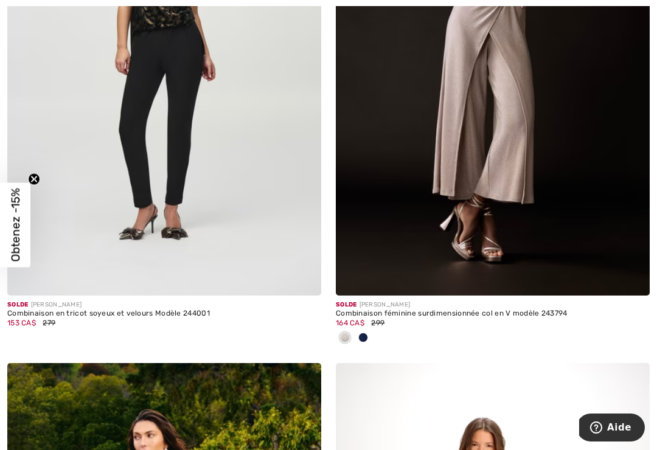
scroll to position [4654, 0]
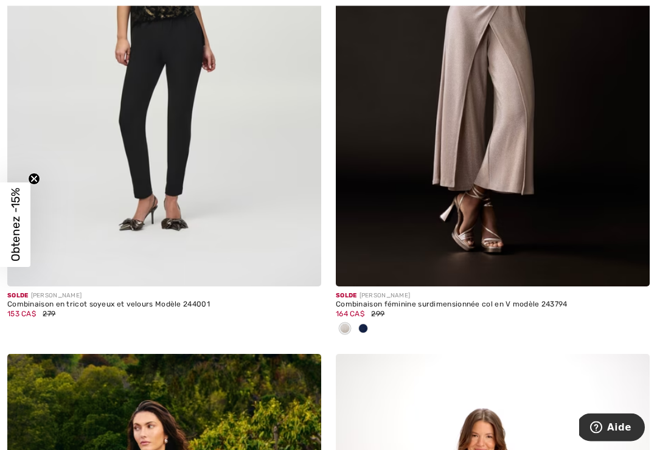
click at [371, 324] on div at bounding box center [363, 330] width 18 height 20
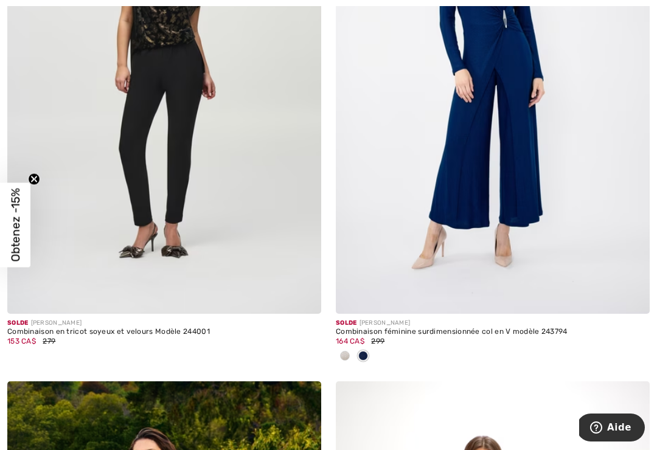
scroll to position [4642, 0]
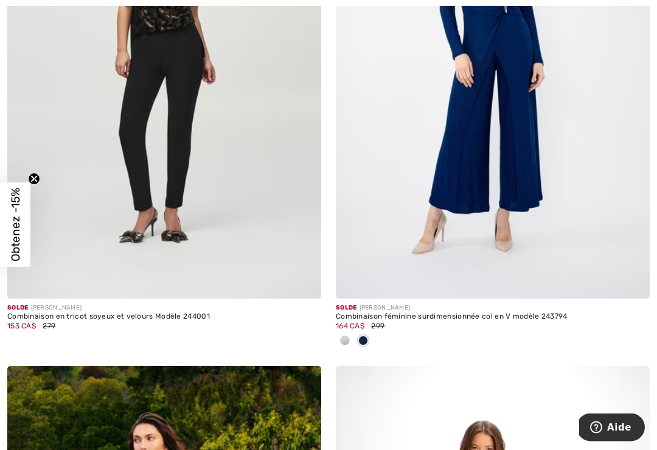
click at [349, 340] on span at bounding box center [345, 342] width 10 height 10
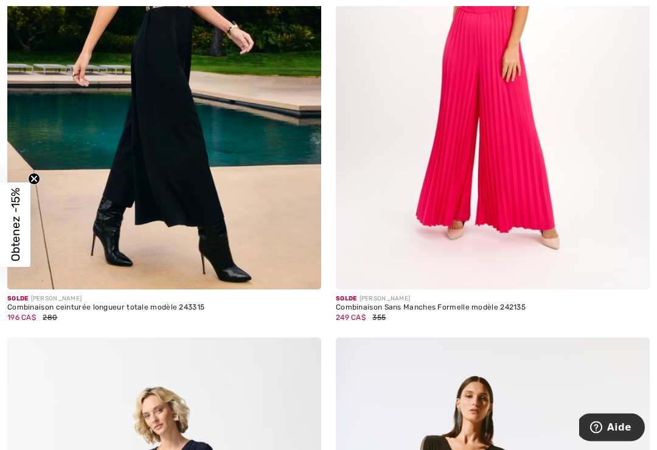
scroll to position [5219, 0]
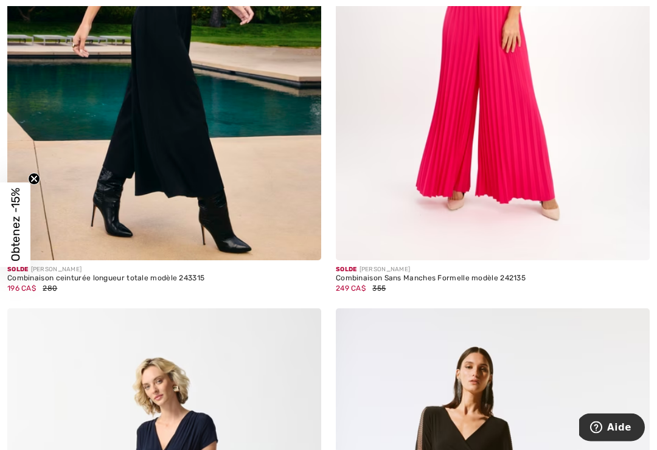
click at [83, 276] on div "Combinaison ceinturée longueur totale modèle 243315" at bounding box center [164, 279] width 314 height 9
click at [103, 190] on img at bounding box center [164, 25] width 314 height 471
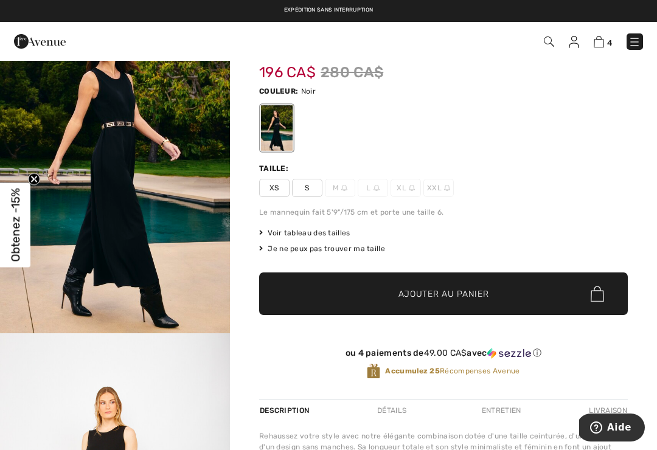
scroll to position [66, 0]
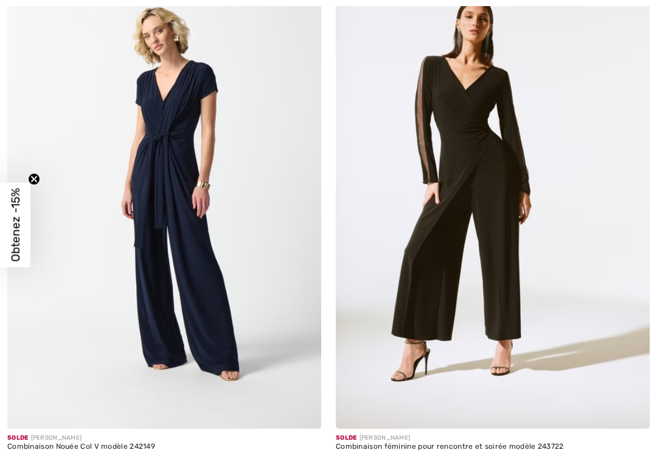
checkbox input "true"
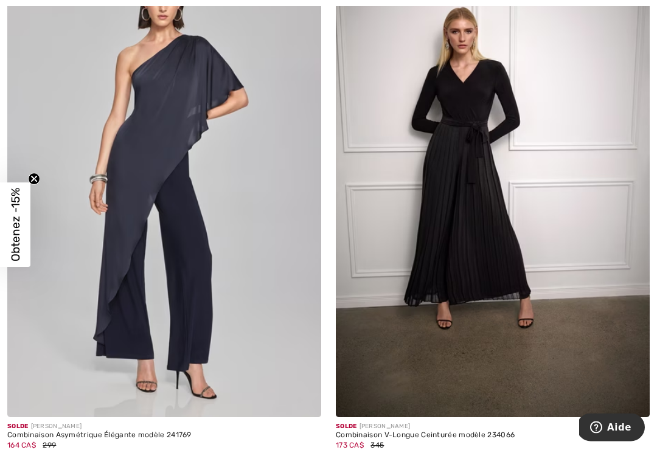
scroll to position [9439, 0]
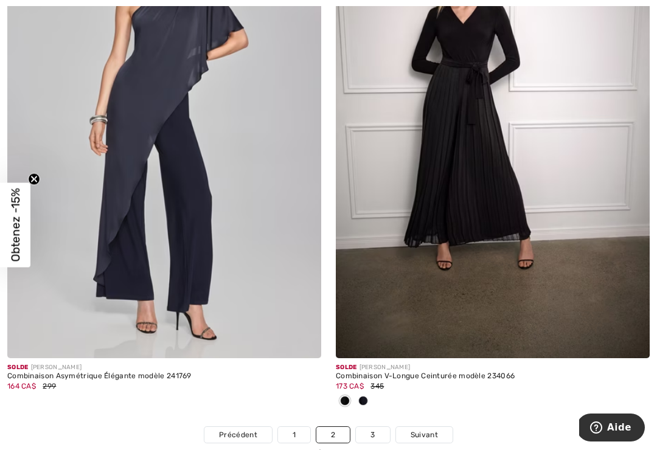
click at [376, 427] on link "3" at bounding box center [372, 435] width 33 height 16
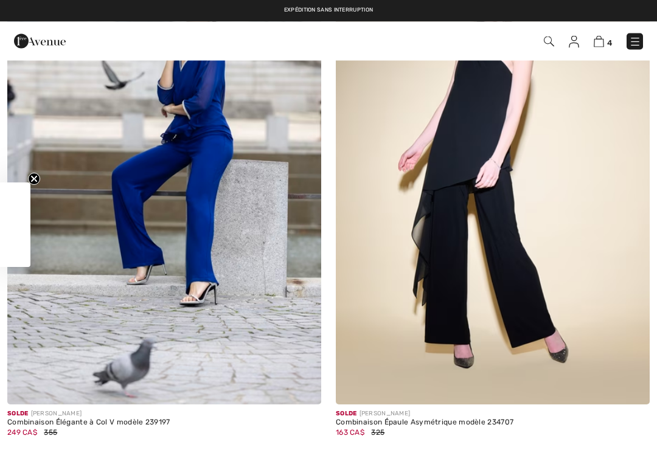
checkbox input "true"
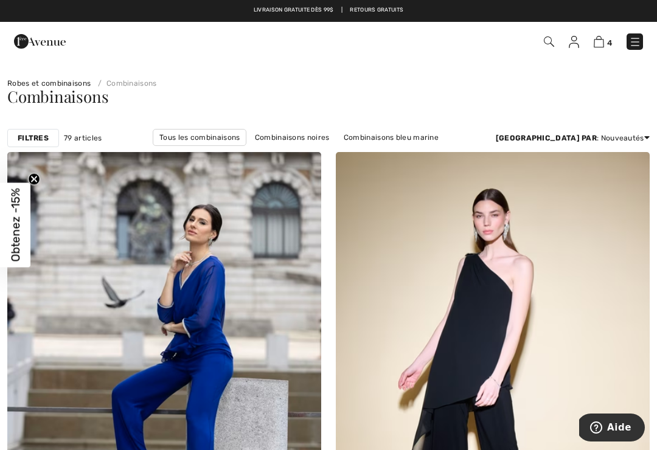
click at [636, 40] on img at bounding box center [635, 42] width 12 height 12
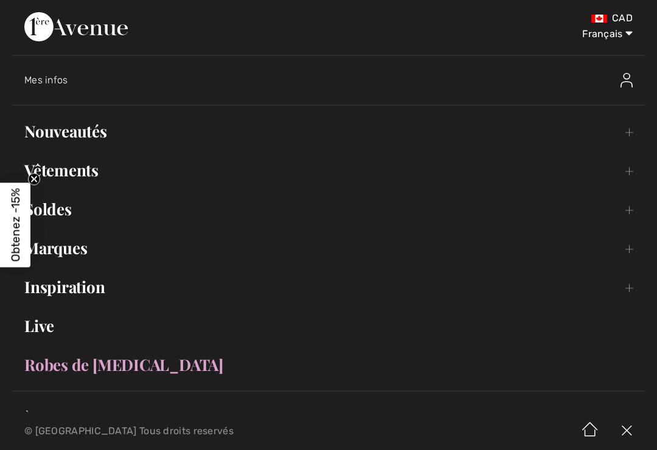
click at [64, 170] on link "Vêtements Toggle submenu" at bounding box center [328, 170] width 633 height 27
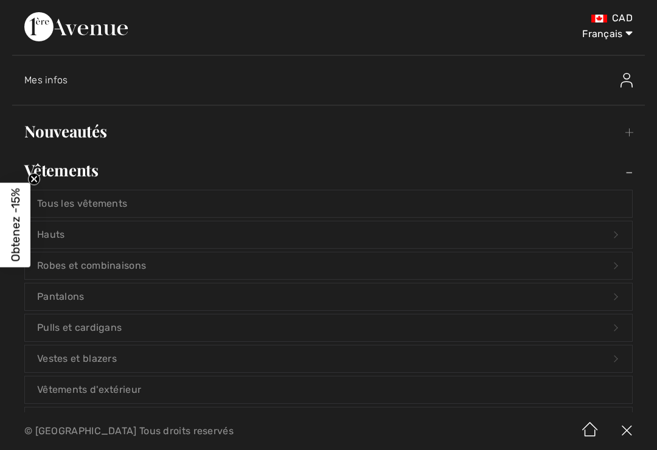
click at [67, 266] on link "Robes et combinaisons Open submenu" at bounding box center [329, 266] width 608 height 27
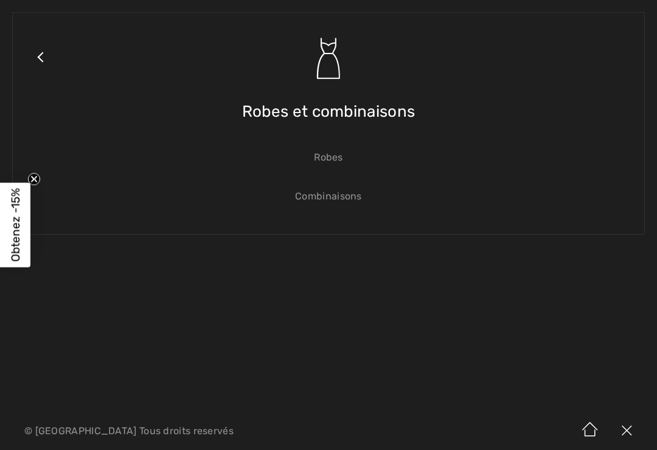
click at [340, 157] on link "Robes" at bounding box center [329, 157] width 608 height 27
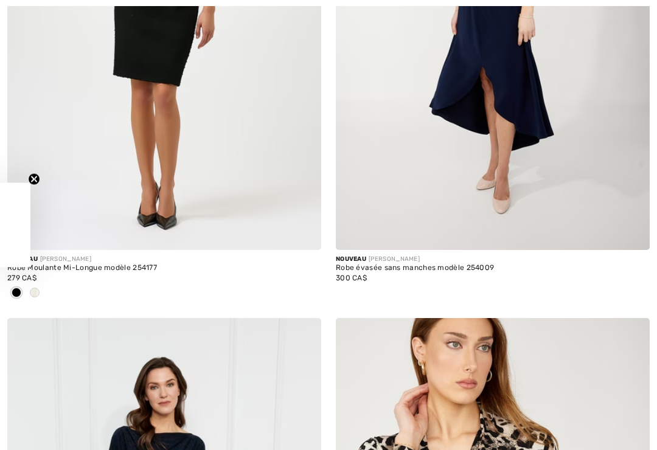
checkbox input "true"
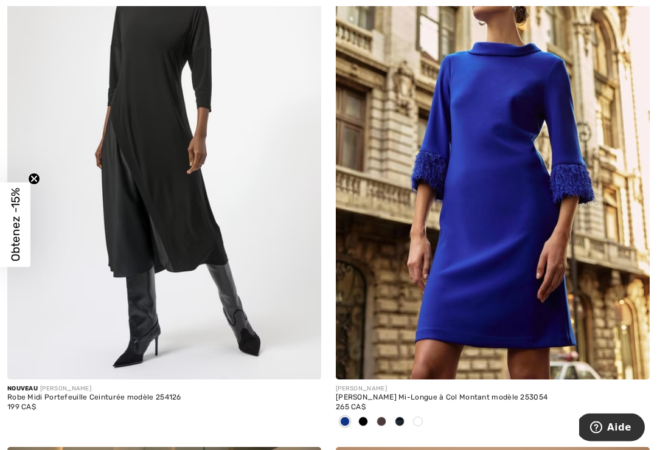
scroll to position [1302, 0]
click at [498, 314] on img at bounding box center [493, 144] width 314 height 471
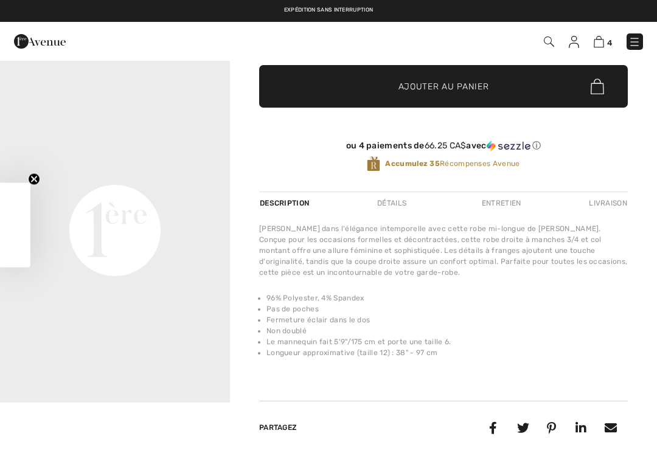
checkbox input "true"
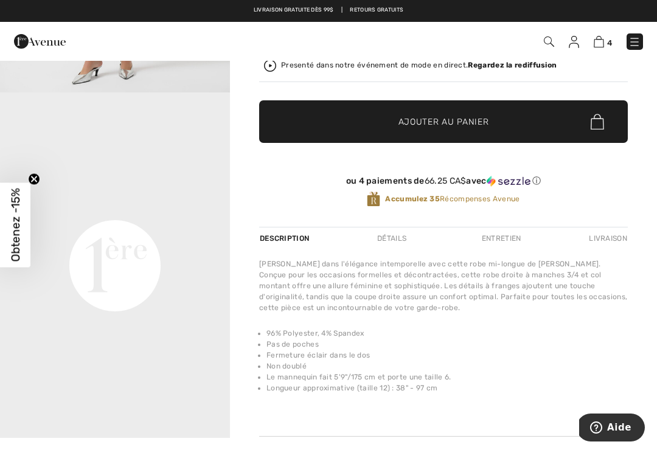
scroll to position [300, 0]
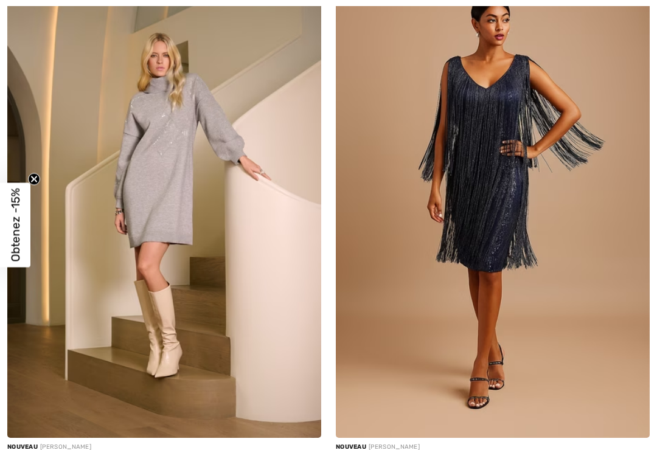
checkbox input "true"
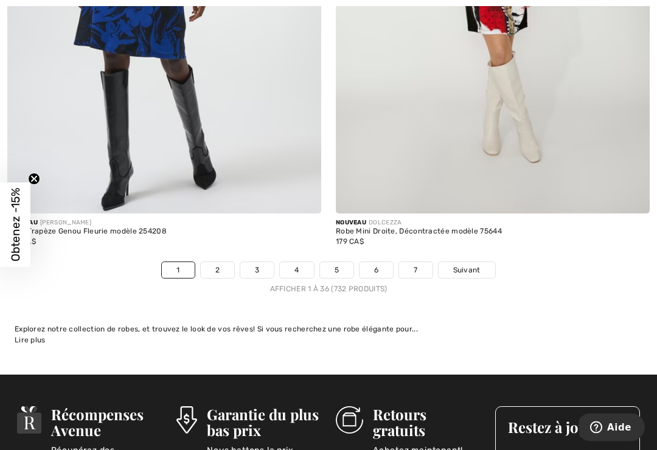
scroll to position [9604, 0]
click at [477, 265] on span "Suivant" at bounding box center [467, 270] width 27 height 11
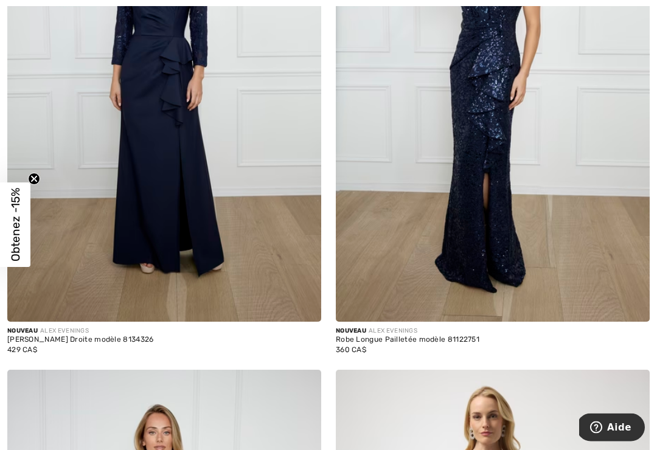
scroll to position [821, 0]
click at [84, 292] on img at bounding box center [164, 86] width 314 height 471
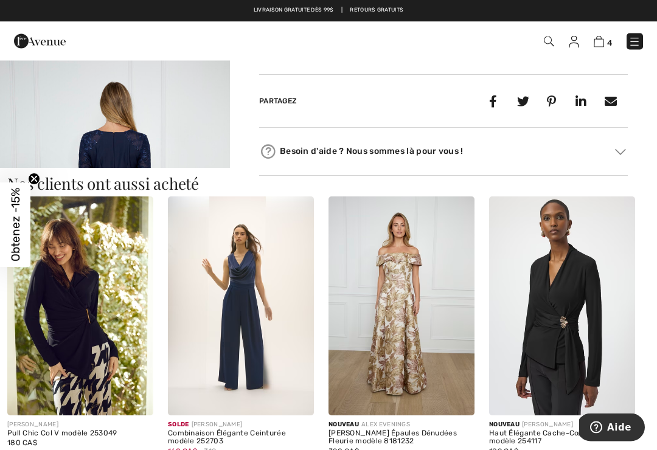
scroll to position [579, 0]
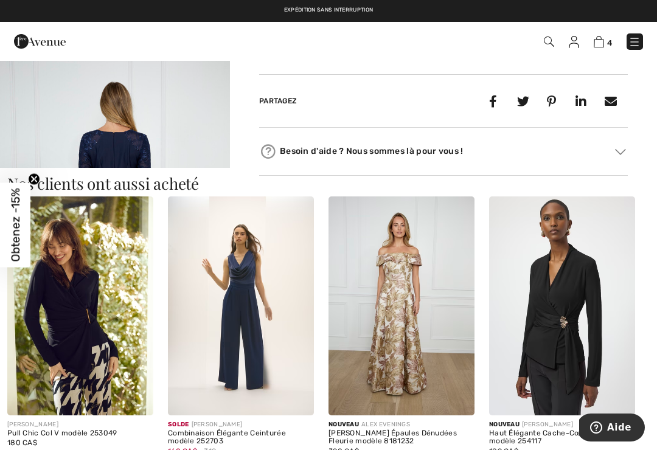
click at [223, 311] on img at bounding box center [241, 306] width 146 height 219
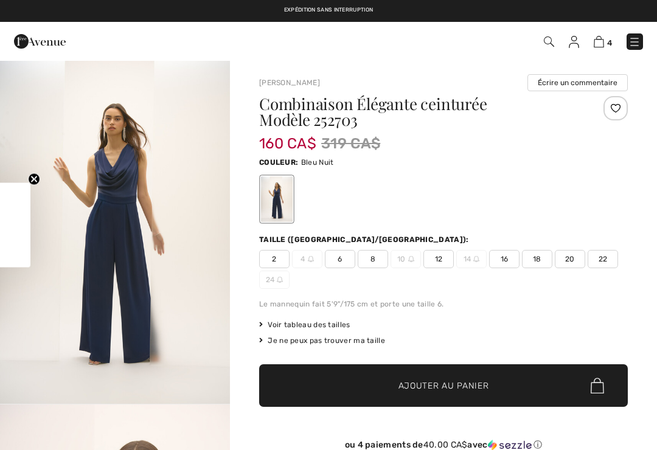
checkbox input "true"
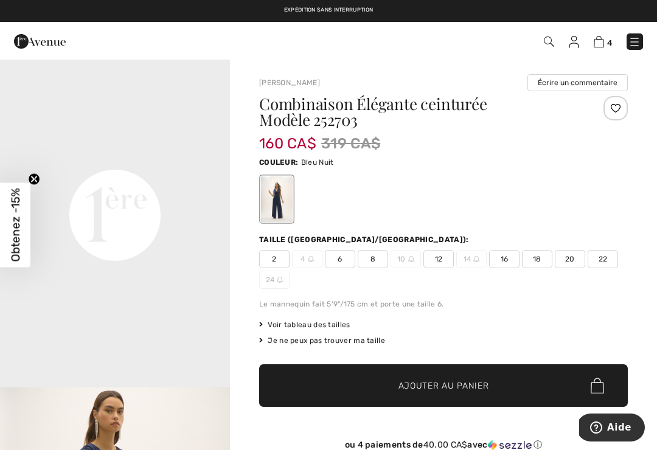
scroll to position [708, 0]
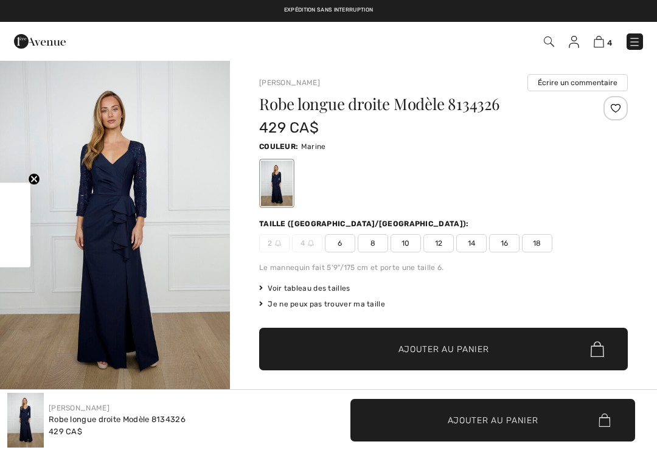
scroll to position [720, 0]
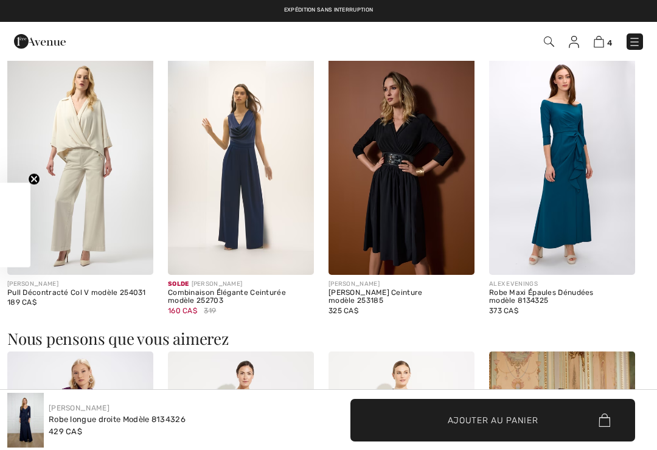
checkbox input "true"
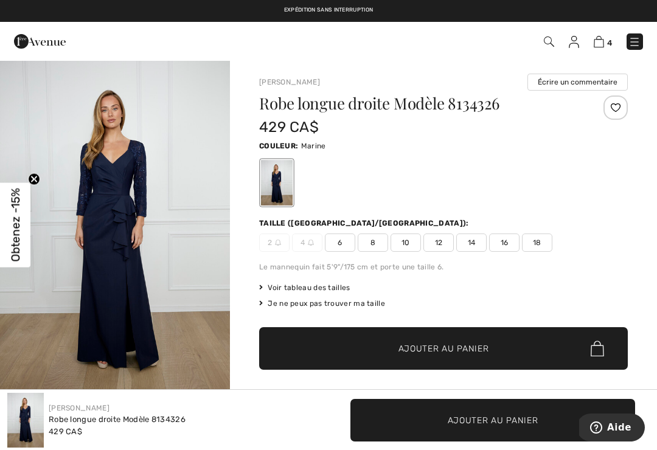
scroll to position [0, 0]
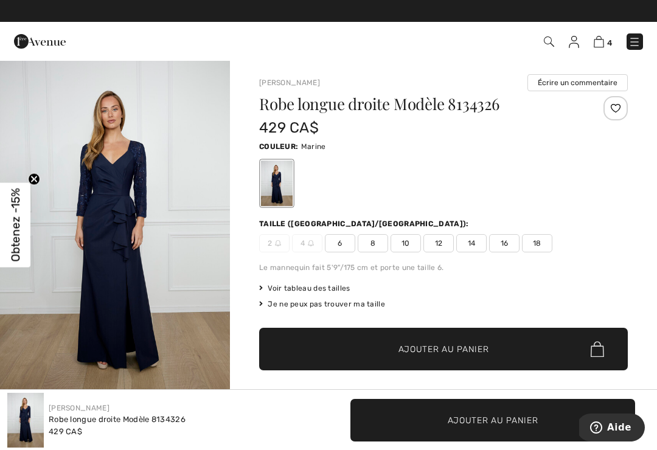
click at [601, 41] on img at bounding box center [599, 42] width 10 height 12
click at [606, 37] on link "4" at bounding box center [603, 41] width 18 height 15
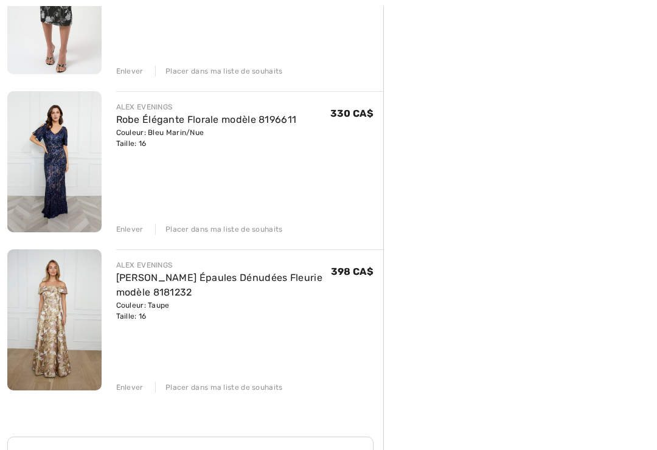
scroll to position [384, 0]
click at [117, 279] on link "Robe Longue Épaules Dénudées Fleurie modèle 8181232" at bounding box center [219, 285] width 206 height 26
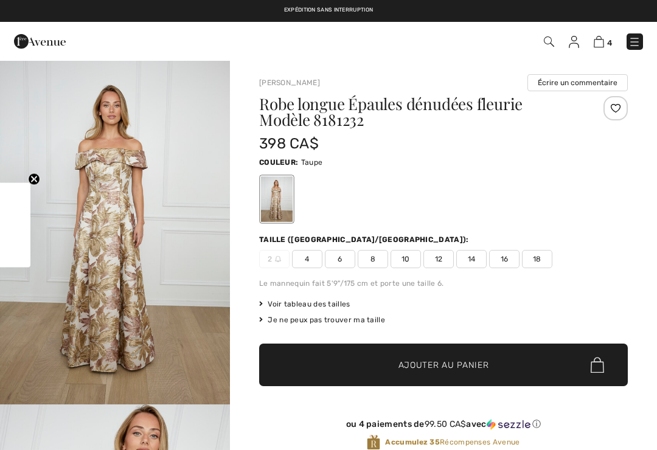
checkbox input "true"
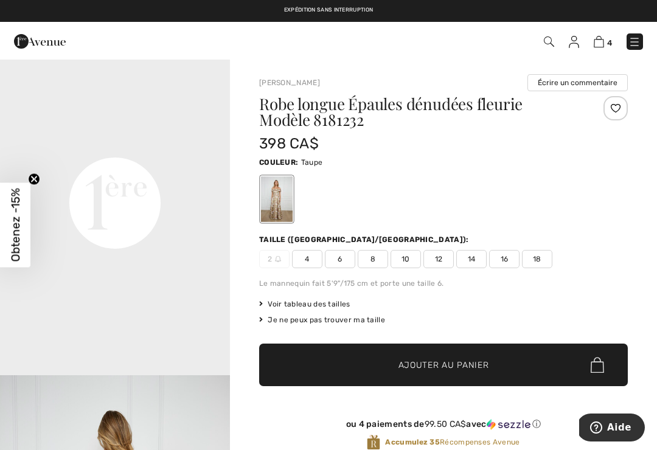
scroll to position [720, 0]
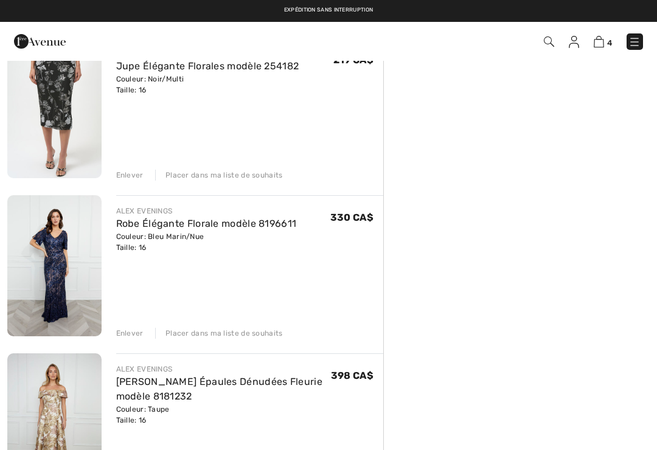
scroll to position [279, 0]
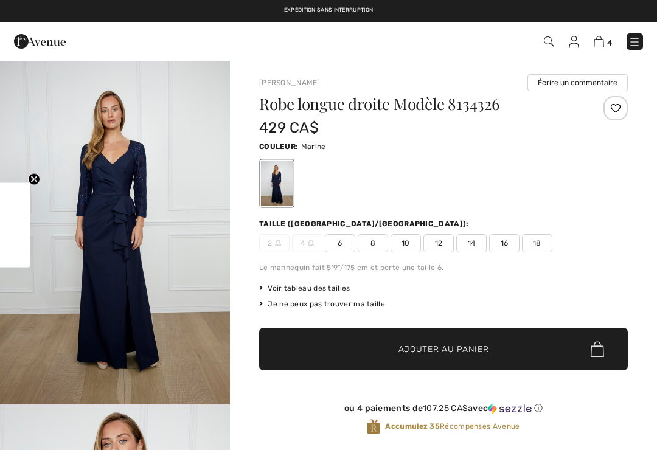
checkbox input "true"
click at [508, 245] on span "16" at bounding box center [504, 243] width 30 height 18
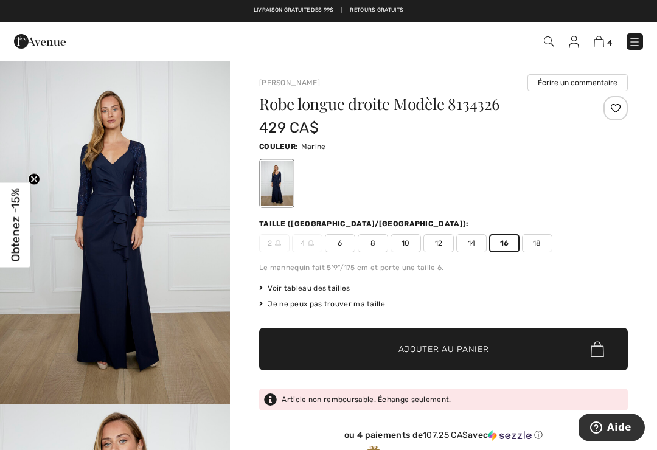
click at [505, 352] on span "✔ Ajouté au panier Ajouter au panier" at bounding box center [443, 349] width 369 height 43
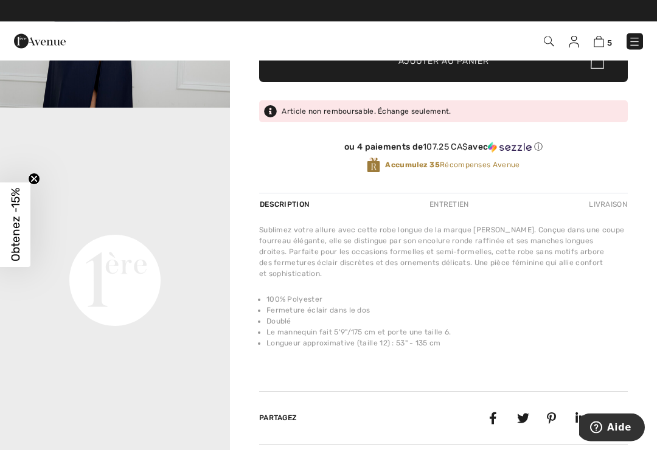
scroll to position [278, 0]
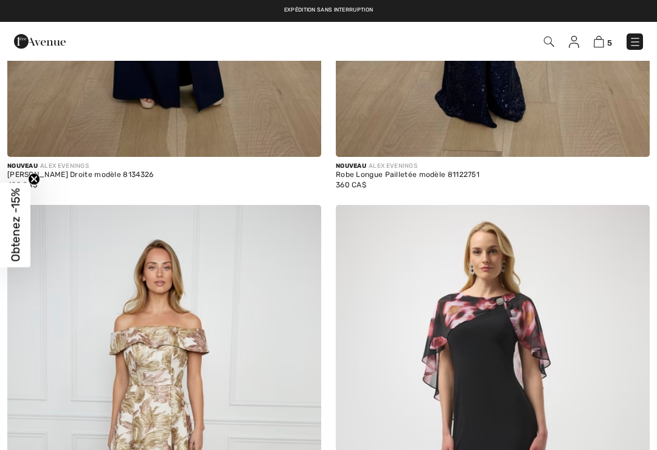
checkbox input "true"
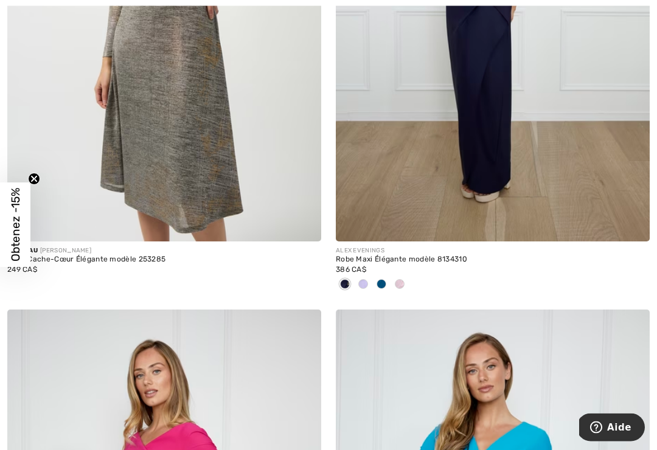
scroll to position [3621, 0]
click at [362, 279] on span at bounding box center [364, 284] width 10 height 10
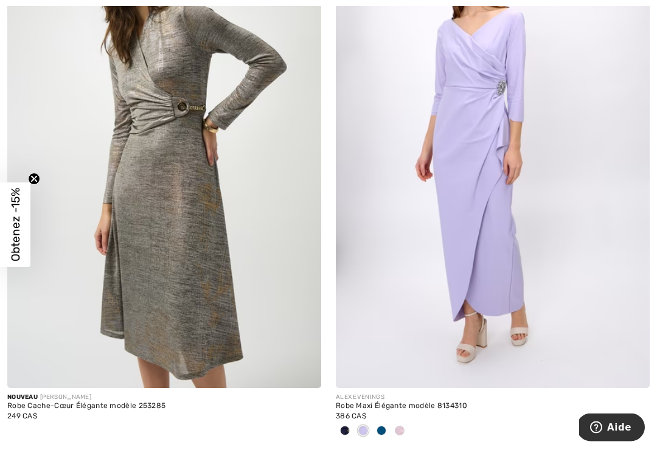
scroll to position [3472, 0]
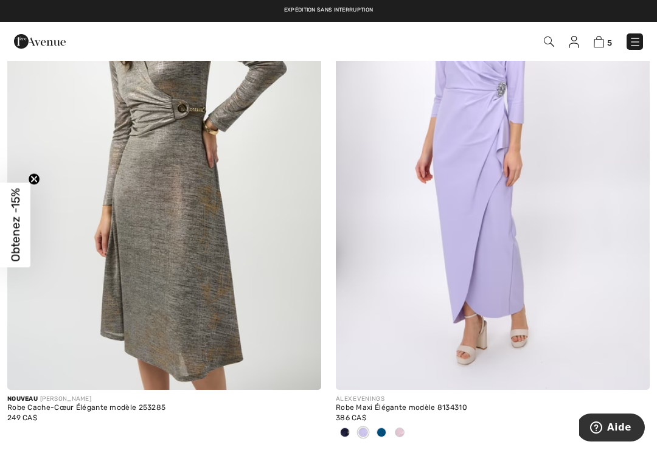
click at [387, 427] on div at bounding box center [382, 434] width 18 height 20
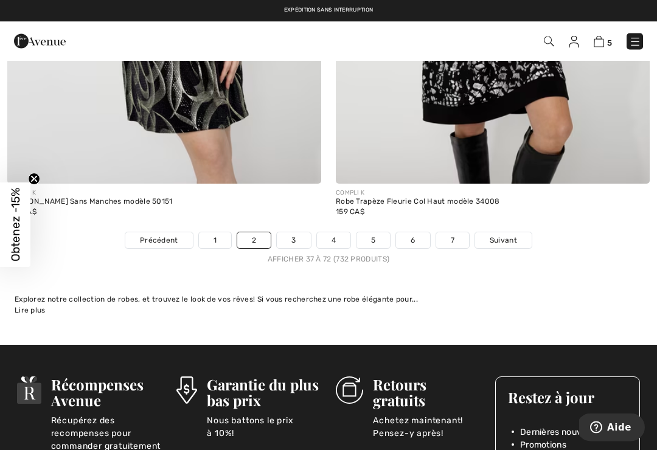
scroll to position [9584, 0]
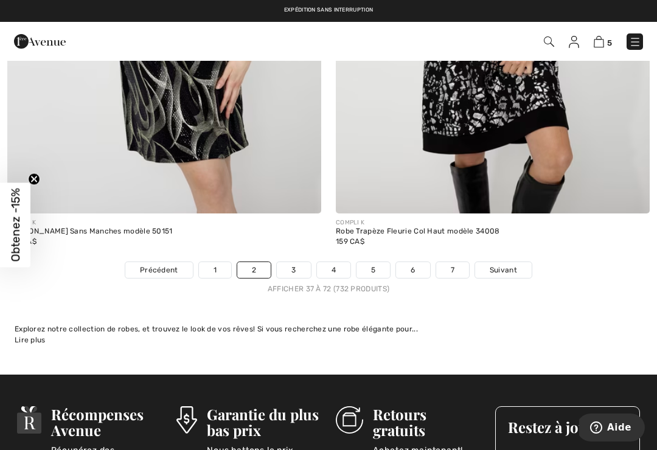
click at [520, 262] on link "Suivant" at bounding box center [503, 270] width 57 height 16
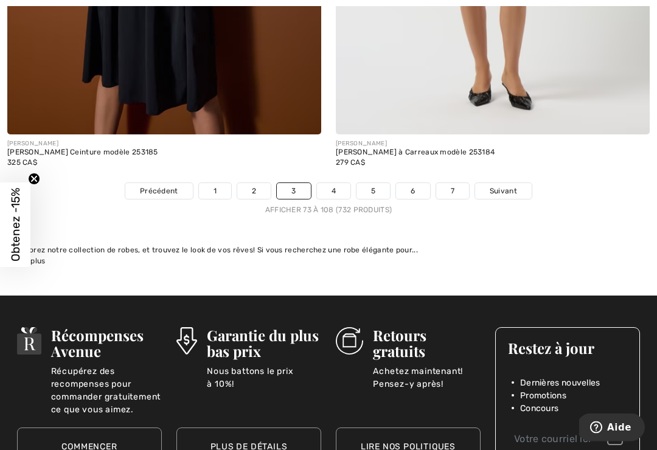
scroll to position [9623, 0]
click at [516, 186] on span "Suivant" at bounding box center [503, 191] width 27 height 11
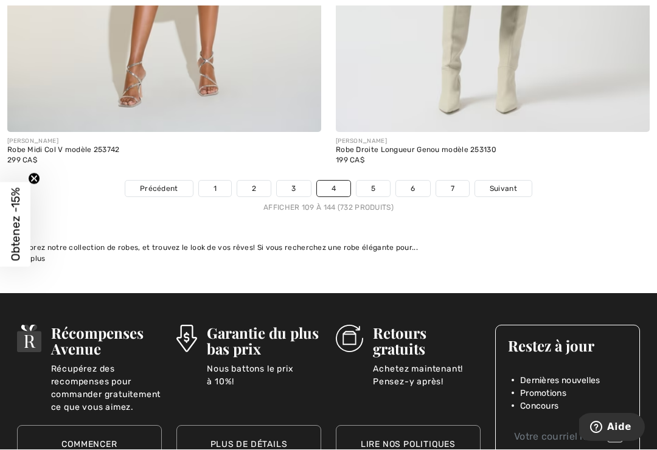
scroll to position [9706, 0]
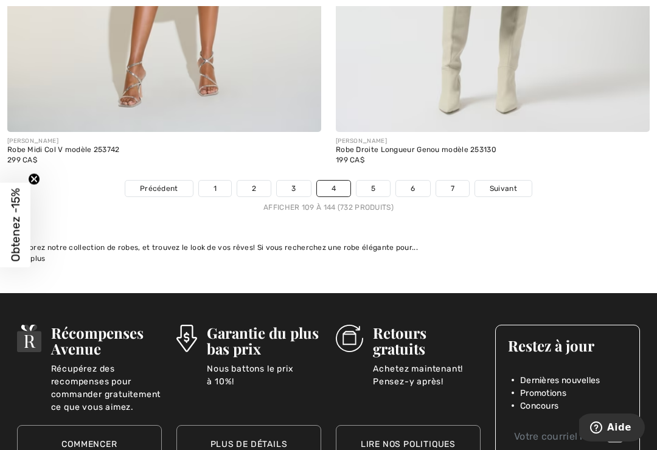
click at [519, 181] on link "Suivant" at bounding box center [503, 189] width 57 height 16
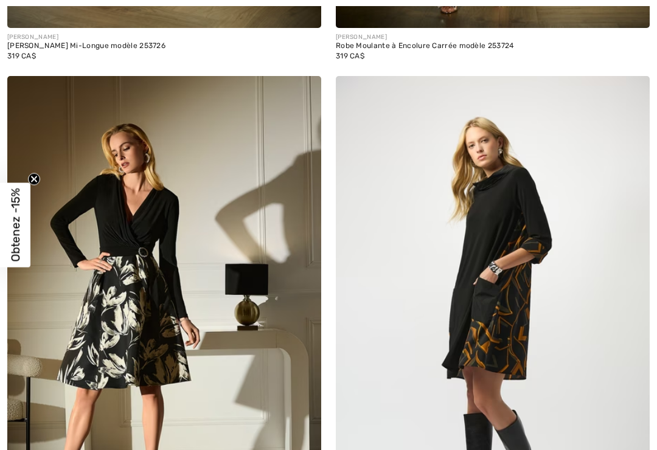
checkbox input "true"
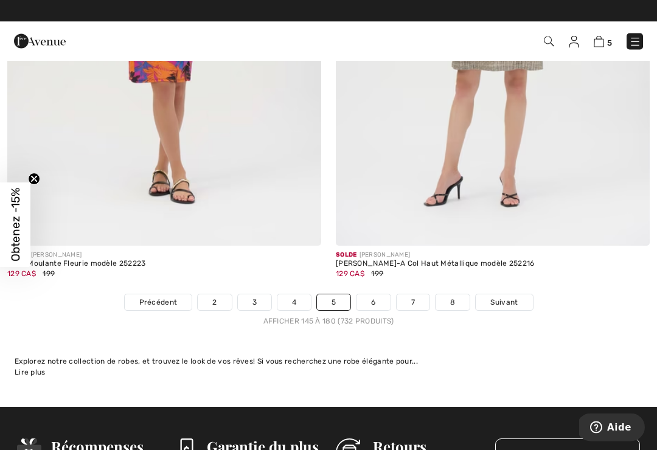
scroll to position [9512, 0]
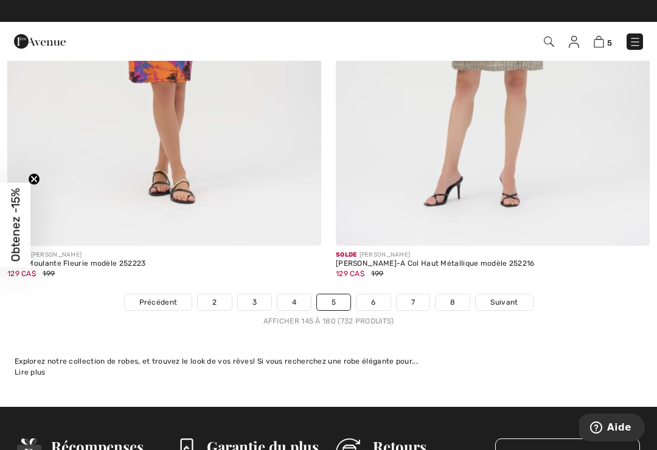
click at [516, 297] on span "Suivant" at bounding box center [504, 302] width 27 height 11
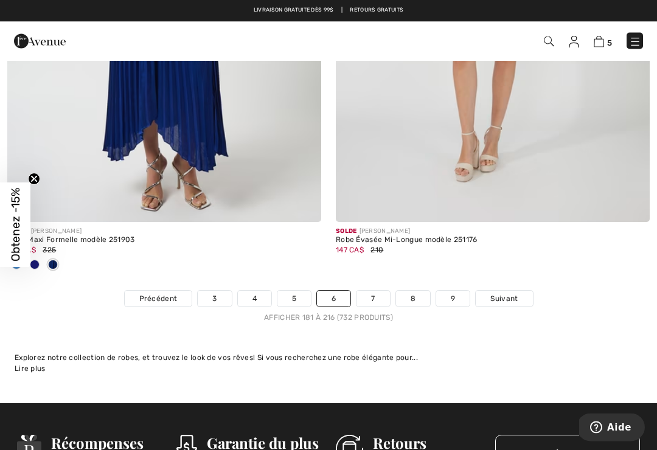
scroll to position [9656, 0]
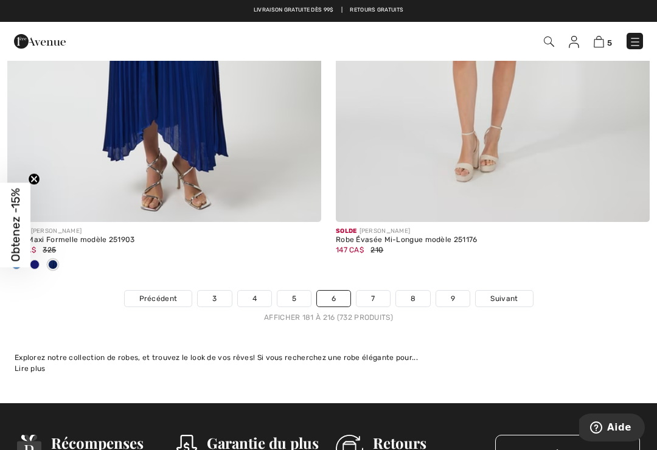
click at [519, 293] on link "Suivant" at bounding box center [504, 299] width 57 height 16
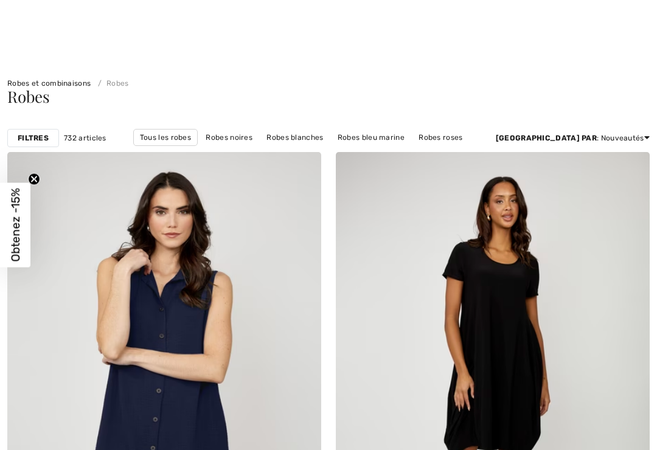
checkbox input "true"
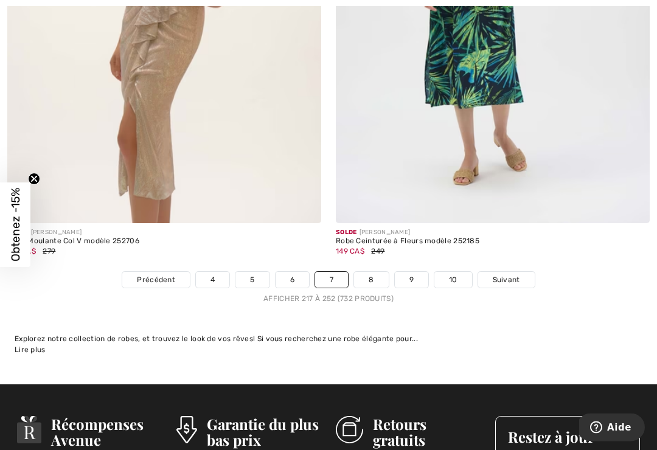
scroll to position [9696, 0]
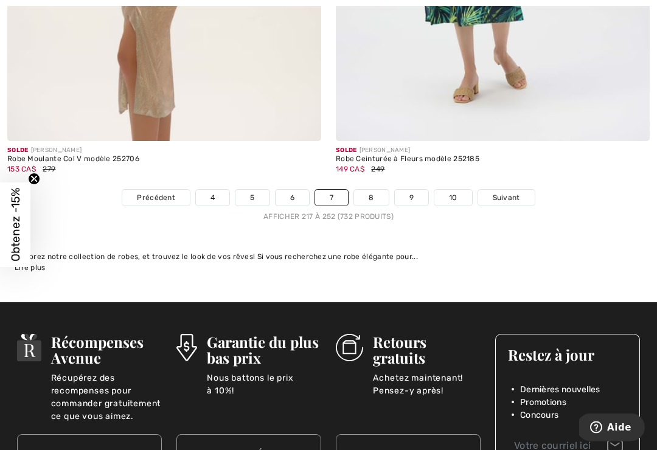
click at [518, 194] on span "Suivant" at bounding box center [506, 198] width 27 height 11
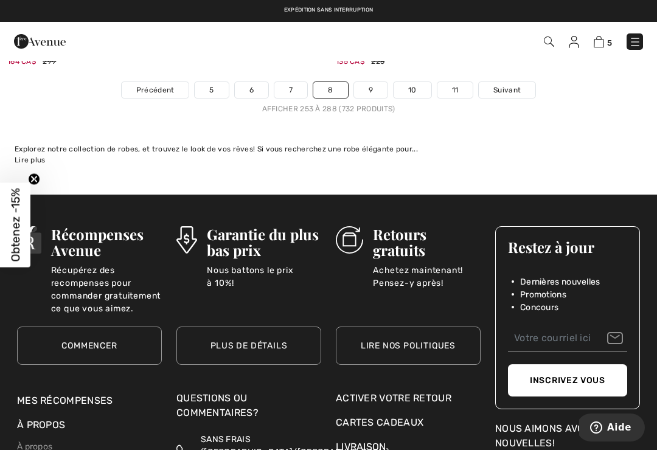
scroll to position [9538, 0]
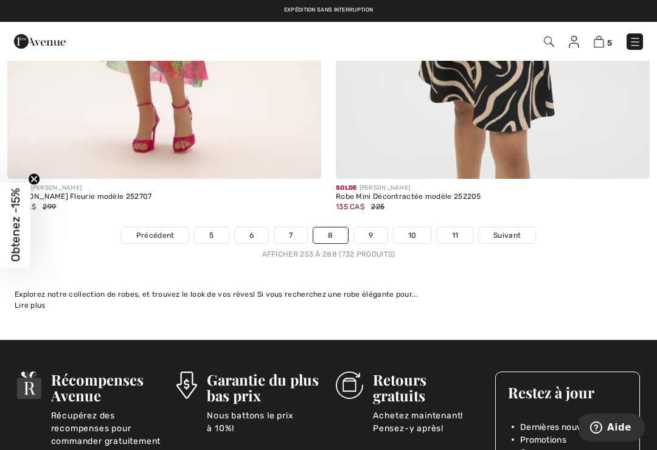
click at [520, 230] on span "Suivant" at bounding box center [507, 235] width 27 height 11
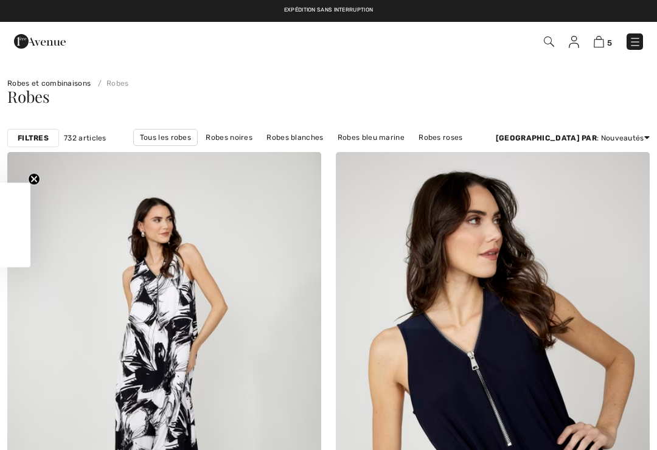
checkbox input "true"
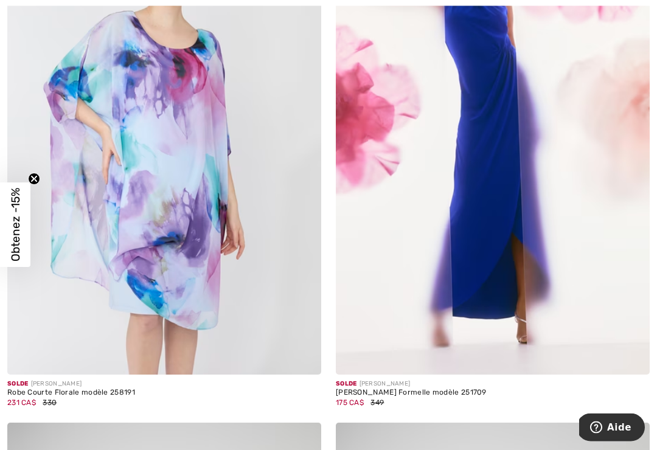
scroll to position [8322, 0]
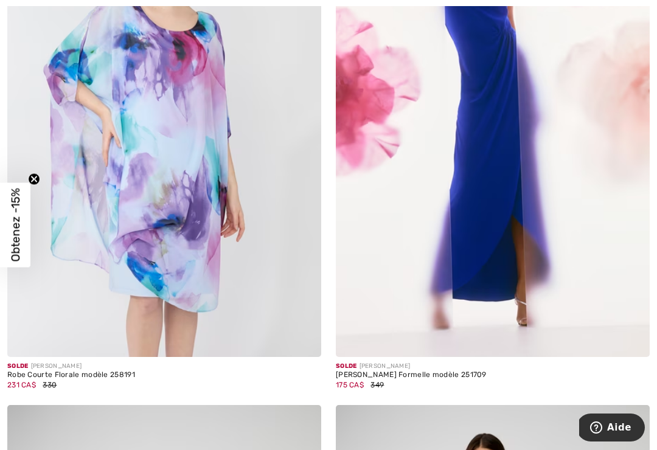
click at [117, 328] on img at bounding box center [164, 121] width 314 height 471
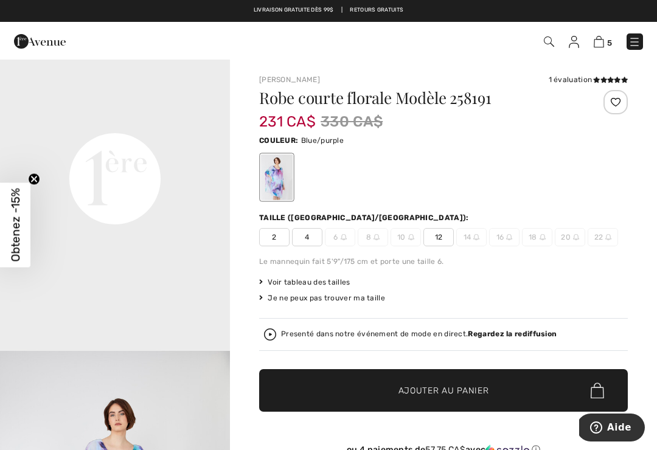
scroll to position [745, 0]
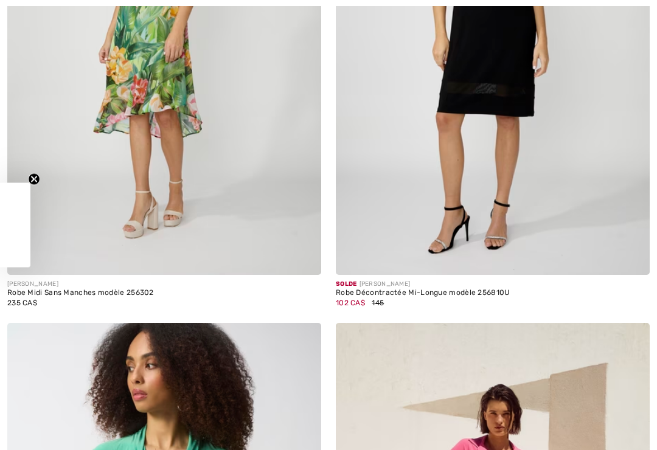
checkbox input "true"
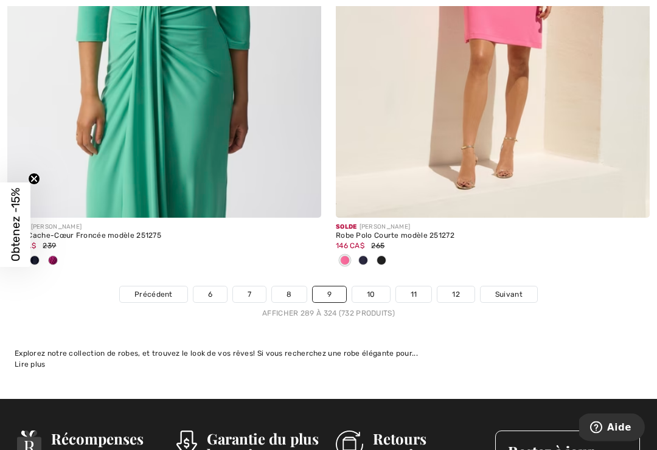
scroll to position [9526, 0]
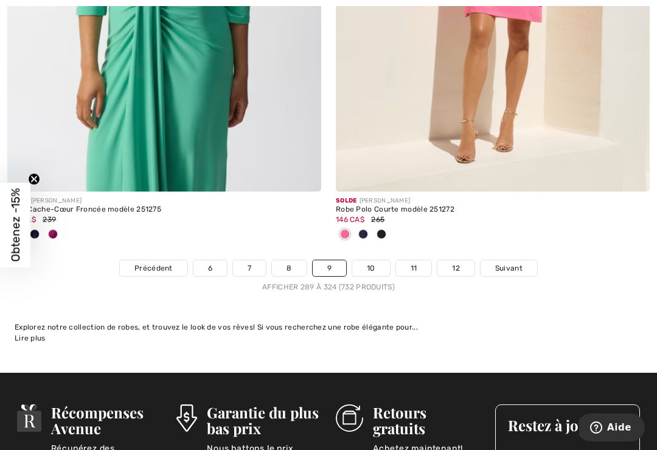
click at [520, 263] on span "Suivant" at bounding box center [509, 268] width 27 height 11
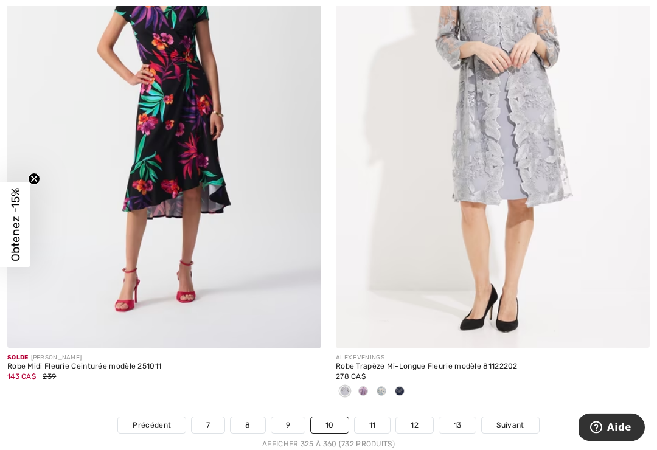
scroll to position [9435, 0]
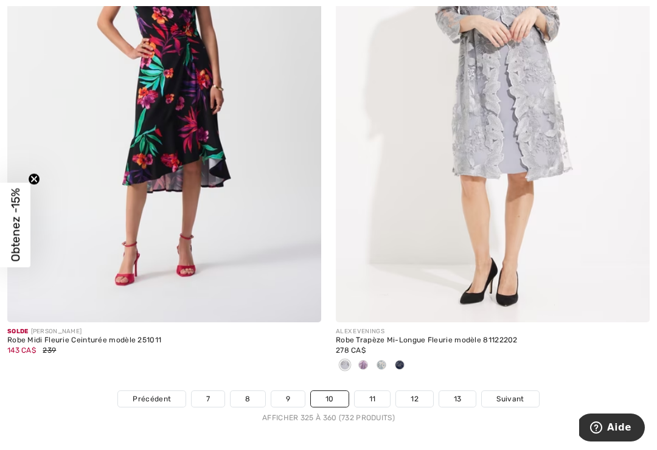
click at [382, 360] on span at bounding box center [382, 365] width 10 height 10
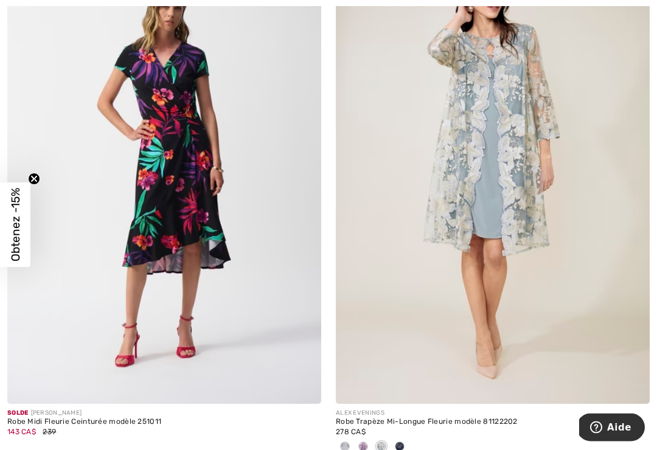
scroll to position [9386, 0]
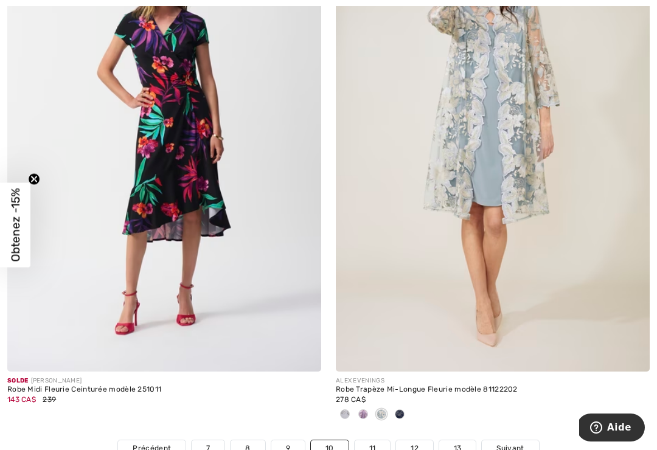
click at [365, 410] on span at bounding box center [364, 415] width 10 height 10
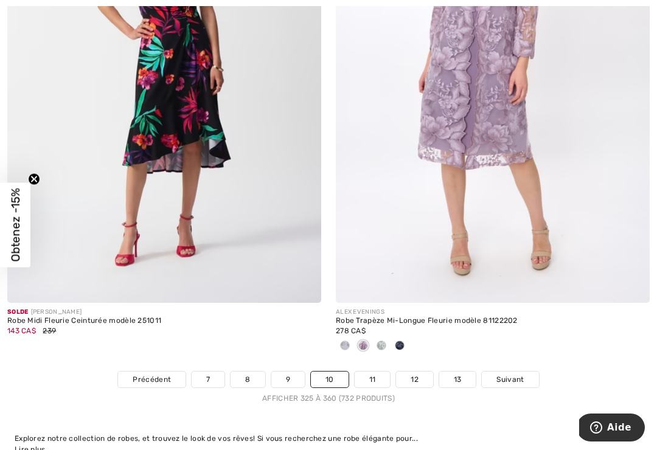
scroll to position [9489, 0]
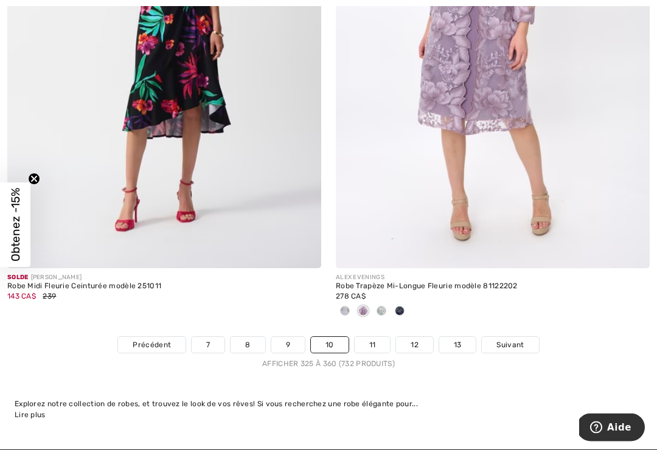
click at [346, 307] on span at bounding box center [345, 312] width 10 height 10
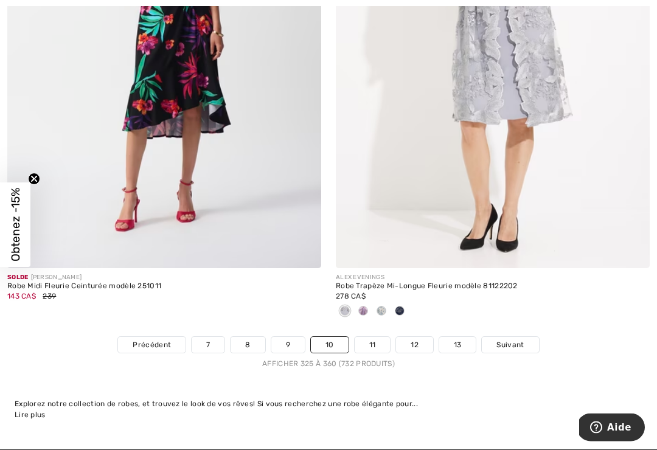
scroll to position [9489, 0]
click at [524, 340] on span "Suivant" at bounding box center [510, 345] width 27 height 11
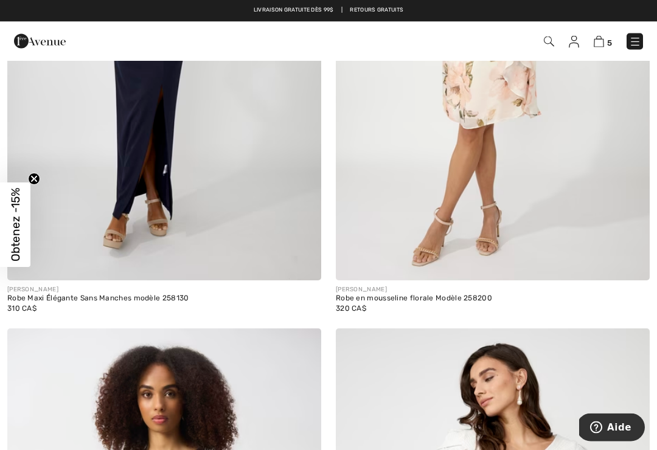
scroll to position [847, 0]
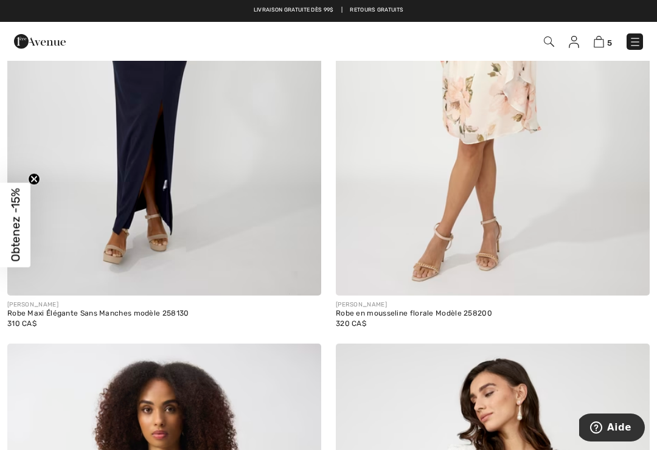
click at [486, 314] on div "Robe en mousseline florale Modèle 258200" at bounding box center [493, 314] width 314 height 9
click at [497, 236] on img at bounding box center [493, 60] width 314 height 471
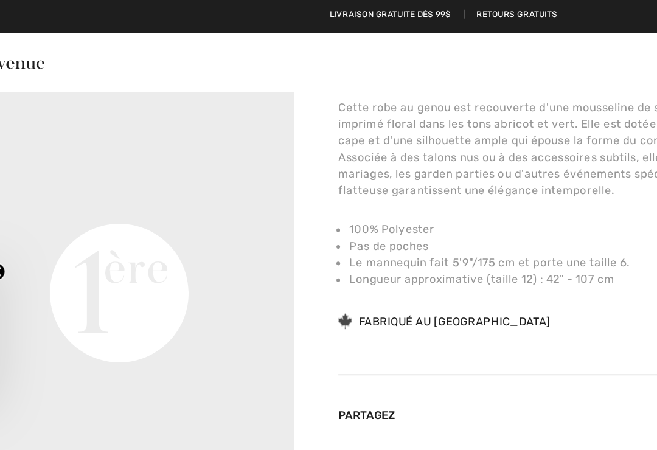
scroll to position [458, 0]
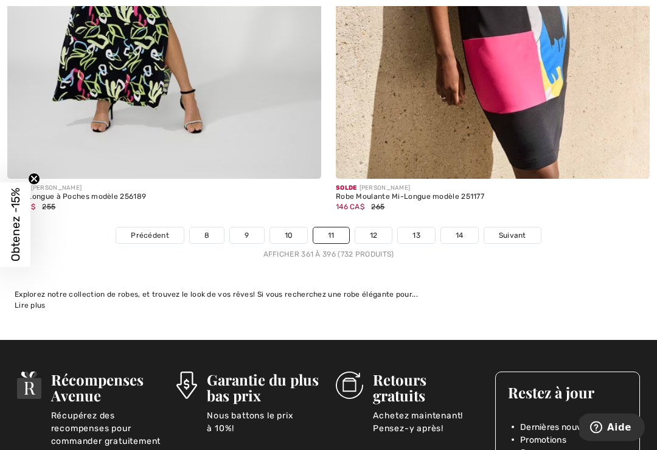
scroll to position [9652, 0]
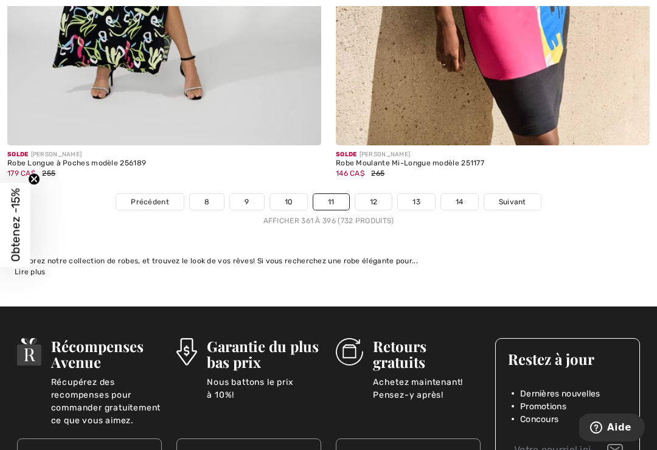
click at [522, 197] on span "Suivant" at bounding box center [512, 202] width 27 height 11
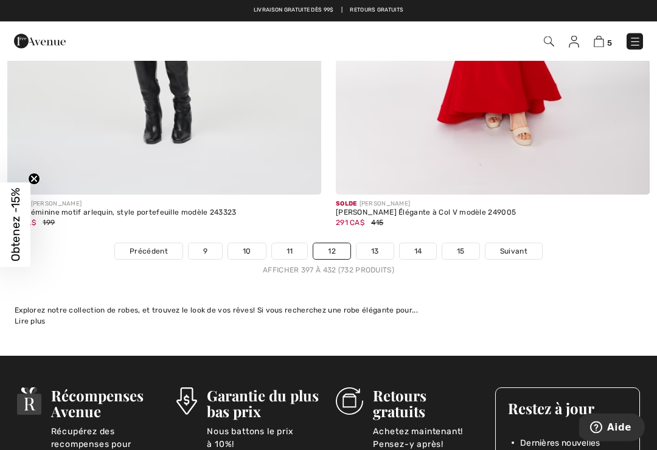
scroll to position [9599, 0]
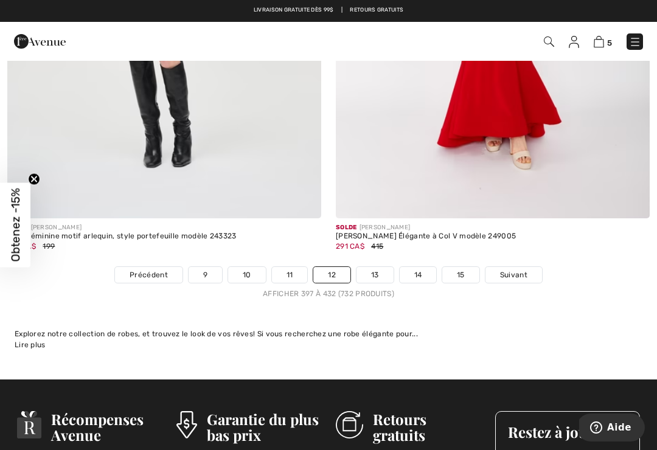
click at [525, 270] on span "Suivant" at bounding box center [513, 275] width 27 height 11
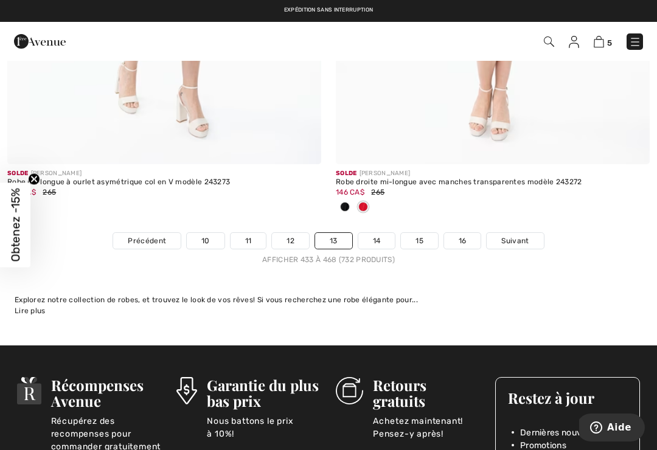
scroll to position [9735, 0]
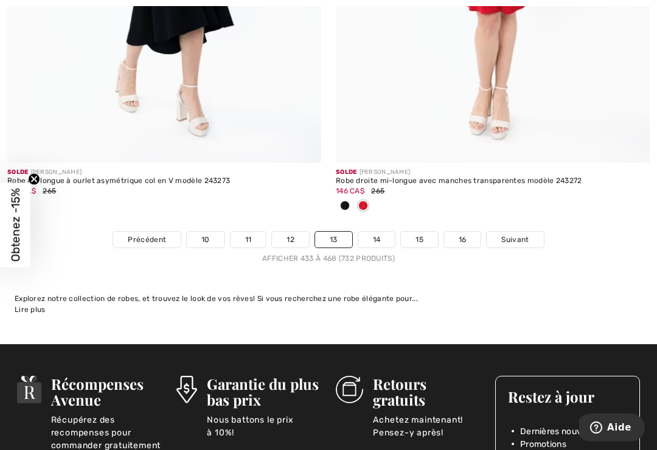
click at [539, 232] on link "Suivant" at bounding box center [515, 240] width 57 height 16
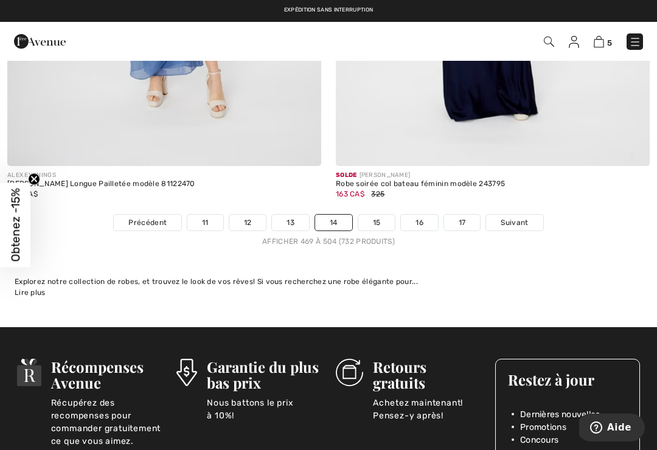
scroll to position [9531, 0]
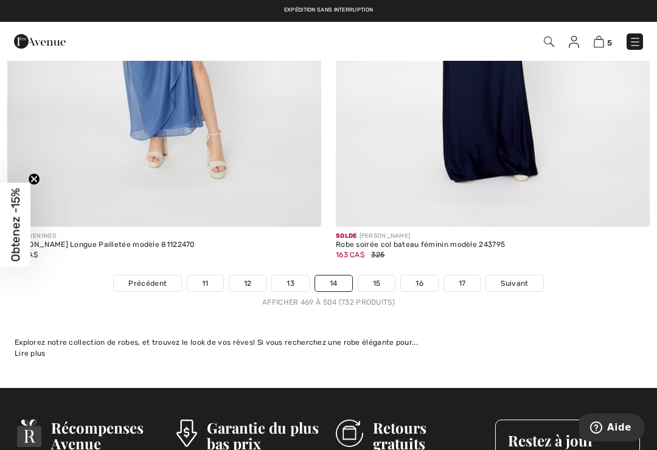
click at [520, 278] on span "Suivant" at bounding box center [514, 283] width 27 height 11
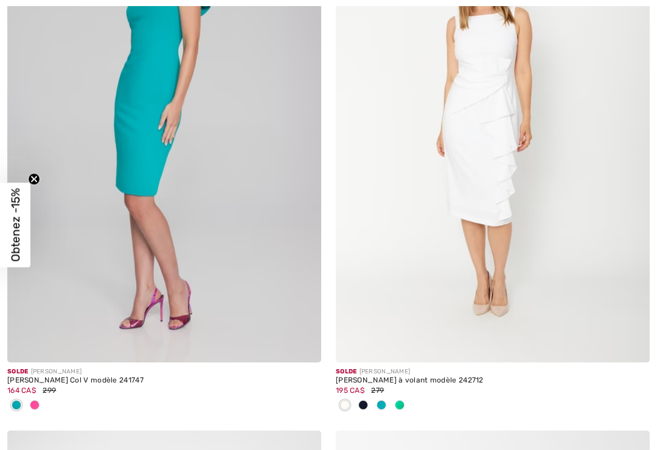
checkbox input "true"
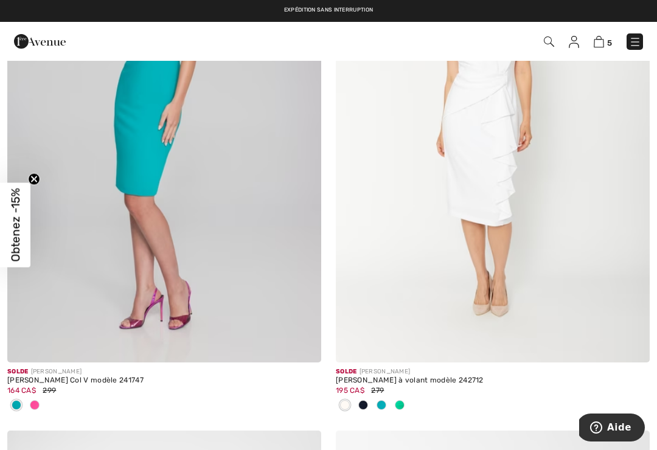
click at [402, 406] on span at bounding box center [400, 406] width 10 height 10
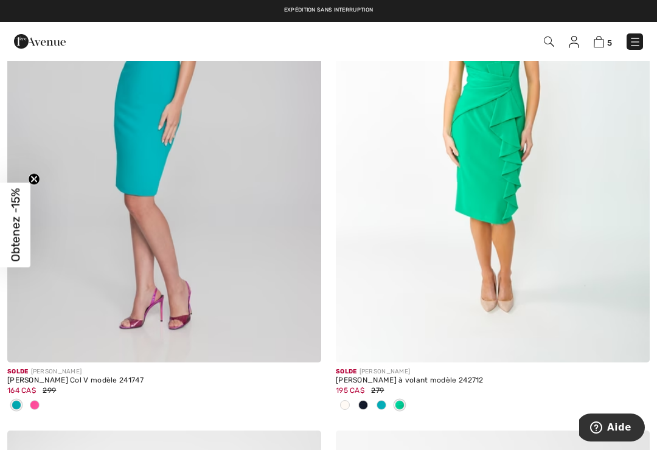
click at [384, 404] on span at bounding box center [382, 406] width 10 height 10
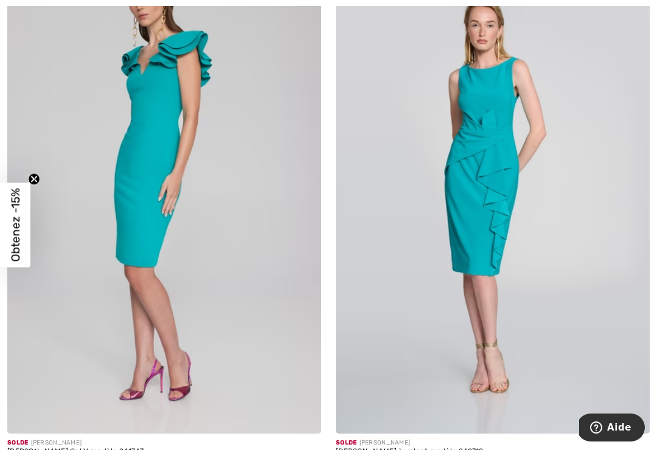
scroll to position [205, 0]
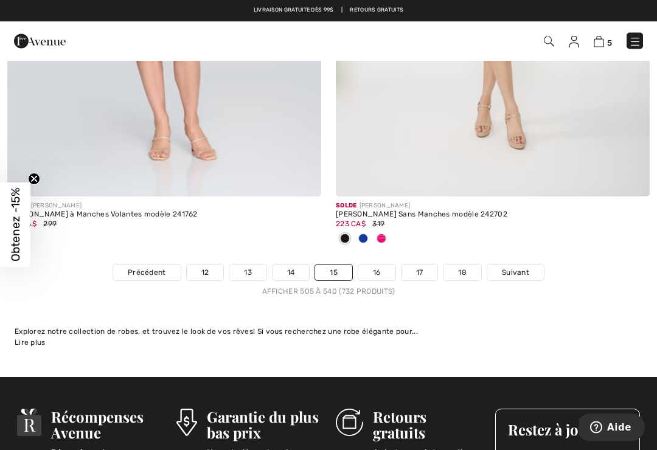
scroll to position [9596, 0]
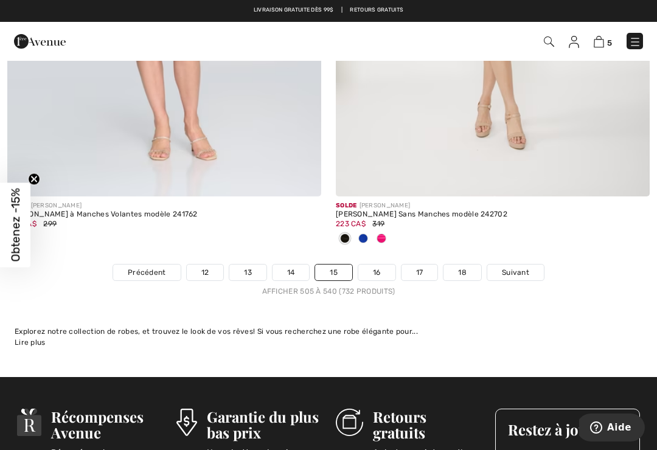
click at [528, 265] on link "Suivant" at bounding box center [516, 273] width 57 height 16
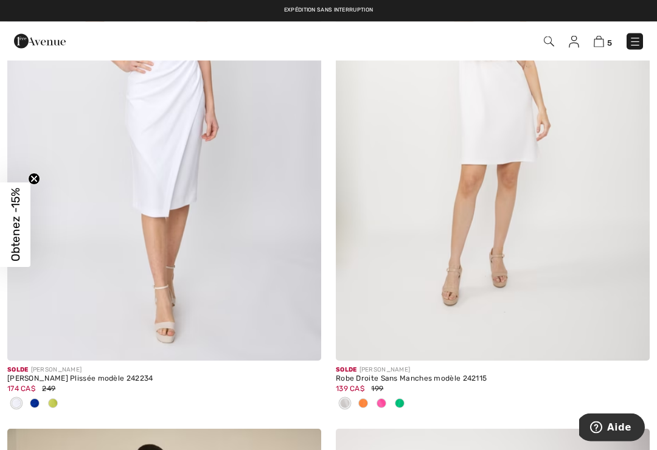
scroll to position [262, 0]
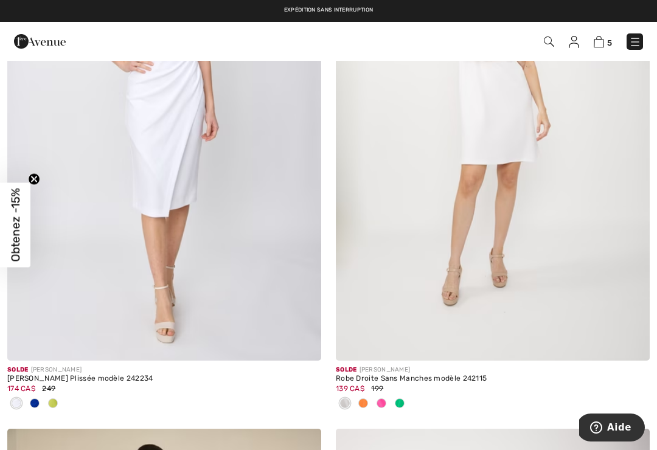
click at [38, 404] on span at bounding box center [35, 404] width 10 height 10
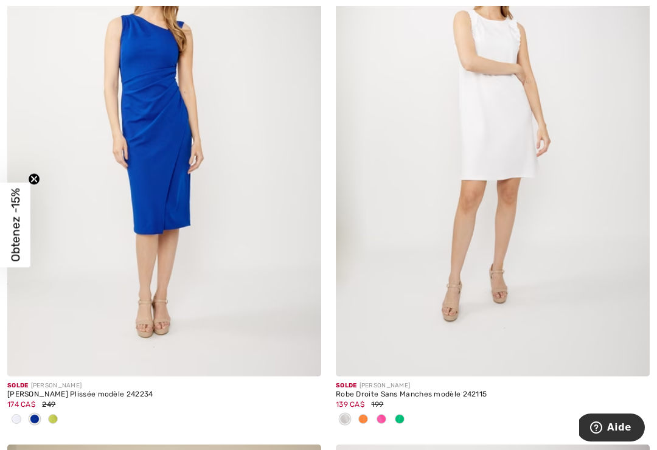
scroll to position [251, 0]
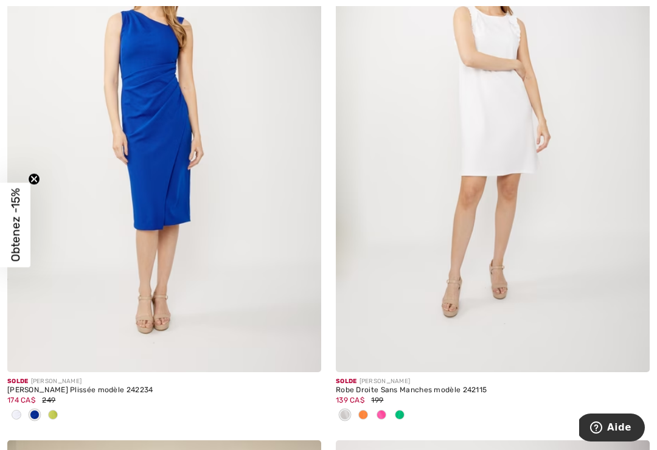
click at [57, 415] on span at bounding box center [53, 415] width 10 height 10
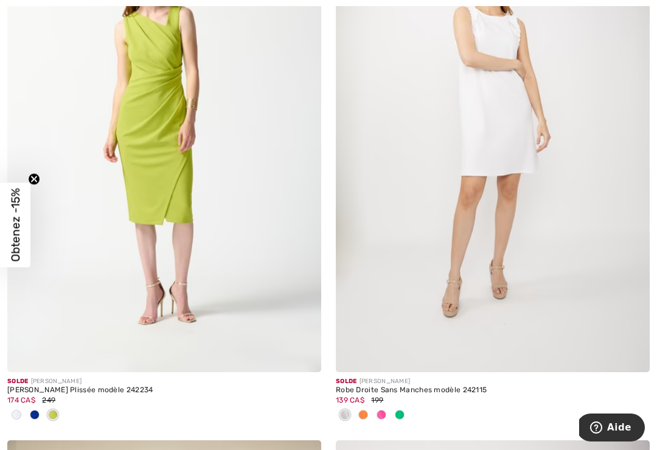
click at [163, 229] on img at bounding box center [164, 136] width 314 height 471
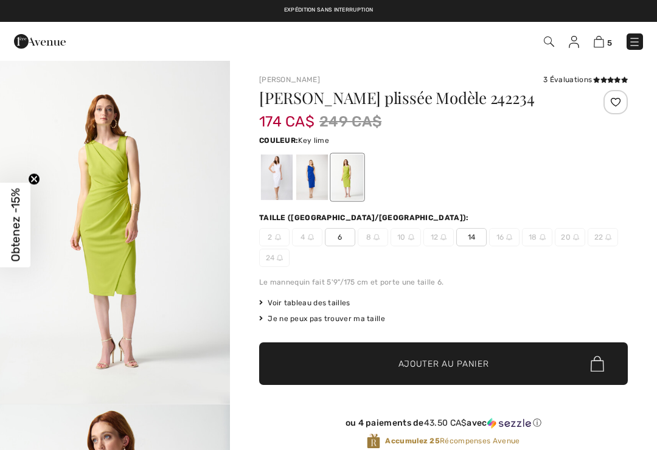
scroll to position [10, 0]
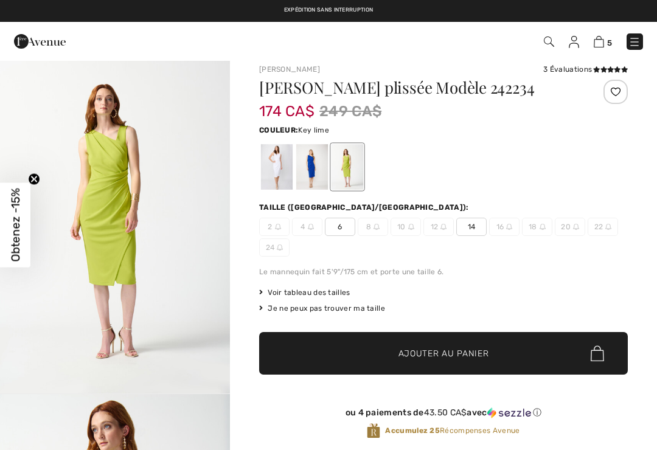
click at [303, 159] on div at bounding box center [312, 167] width 32 height 46
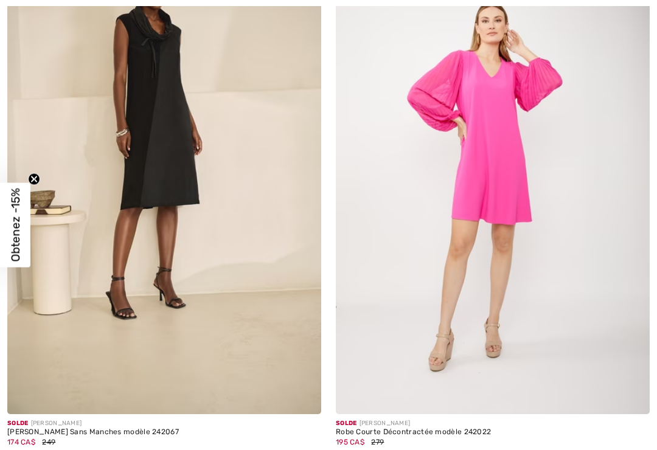
checkbox input "true"
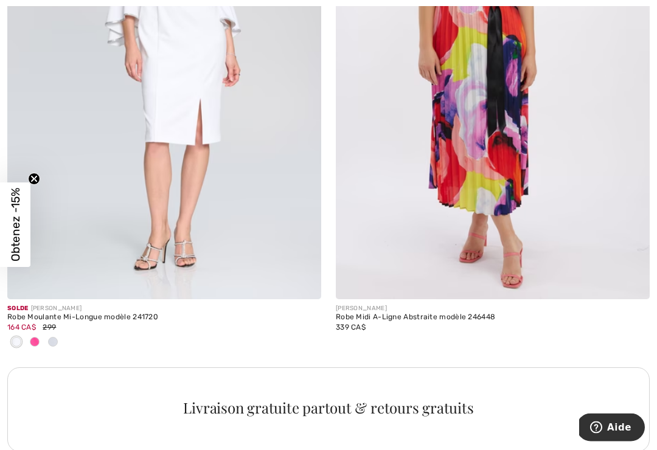
scroll to position [3000, 0]
click at [36, 343] on span at bounding box center [35, 342] width 10 height 10
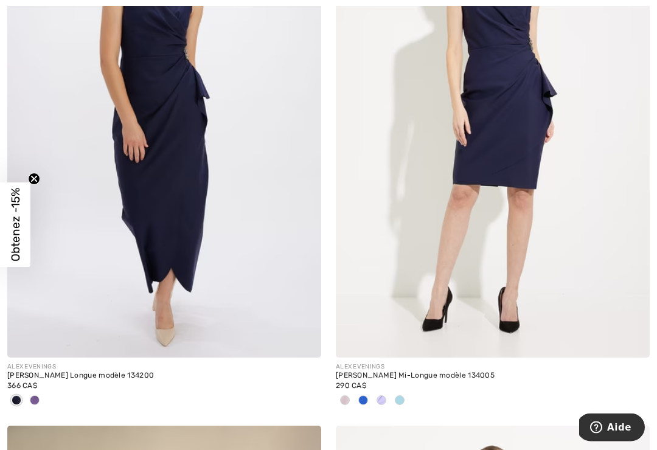
scroll to position [5204, 0]
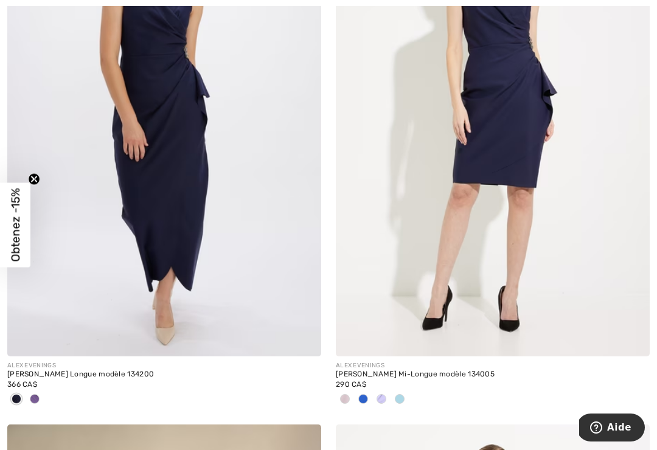
click at [35, 394] on span at bounding box center [35, 399] width 10 height 10
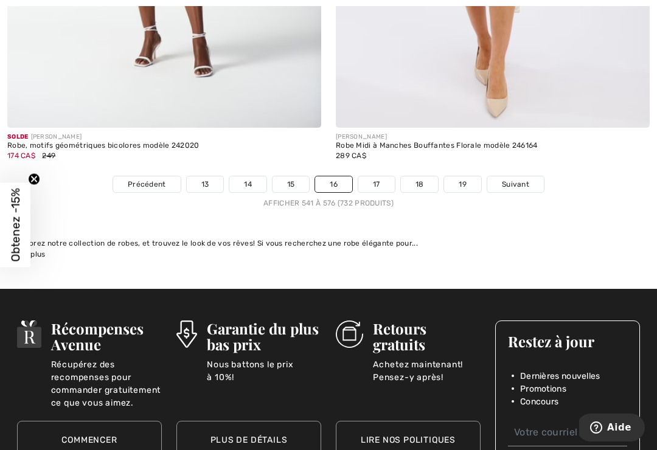
scroll to position [9836, 0]
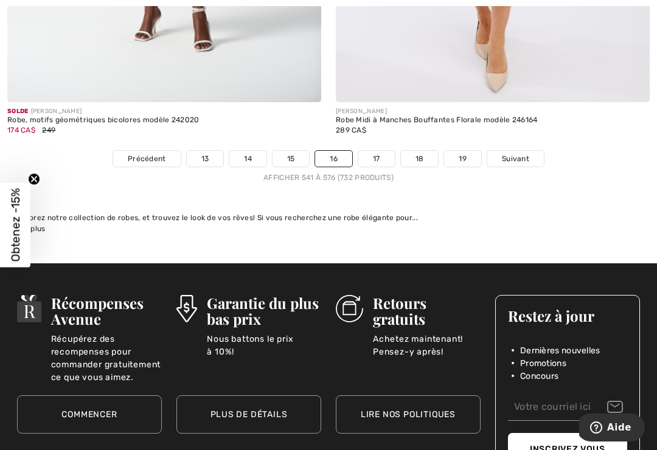
click at [526, 156] on link "Suivant" at bounding box center [516, 159] width 57 height 16
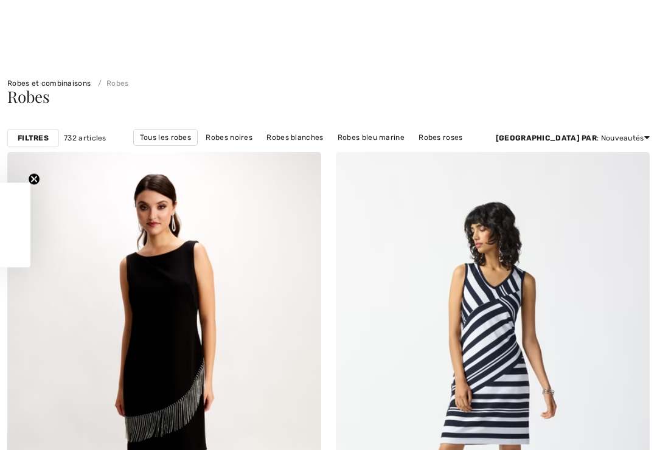
checkbox input "true"
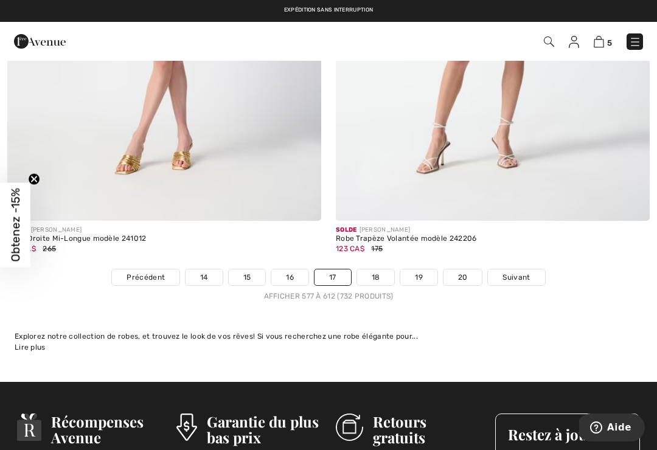
scroll to position [9669, 0]
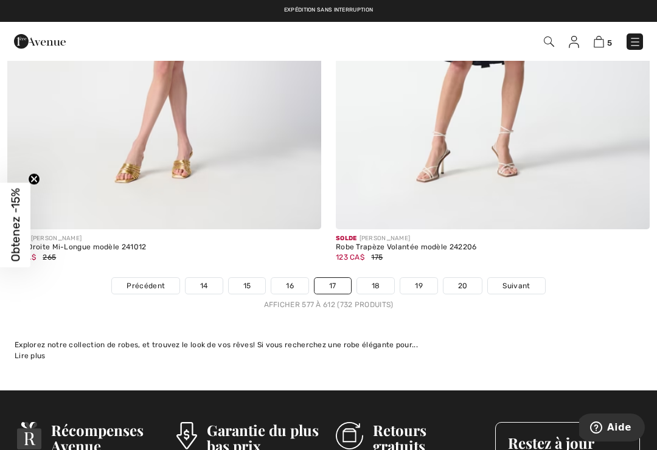
click at [528, 281] on span "Suivant" at bounding box center [516, 286] width 27 height 11
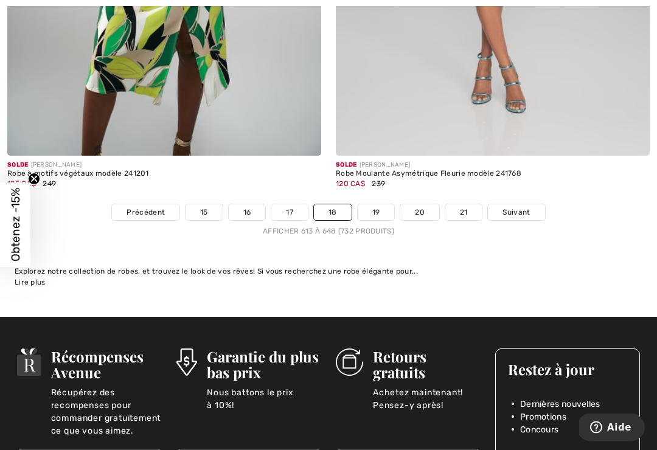
scroll to position [9642, 0]
click at [525, 207] on span "Suivant" at bounding box center [516, 212] width 27 height 11
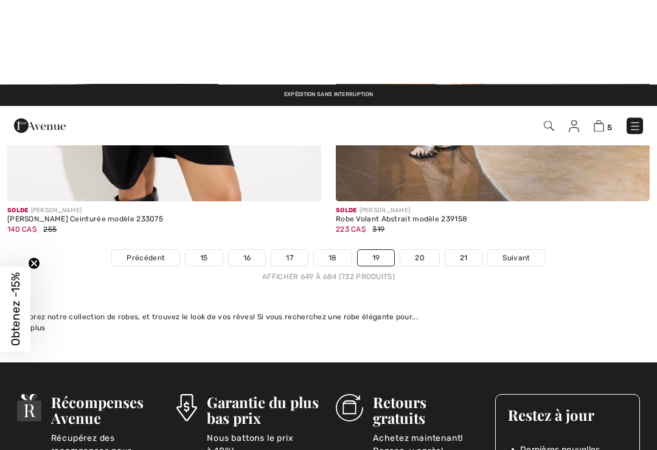
scroll to position [9597, 0]
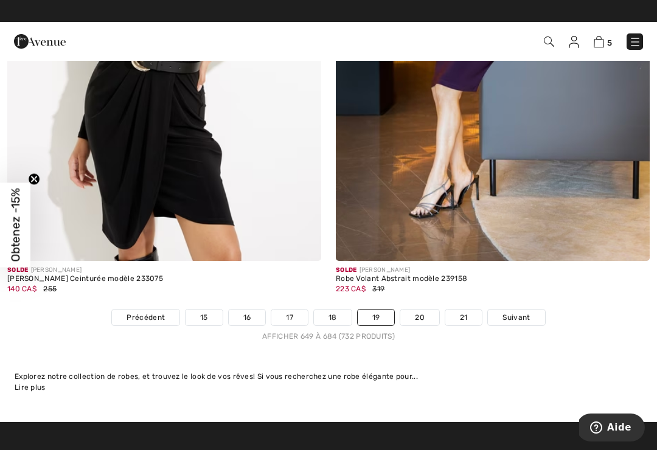
click at [528, 312] on span "Suivant" at bounding box center [516, 317] width 27 height 11
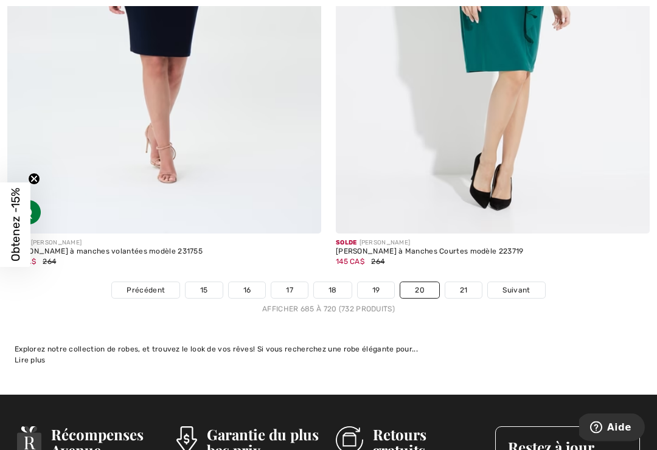
scroll to position [9591, 0]
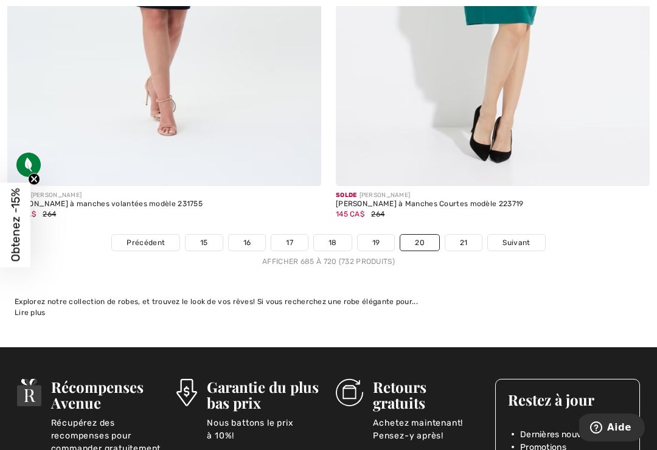
click at [530, 237] on link "Suivant" at bounding box center [516, 243] width 57 height 16
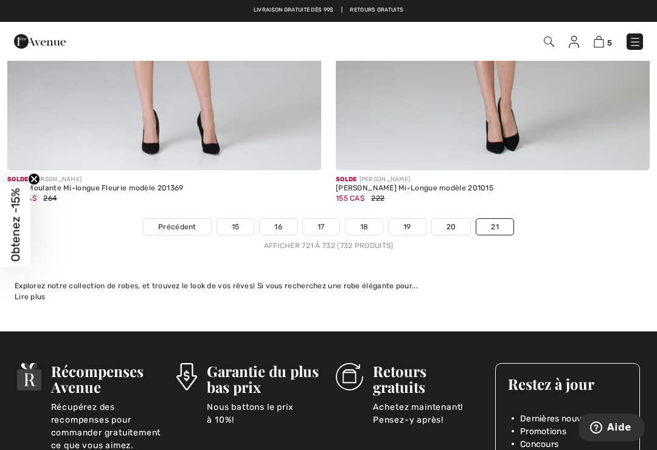
scroll to position [3075, 0]
